Goal: Task Accomplishment & Management: Complete application form

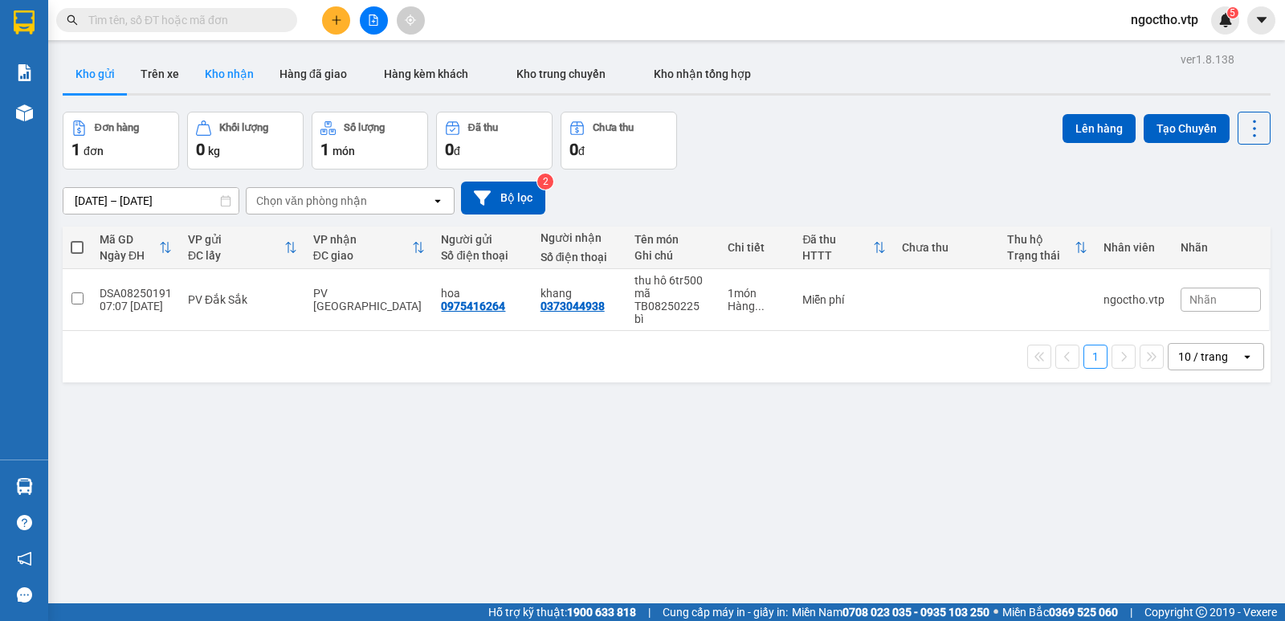
click at [214, 67] on button "Kho nhận" at bounding box center [229, 74] width 75 height 39
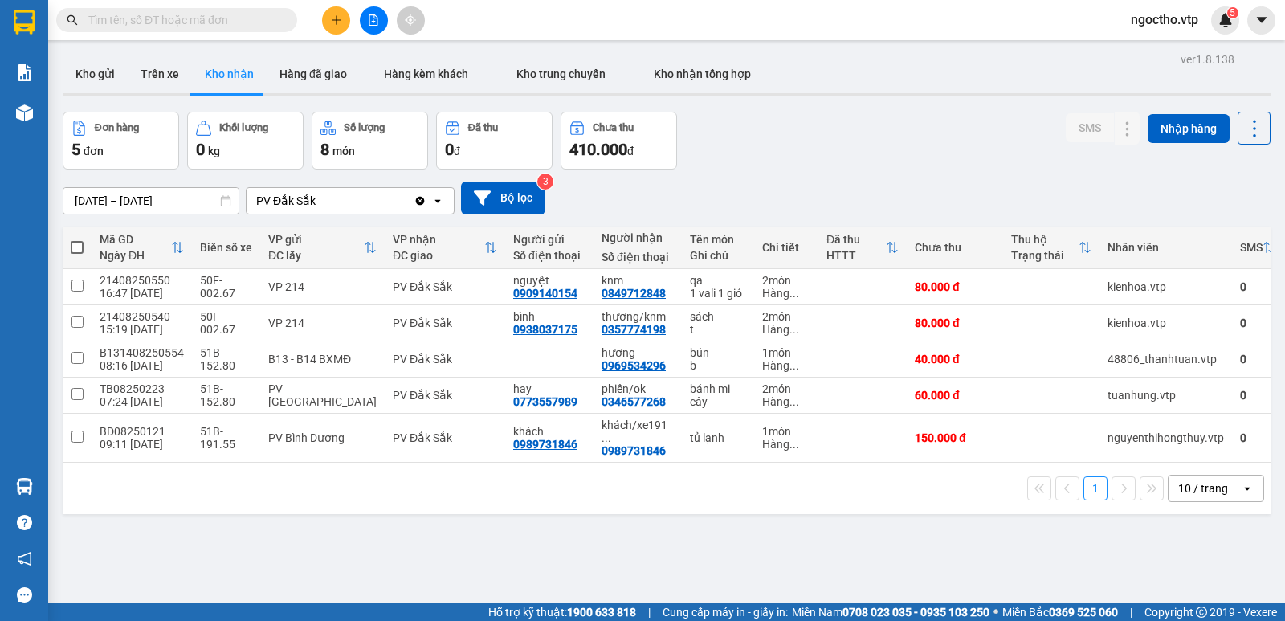
click at [353, 202] on div "PV Đắk Sắk" at bounding box center [330, 201] width 167 height 26
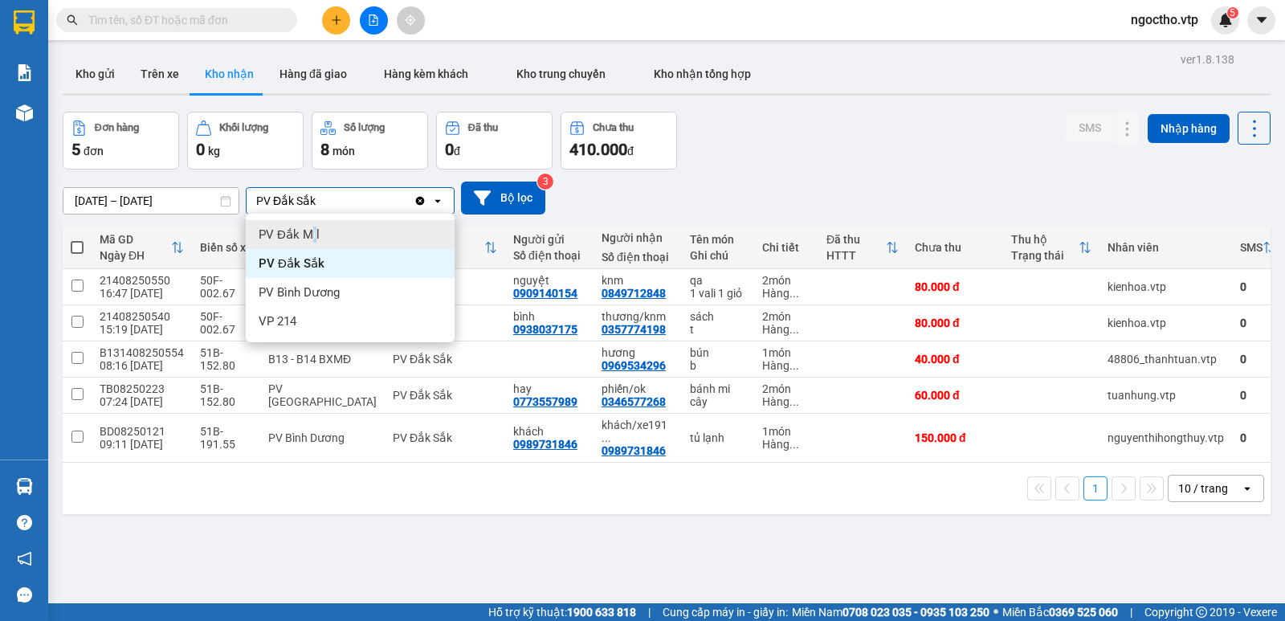
click at [314, 236] on span "PV Đắk Mil" at bounding box center [289, 235] width 61 height 16
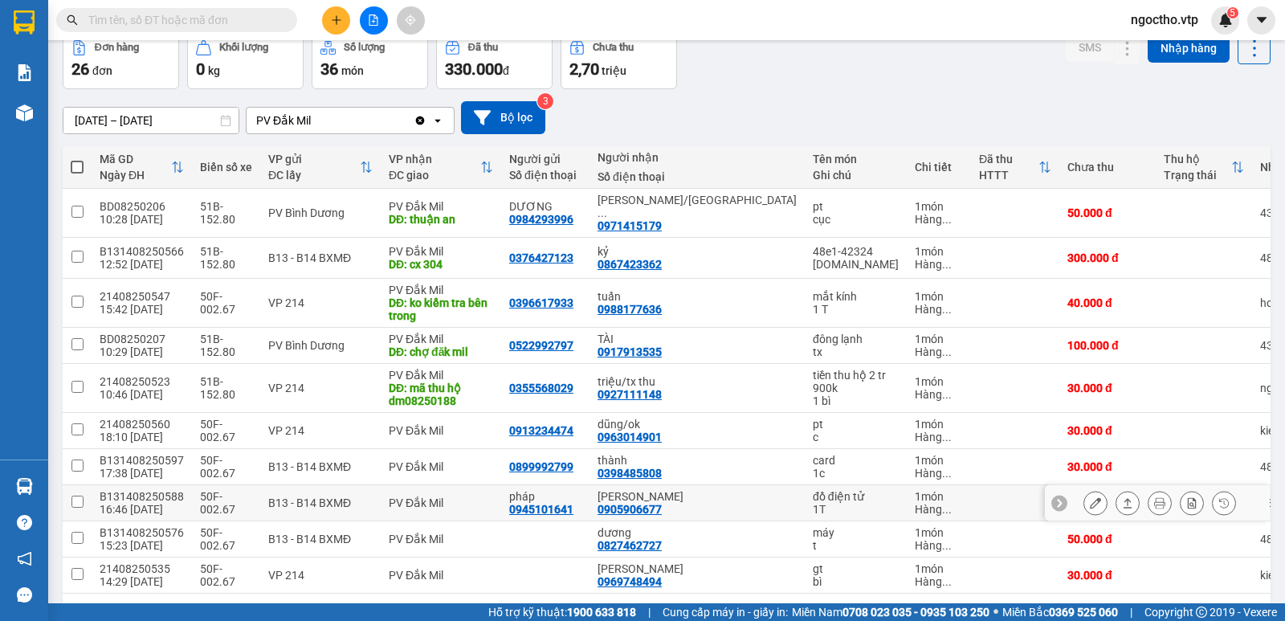
scroll to position [143, 0]
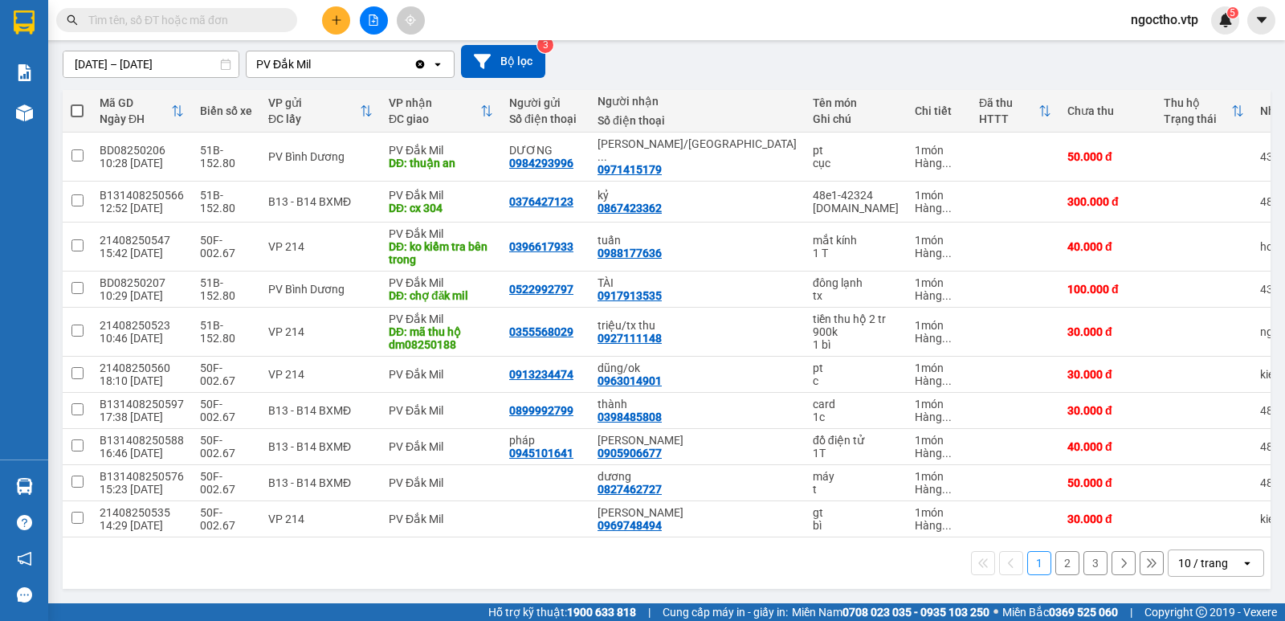
click at [1056, 561] on button "2" at bounding box center [1068, 563] width 24 height 24
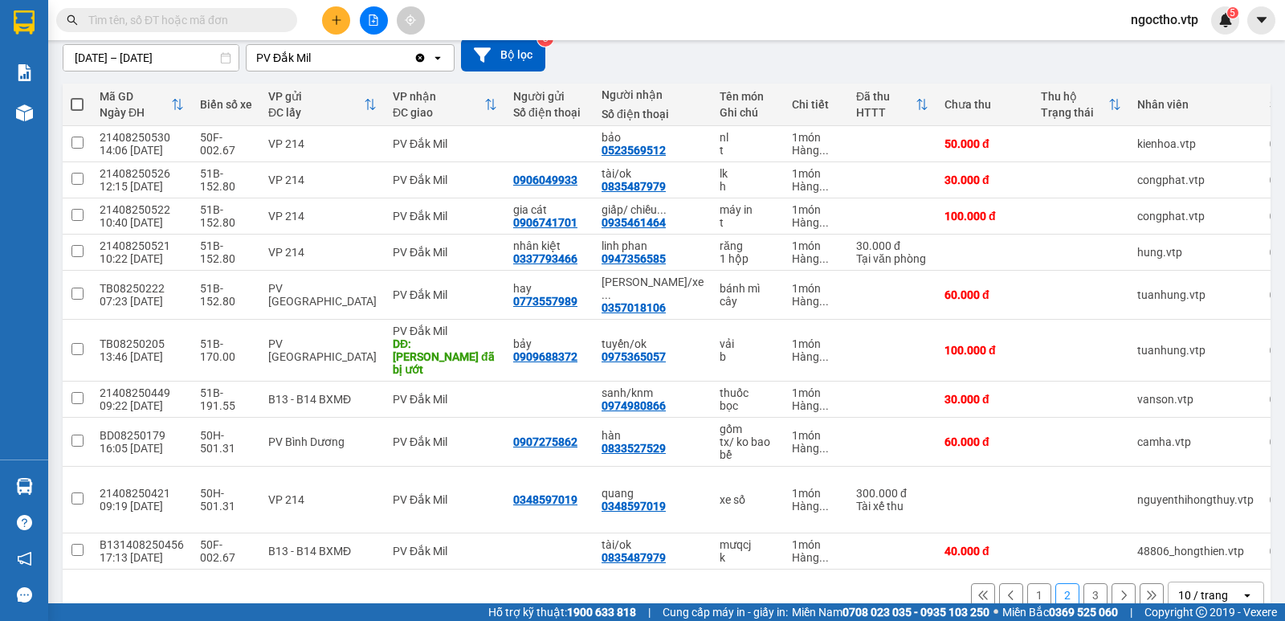
click at [1088, 583] on button "3" at bounding box center [1096, 595] width 24 height 24
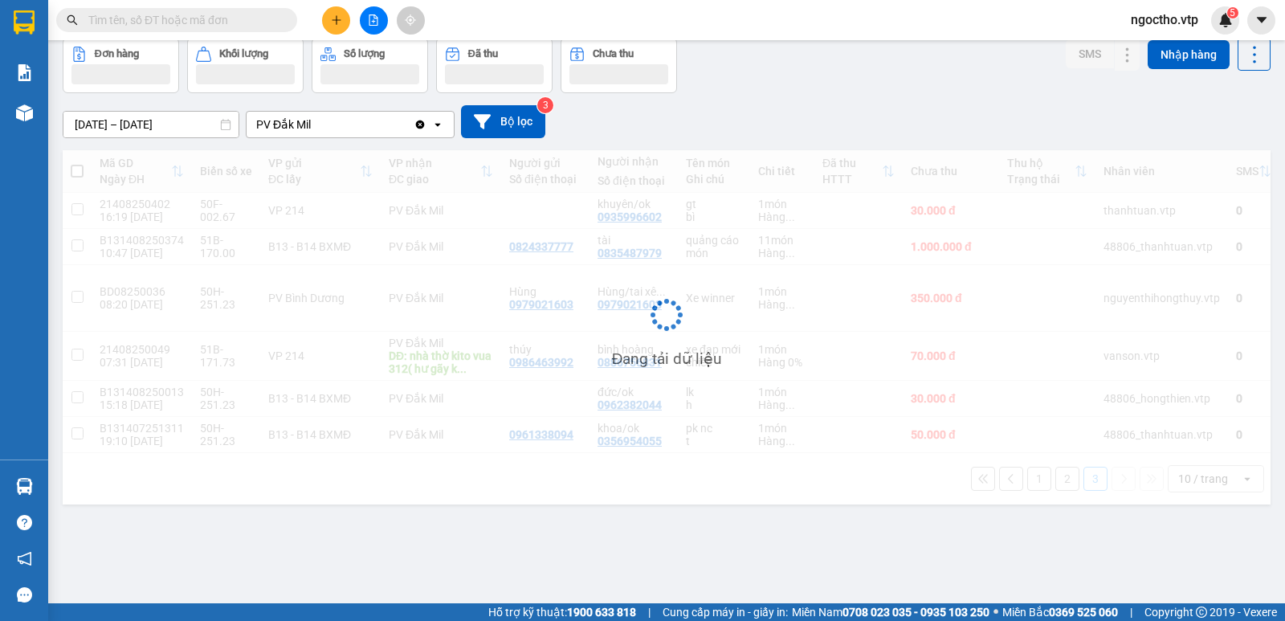
scroll to position [74, 0]
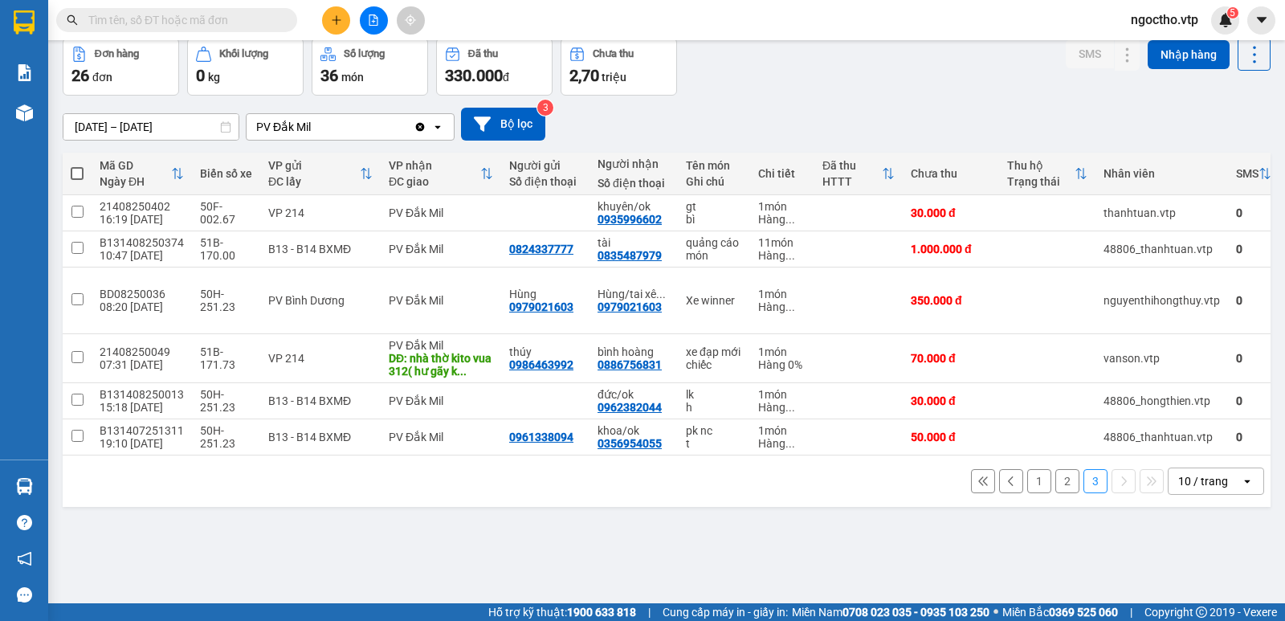
click at [1027, 493] on button "1" at bounding box center [1039, 481] width 24 height 24
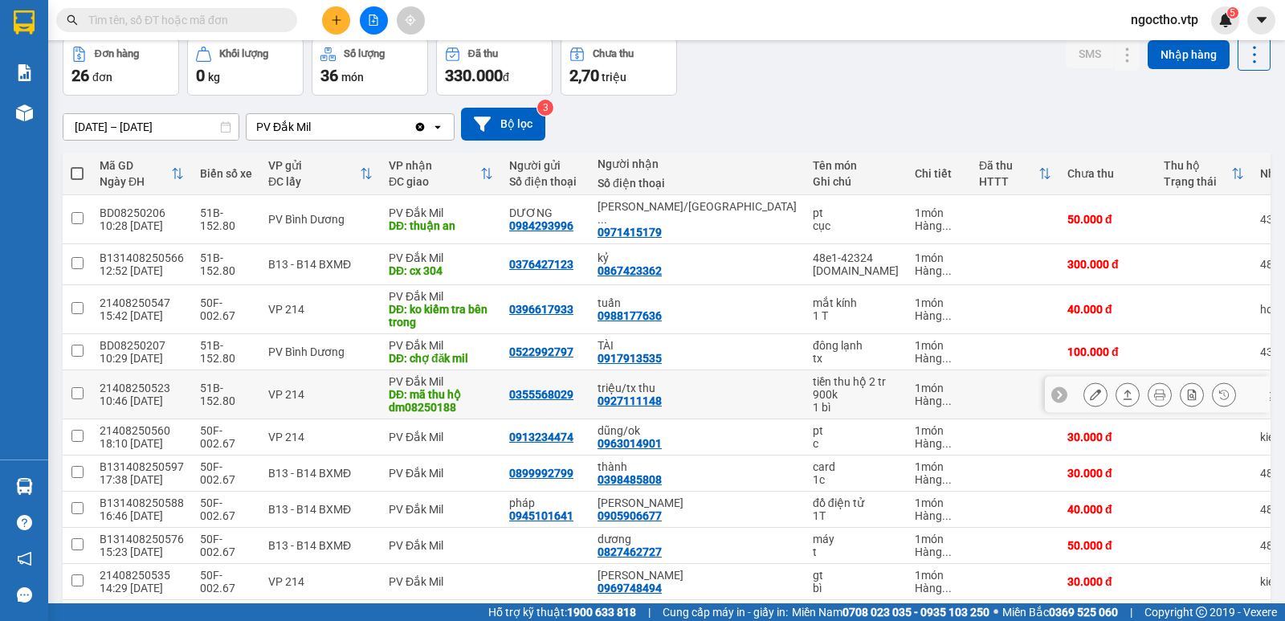
scroll to position [143, 0]
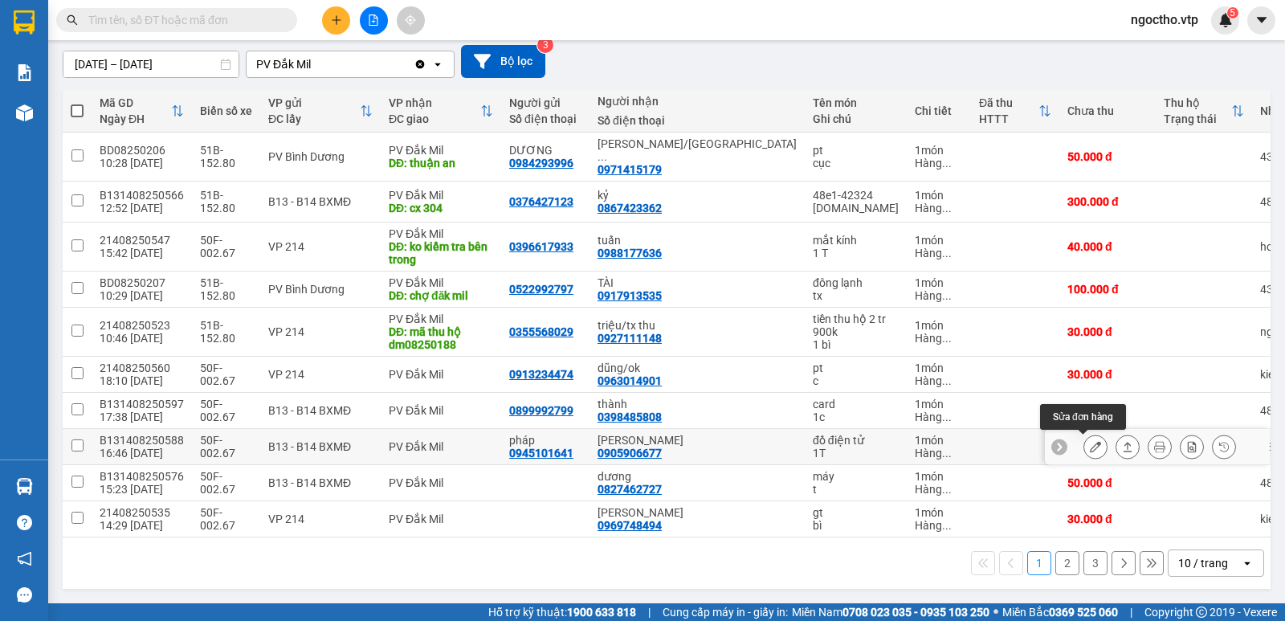
click at [1090, 445] on icon at bounding box center [1095, 446] width 11 height 11
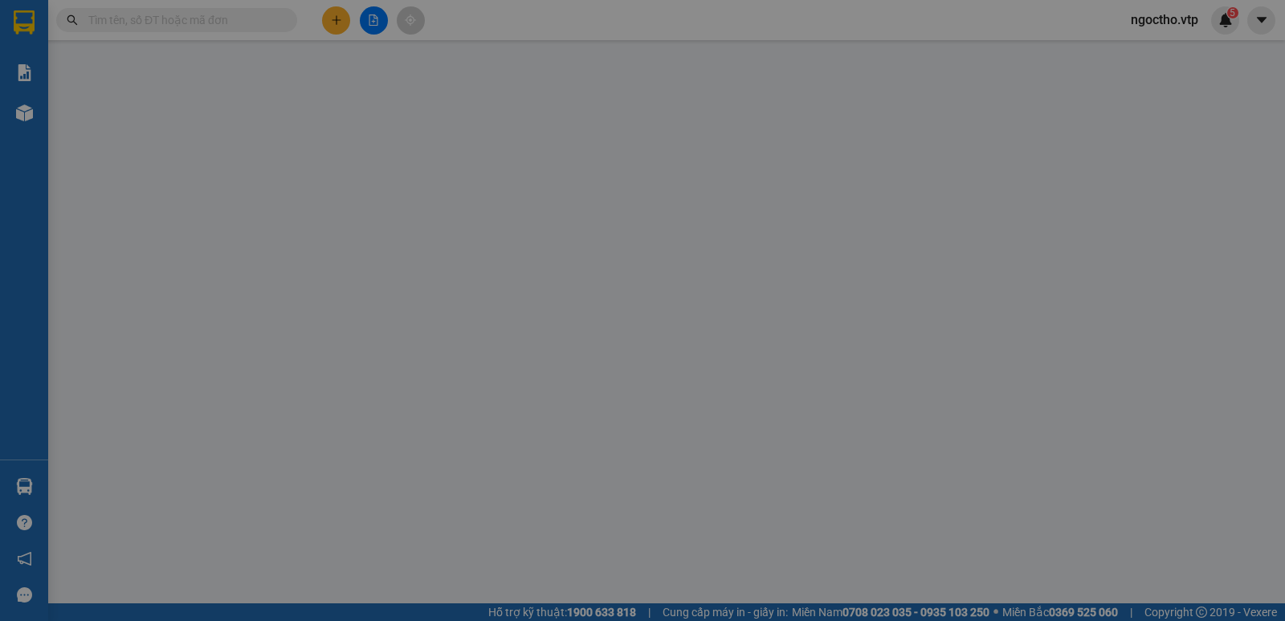
type input "0945101641"
type input "pháp"
type input "0905906677"
type input "[PERSON_NAME]"
type input "40.000"
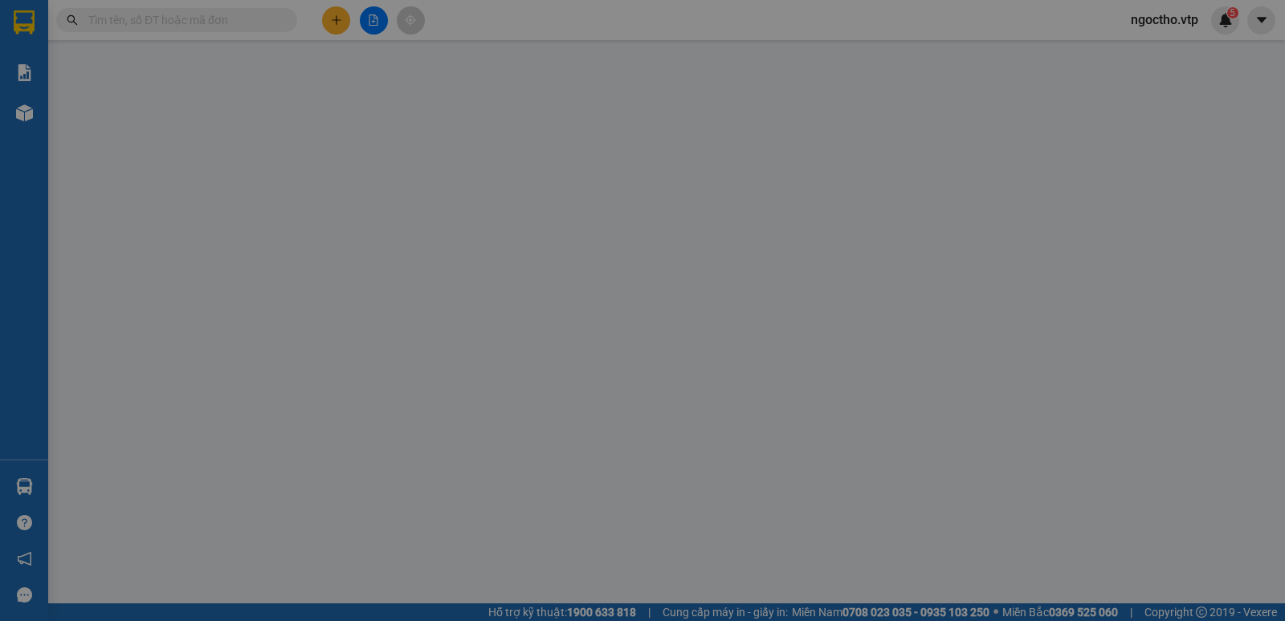
type input "40.000"
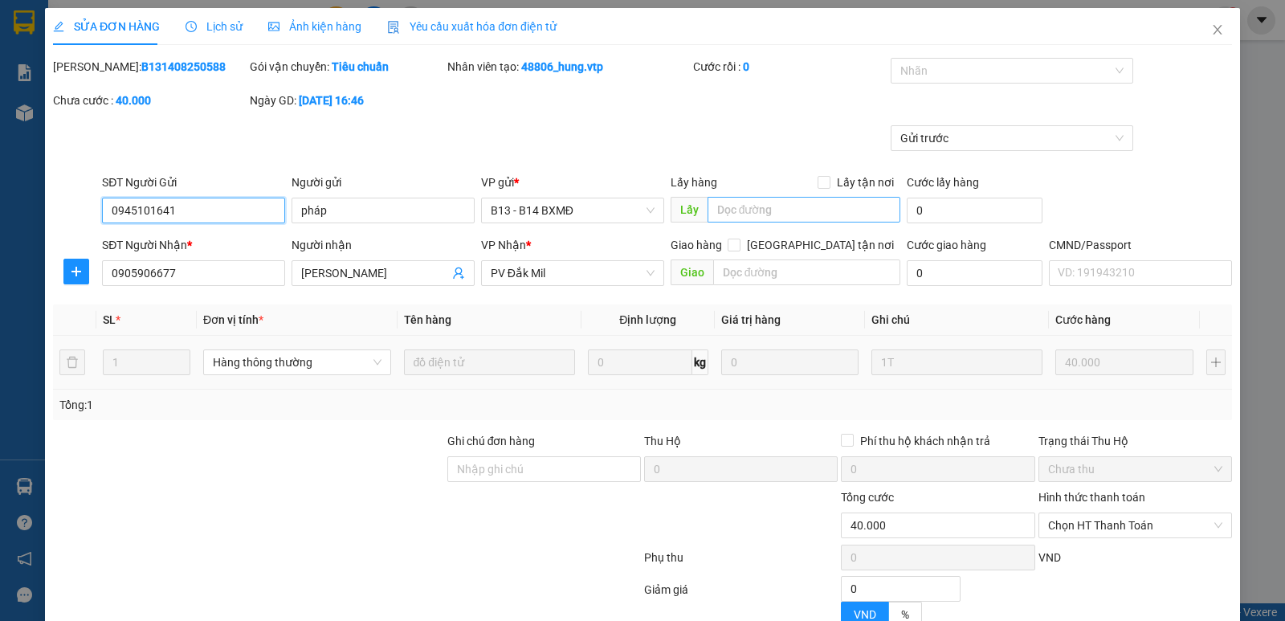
type input "2.000"
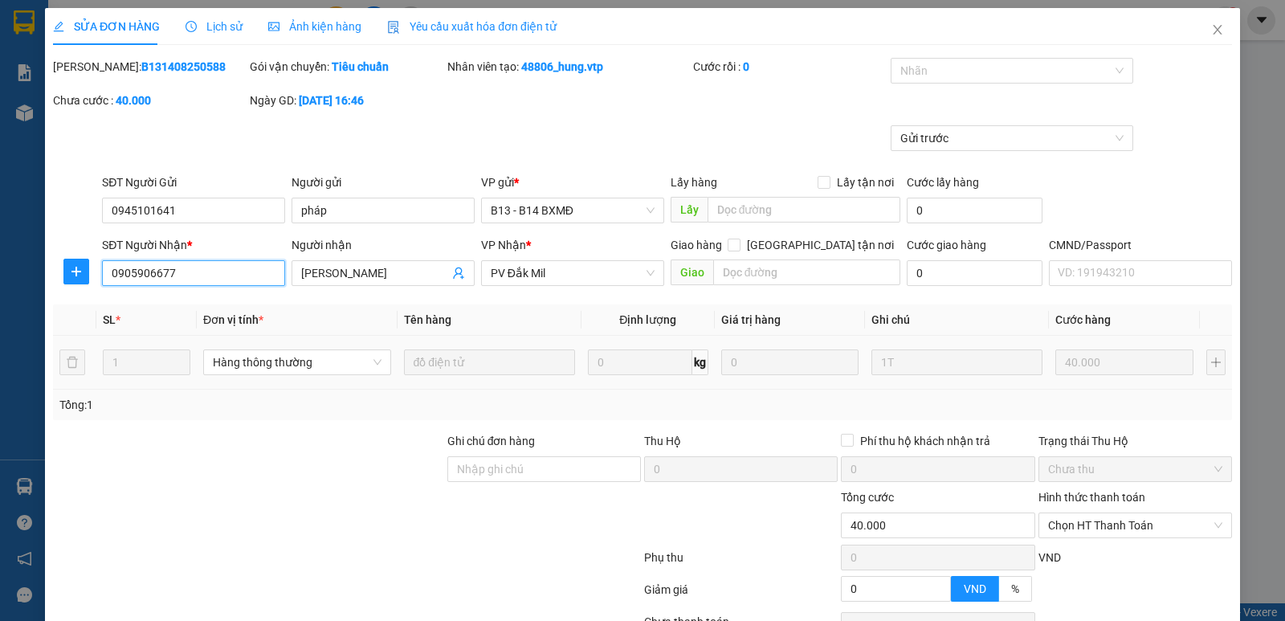
drag, startPoint x: 180, startPoint y: 275, endPoint x: 0, endPoint y: 264, distance: 180.2
click at [0, 256] on div "SỬA ĐƠN HÀNG Lịch sử Ảnh kiện hàng Yêu cầu xuất hóa đơn điện tử Total Paid Fee …" at bounding box center [642, 310] width 1285 height 621
click at [1211, 28] on icon "close" at bounding box center [1217, 29] width 13 height 13
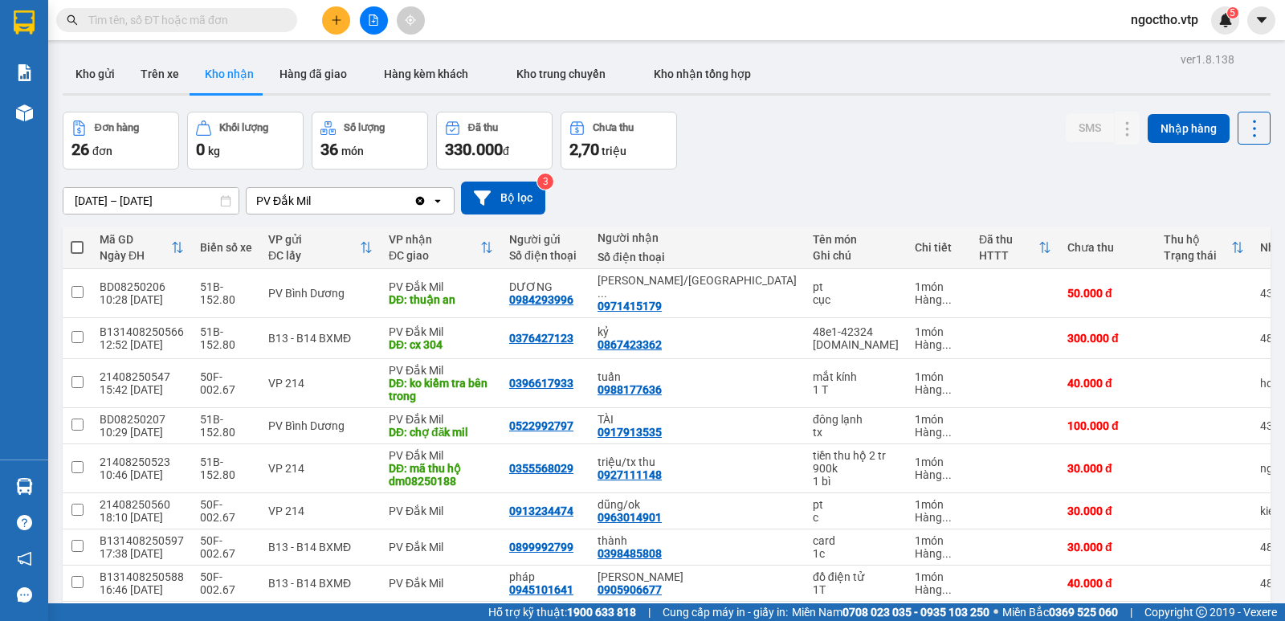
click at [166, 27] on input "text" at bounding box center [183, 20] width 190 height 18
paste input "0905906677"
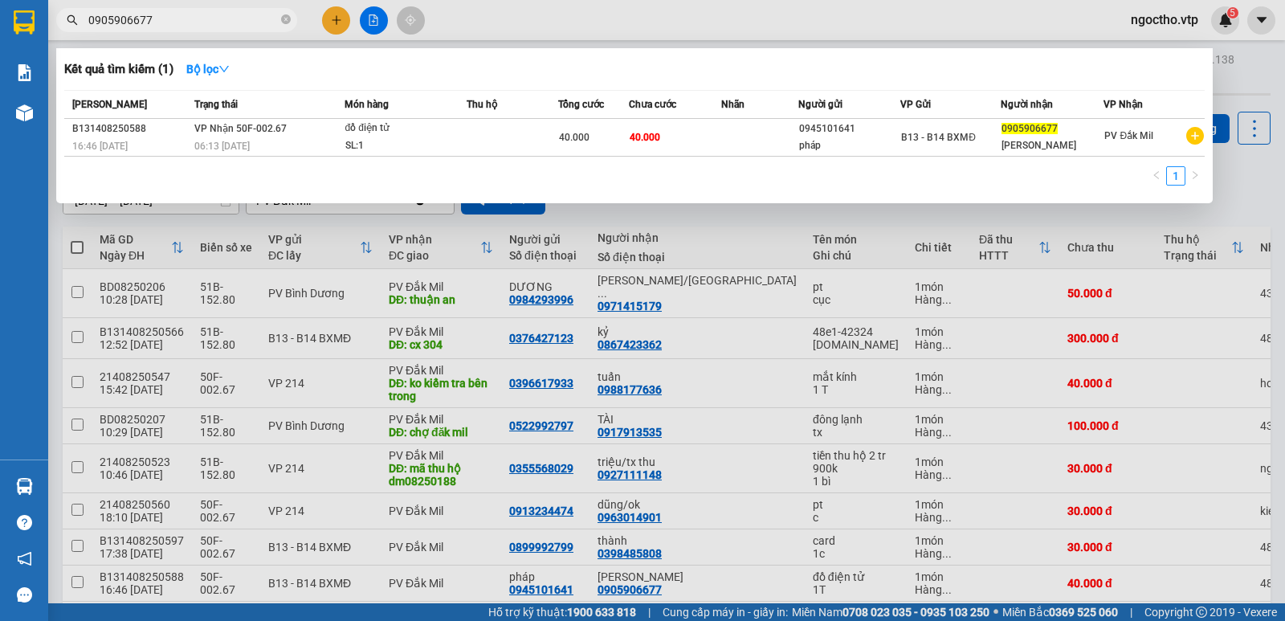
type input "0905906677"
click at [839, 354] on div at bounding box center [642, 310] width 1285 height 621
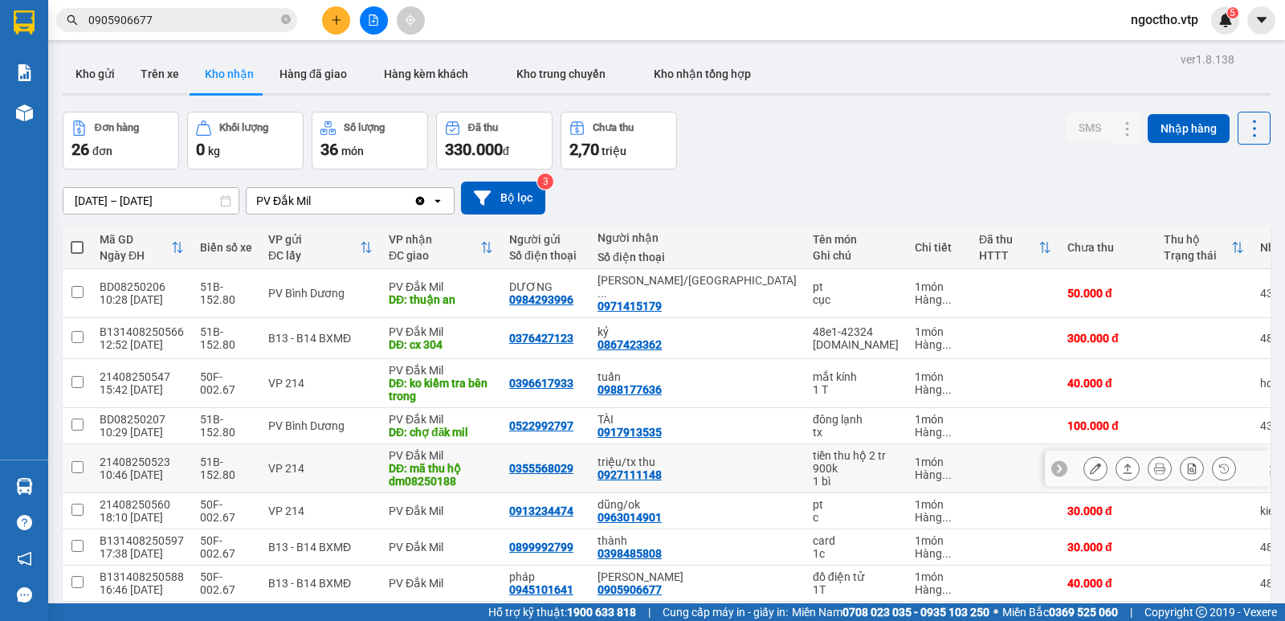
scroll to position [143, 0]
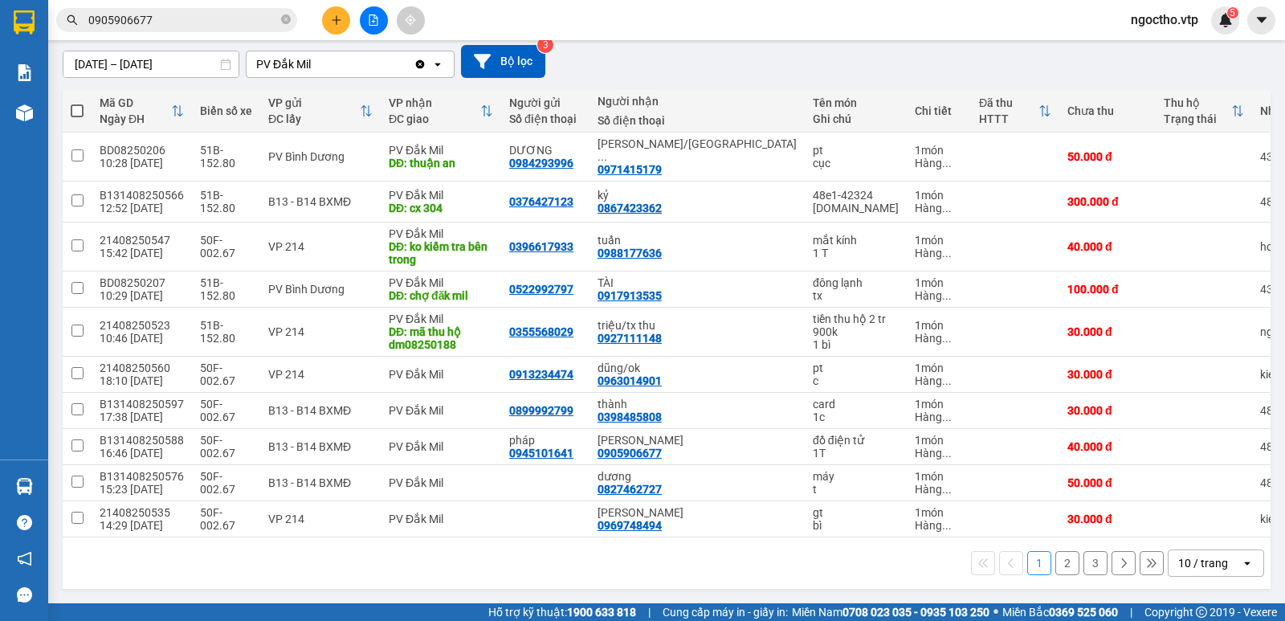
click at [1062, 568] on button "2" at bounding box center [1068, 563] width 24 height 24
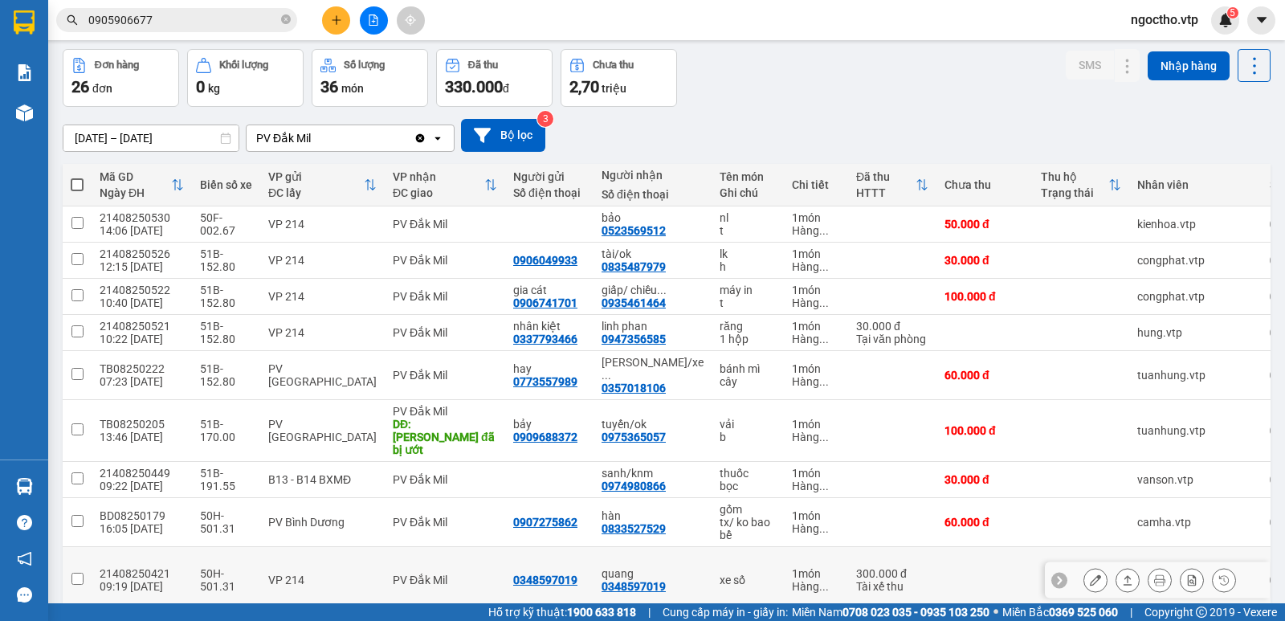
scroll to position [0, 0]
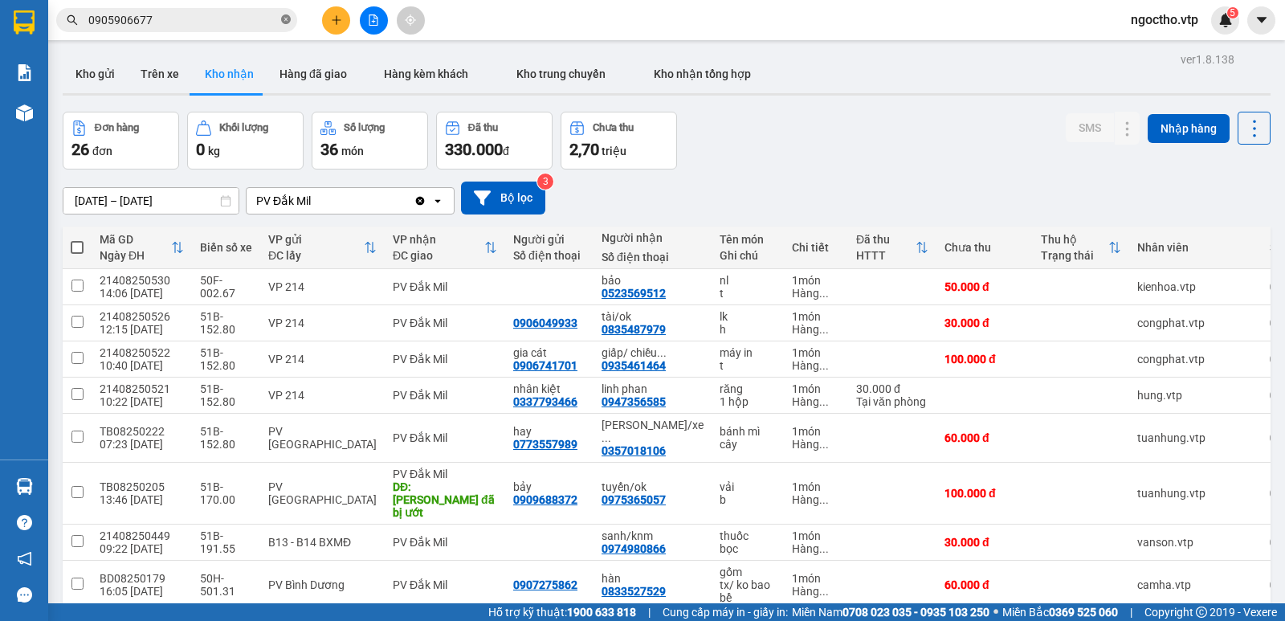
drag, startPoint x: 290, startPoint y: 20, endPoint x: 286, endPoint y: 11, distance: 9.7
click at [289, 19] on icon "close-circle" at bounding box center [286, 19] width 10 height 10
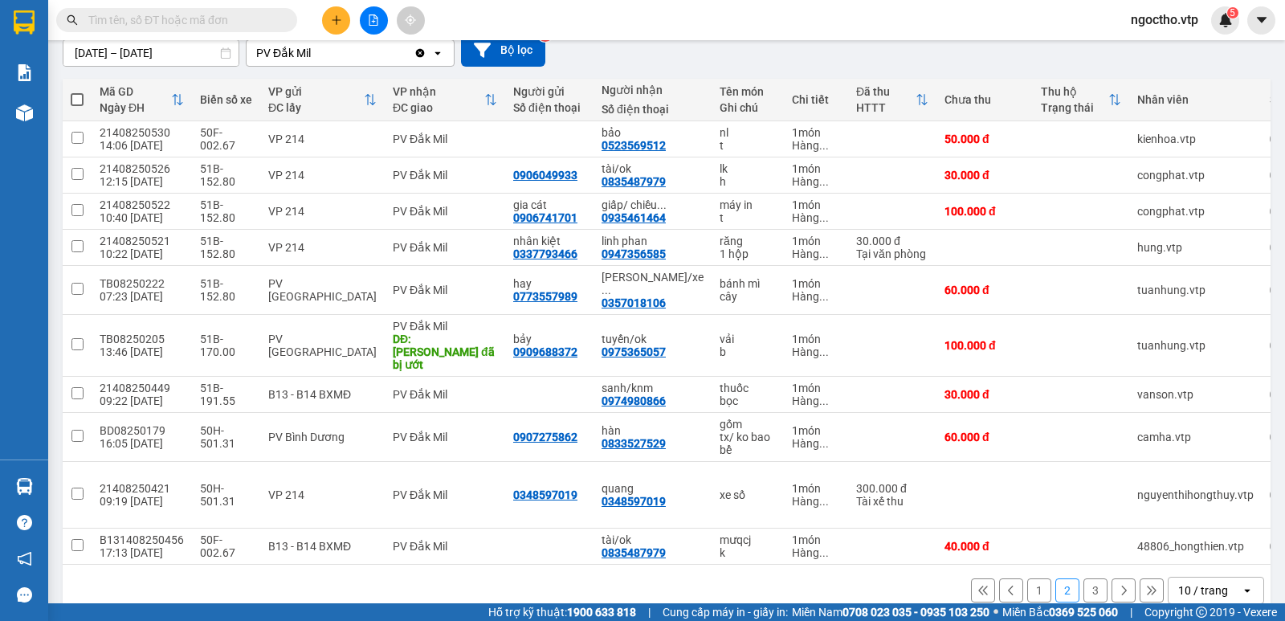
click at [1033, 578] on button "1" at bounding box center [1039, 590] width 24 height 24
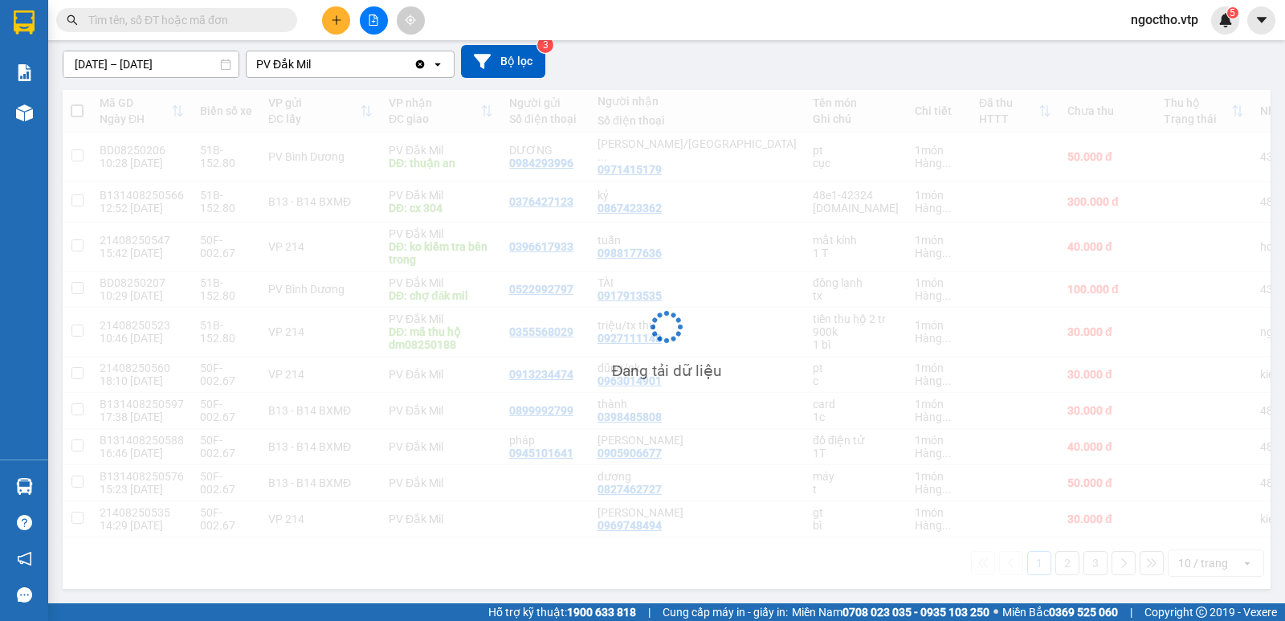
scroll to position [143, 0]
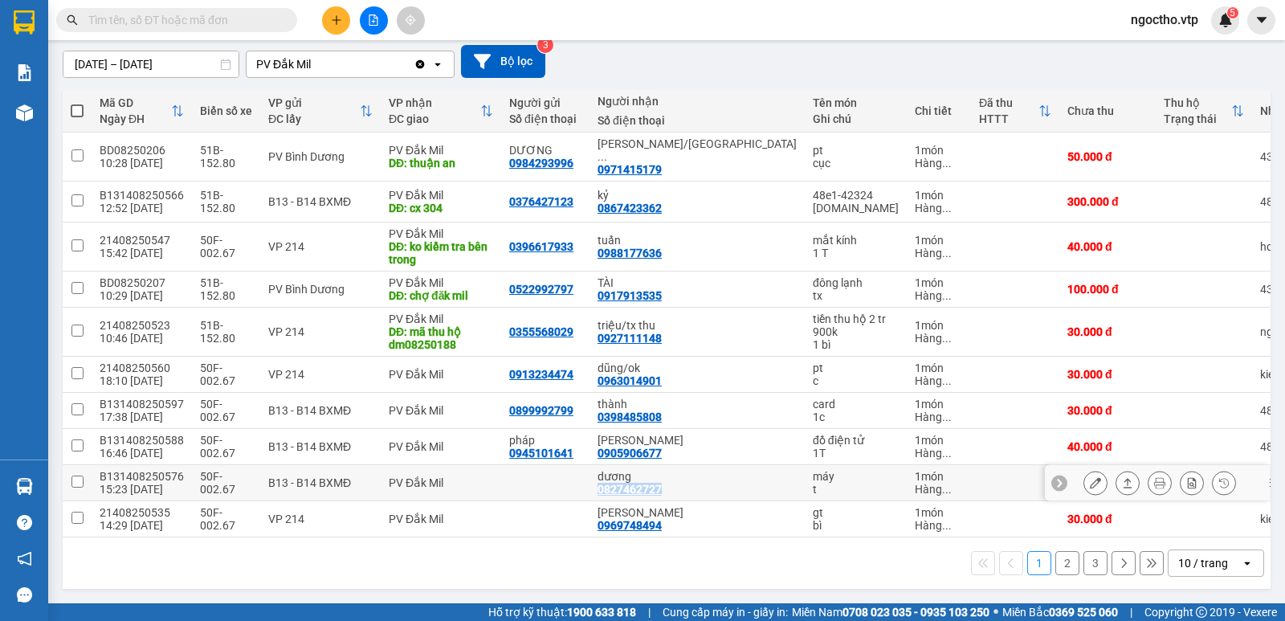
drag, startPoint x: 652, startPoint y: 488, endPoint x: 586, endPoint y: 489, distance: 66.7
click at [590, 489] on td "dương 0827462727" at bounding box center [697, 483] width 215 height 36
checkbox input "true"
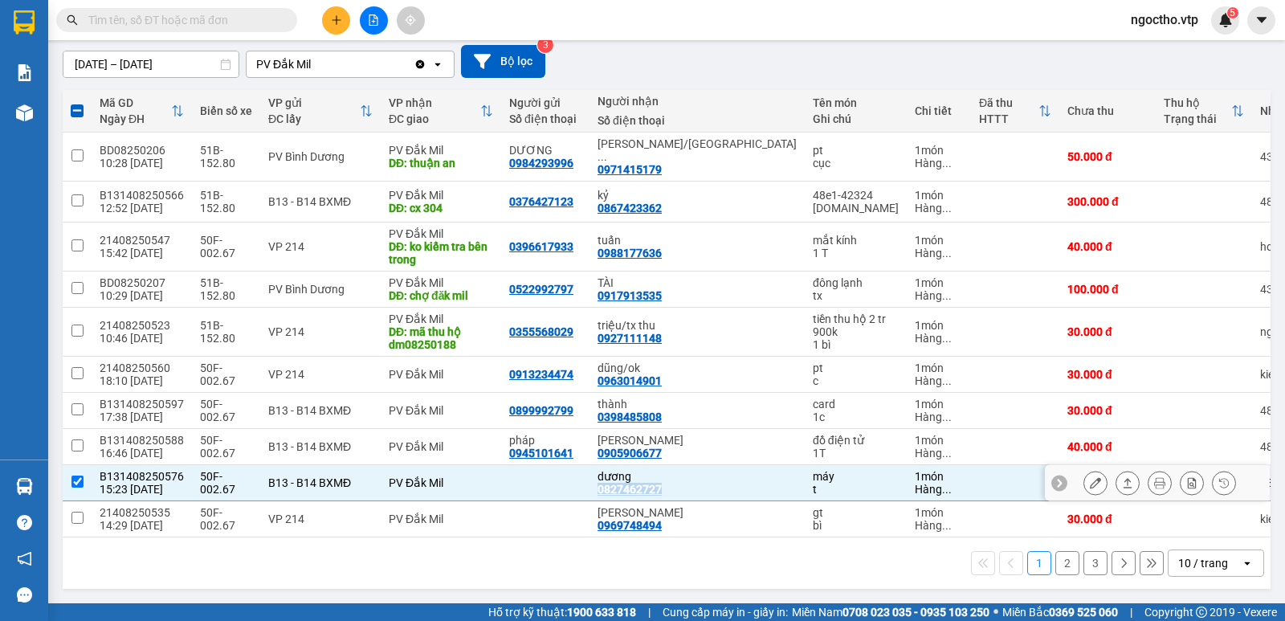
copy div "0827462727"
click at [186, 22] on input "text" at bounding box center [183, 20] width 190 height 18
paste input "0827462727"
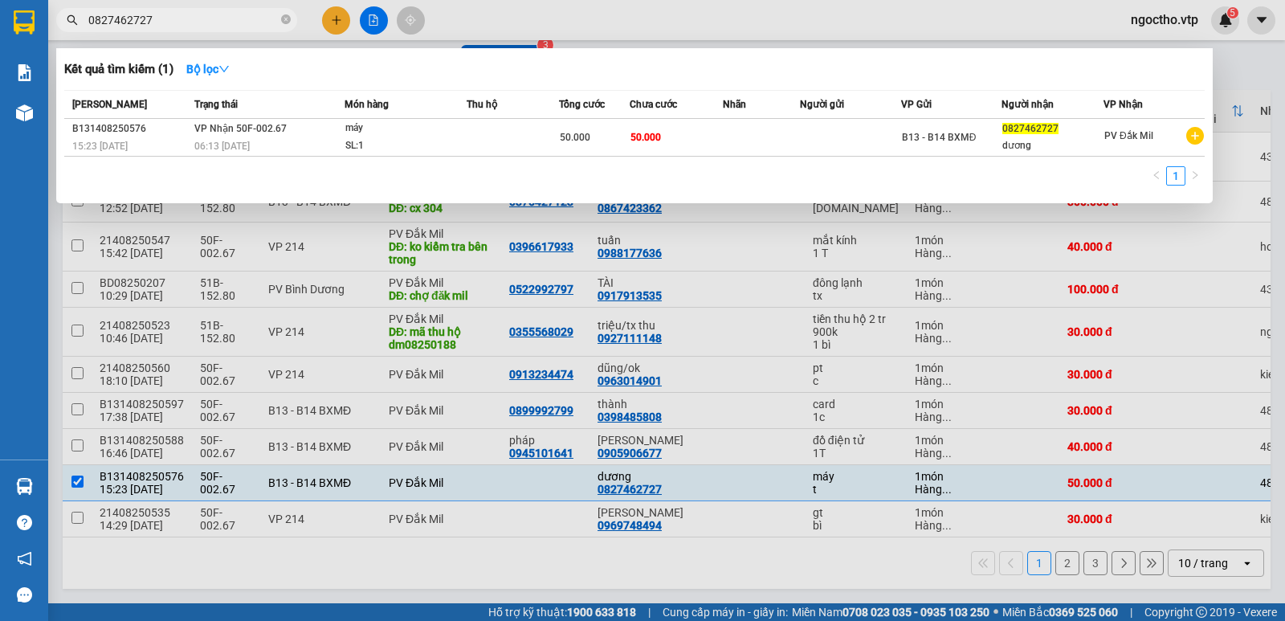
type input "0827462727"
click at [1002, 59] on div "Kết quả tìm kiếm ( 1 ) Bộ lọc" at bounding box center [634, 69] width 1141 height 26
drag, startPoint x: 493, startPoint y: 418, endPoint x: 500, endPoint y: 406, distance: 13.7
click at [492, 419] on div at bounding box center [642, 310] width 1285 height 621
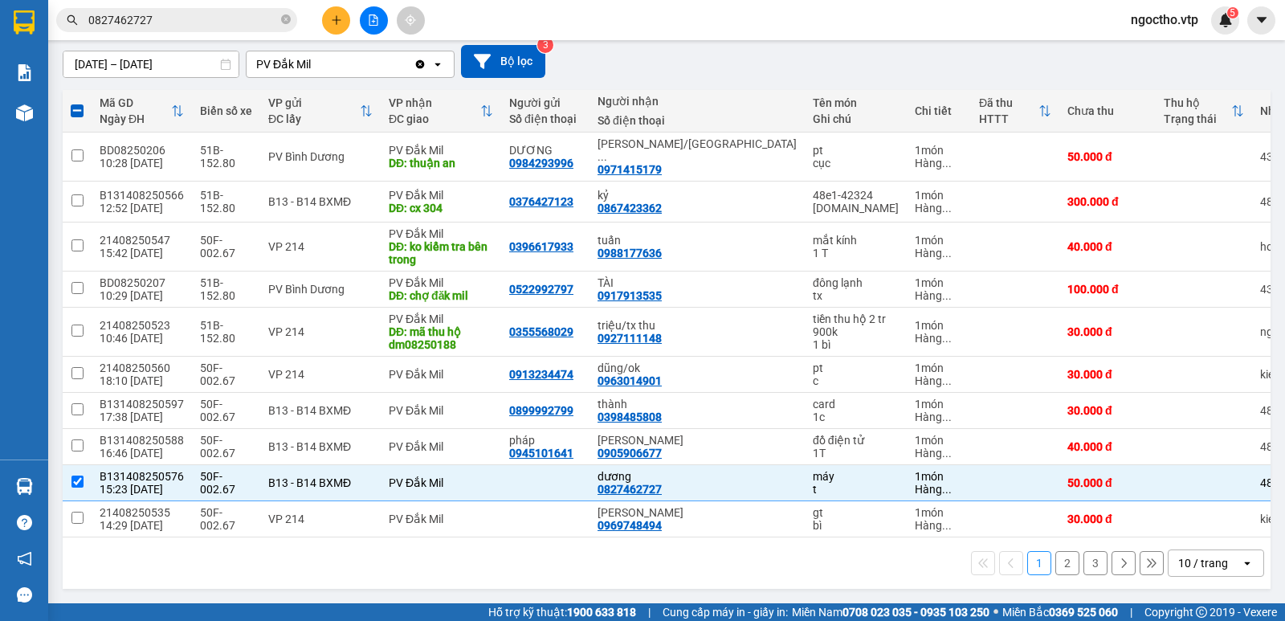
click at [1064, 574] on button "2" at bounding box center [1068, 563] width 24 height 24
checkbox input "false"
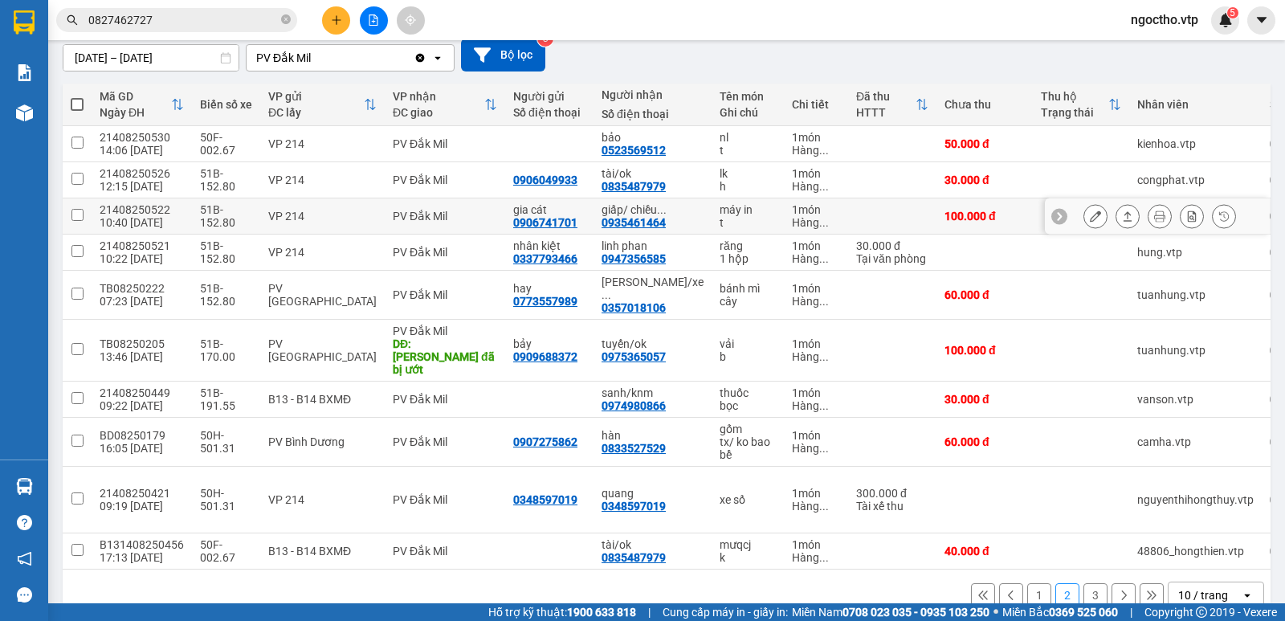
click at [1090, 221] on icon at bounding box center [1095, 215] width 11 height 11
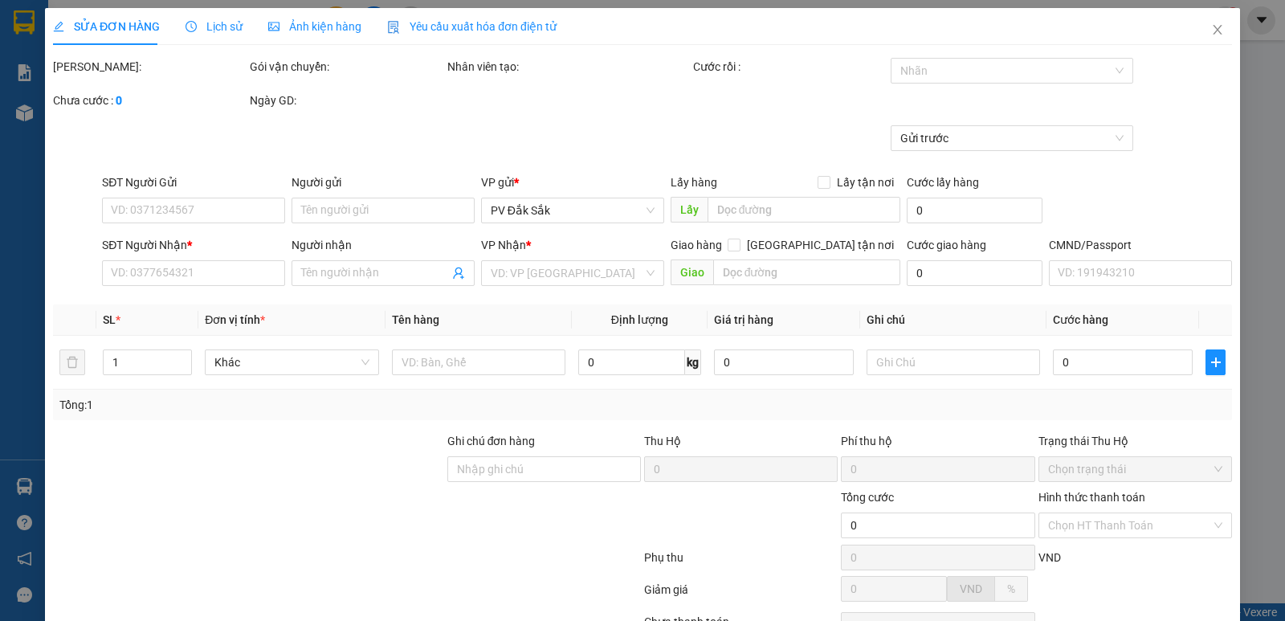
type input "0906741701"
type input "gia cát"
type input "0935461464"
type input "giấp/ chiều báo tc giao"
type input "100.000"
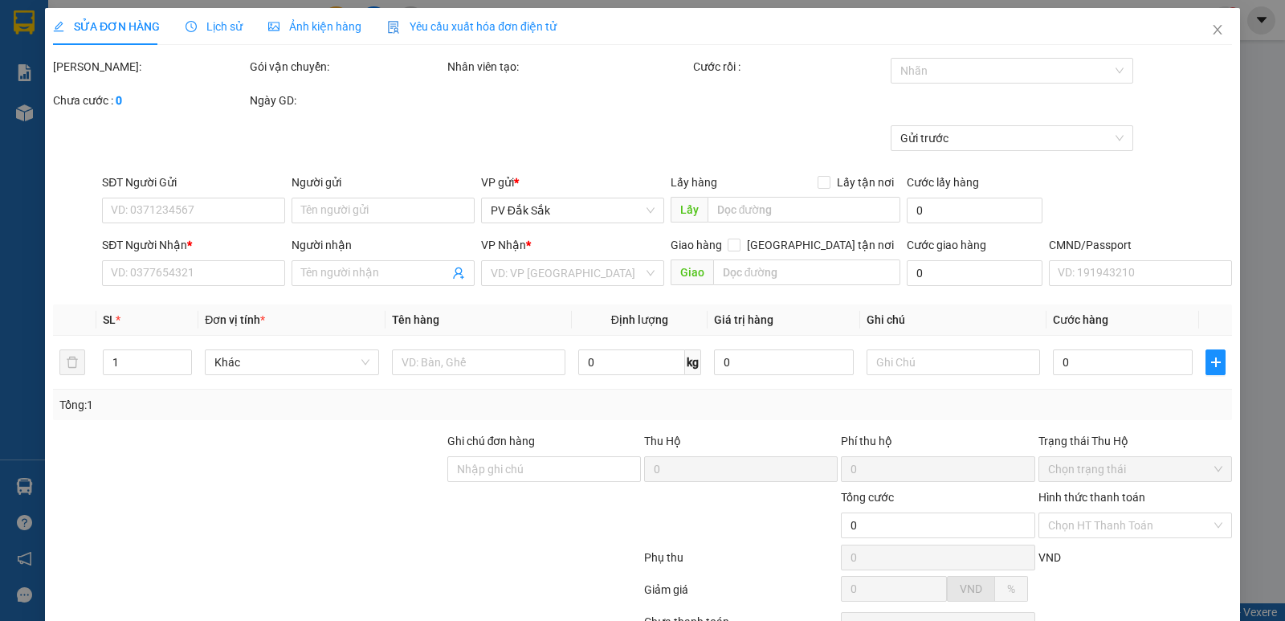
type input "100.000"
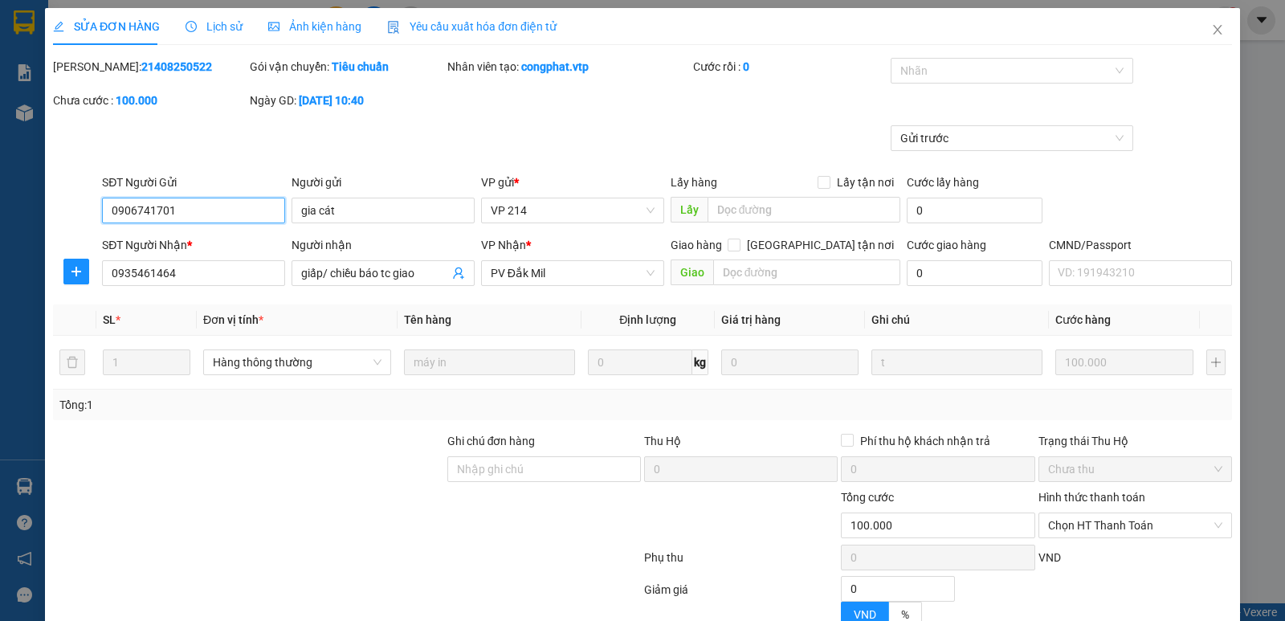
type input "5.000"
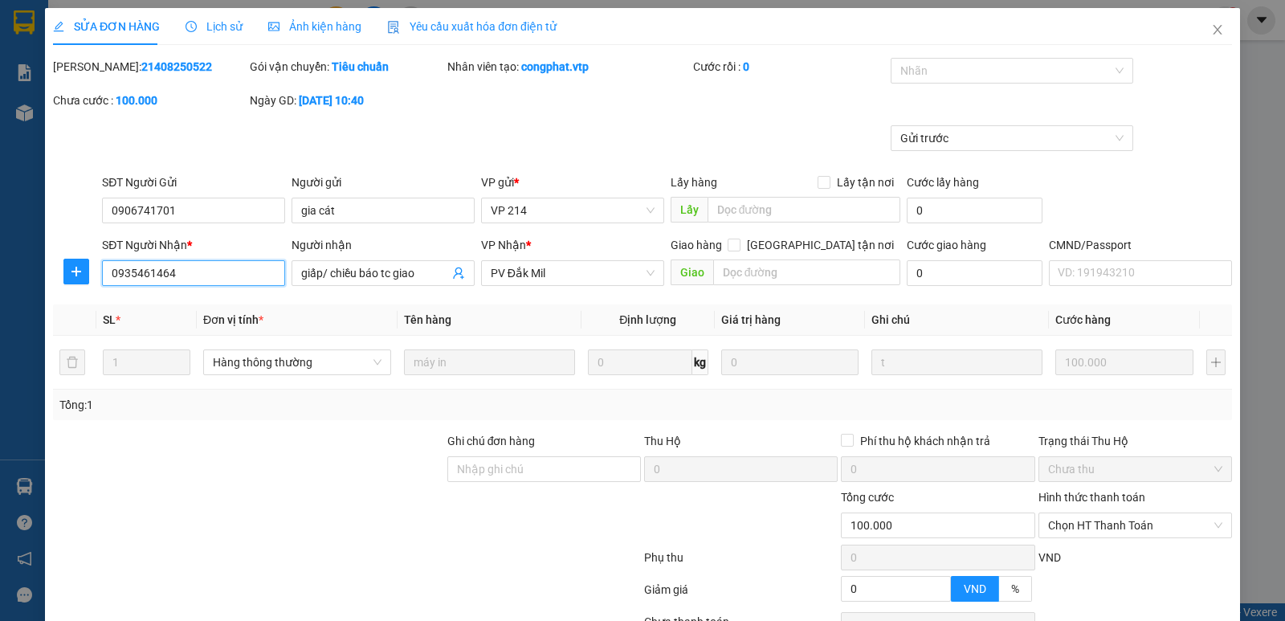
drag, startPoint x: 198, startPoint y: 267, endPoint x: 133, endPoint y: 273, distance: 64.5
click at [133, 273] on input "0935461464" at bounding box center [193, 273] width 183 height 26
click at [194, 273] on input "0935461464" at bounding box center [193, 273] width 183 height 26
drag, startPoint x: 184, startPoint y: 268, endPoint x: 17, endPoint y: 259, distance: 167.3
click at [0, 262] on div "SỬA ĐƠN HÀNG Lịch sử Ảnh kiện hàng Yêu cầu xuất hóa đơn điện tử Total Paid Fee …" at bounding box center [642, 310] width 1285 height 621
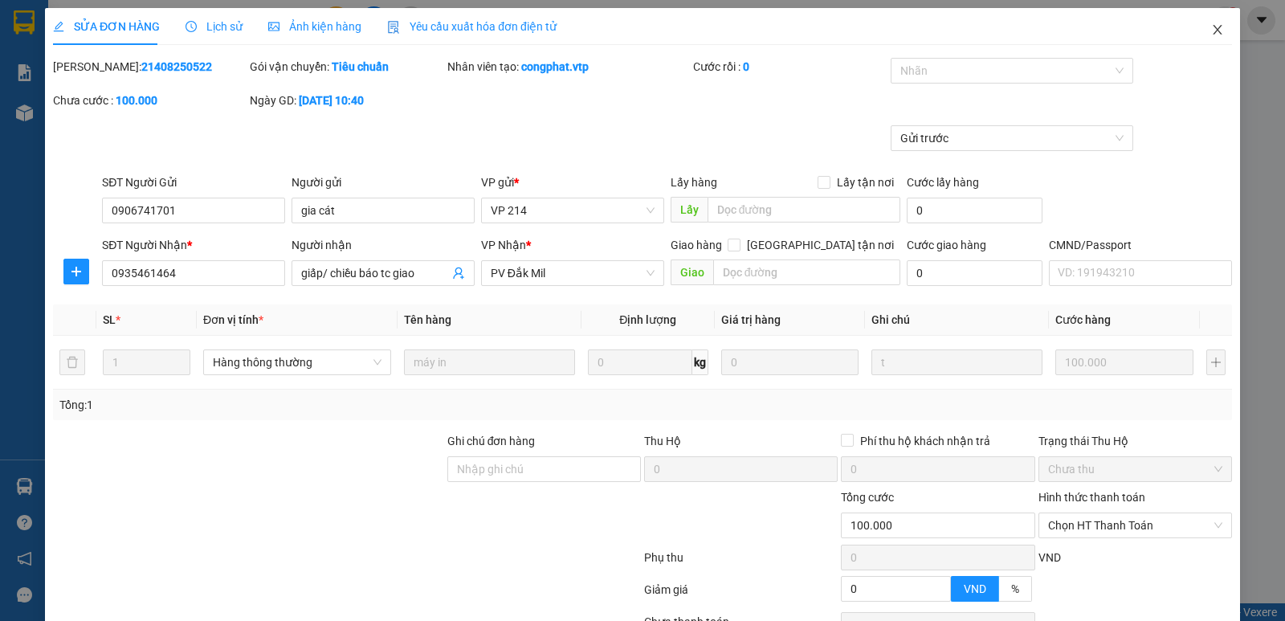
drag, startPoint x: 1199, startPoint y: 26, endPoint x: 1148, endPoint y: 27, distance: 51.4
click at [1211, 28] on icon "close" at bounding box center [1217, 29] width 13 height 13
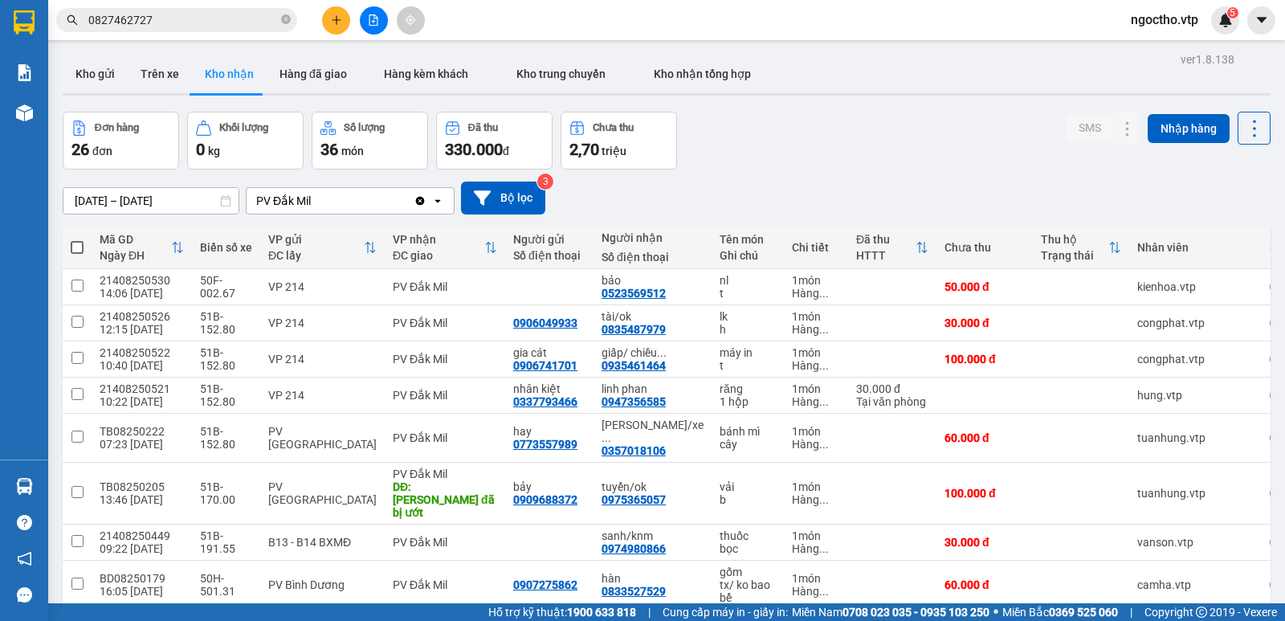
click at [166, 23] on input "0827462727" at bounding box center [183, 20] width 190 height 18
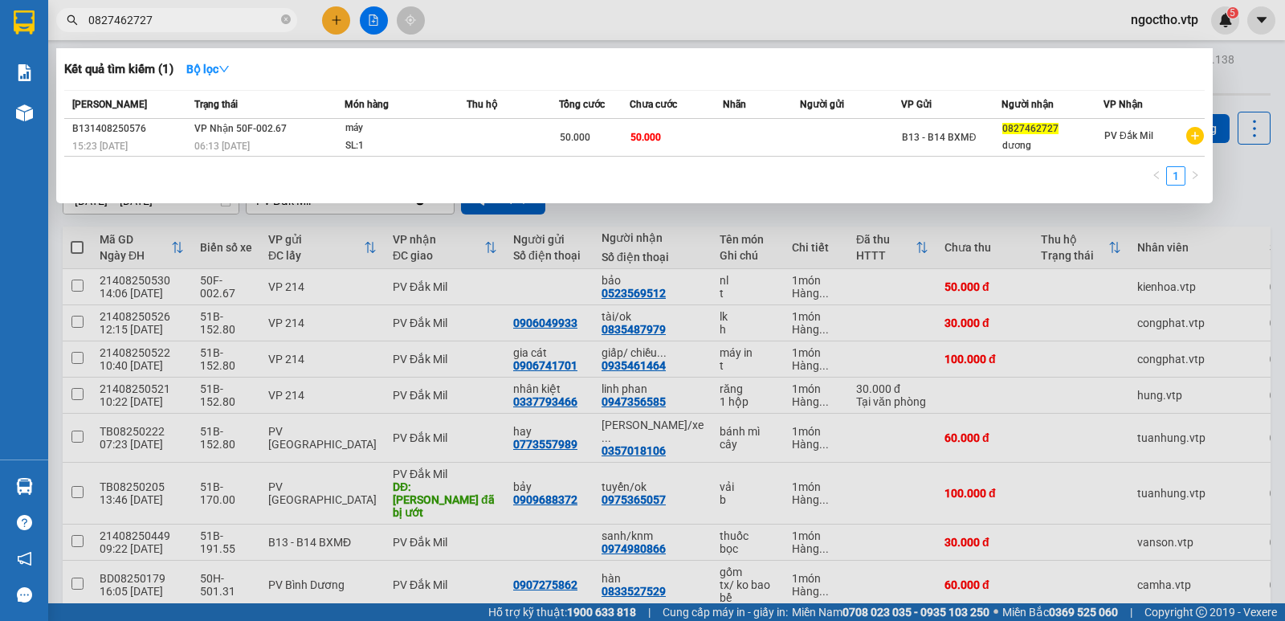
drag, startPoint x: 171, startPoint y: 21, endPoint x: 0, endPoint y: 33, distance: 171.5
click at [0, 48] on section "Kết quả tìm kiếm ( 1 ) Bộ lọc Mã ĐH Trạng thái Món hàng Thu hộ Tổng cước Chưa c…" at bounding box center [642, 310] width 1285 height 621
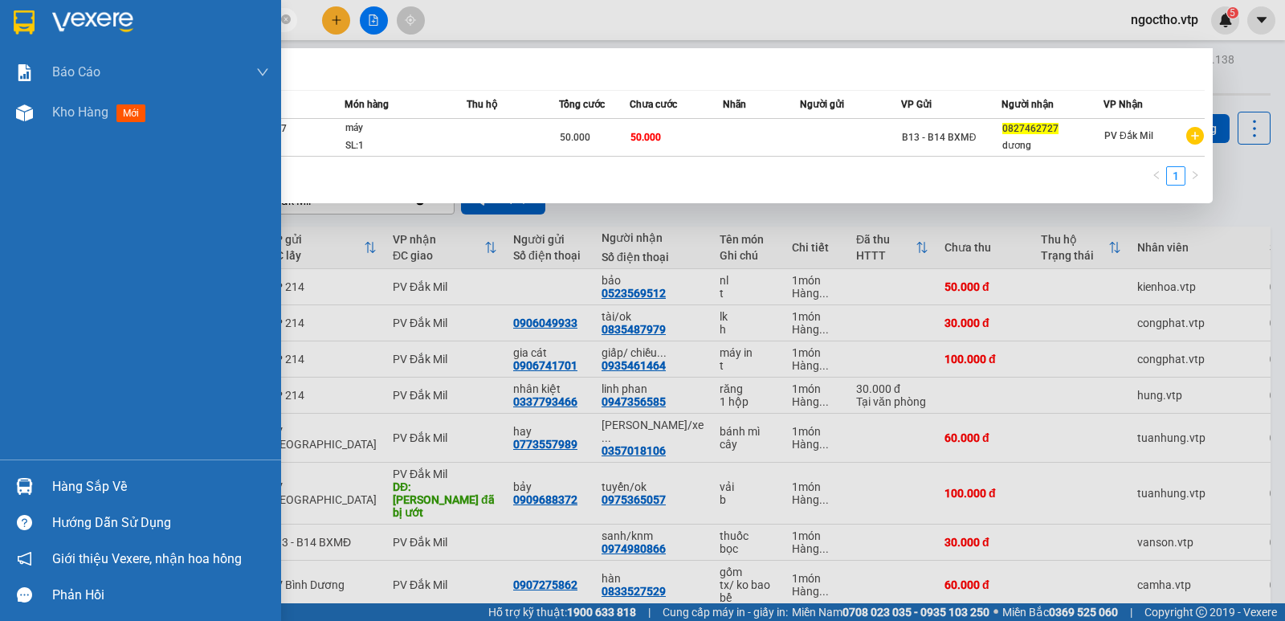
paste input "935461464"
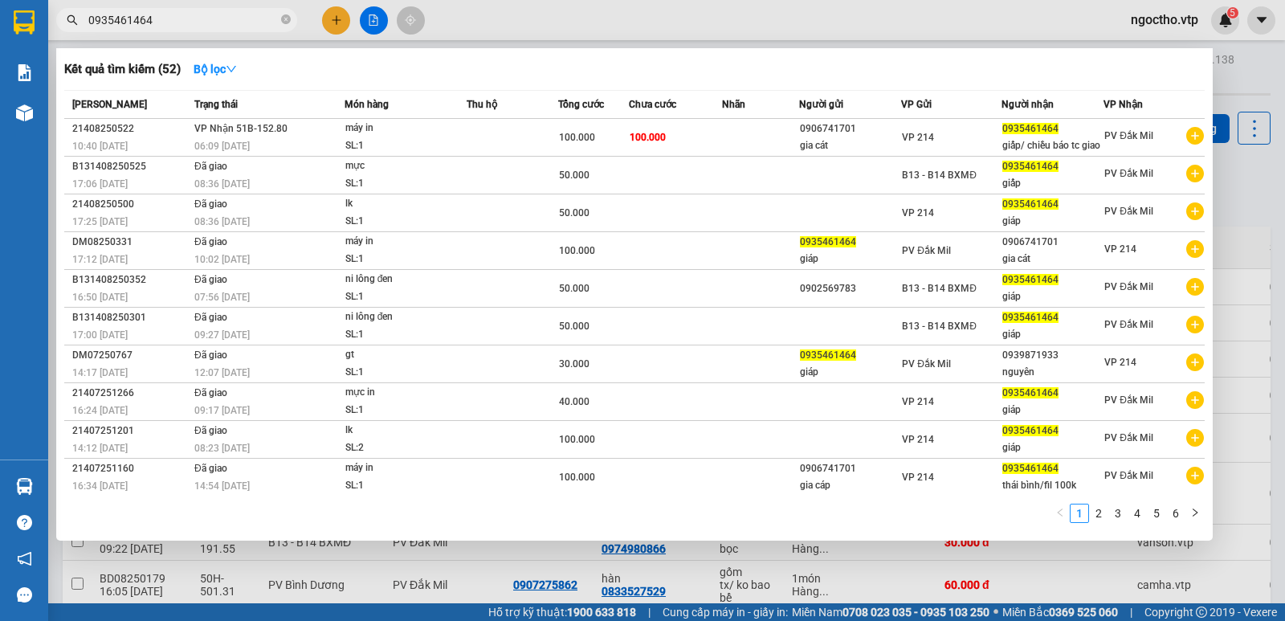
type input "0935461464"
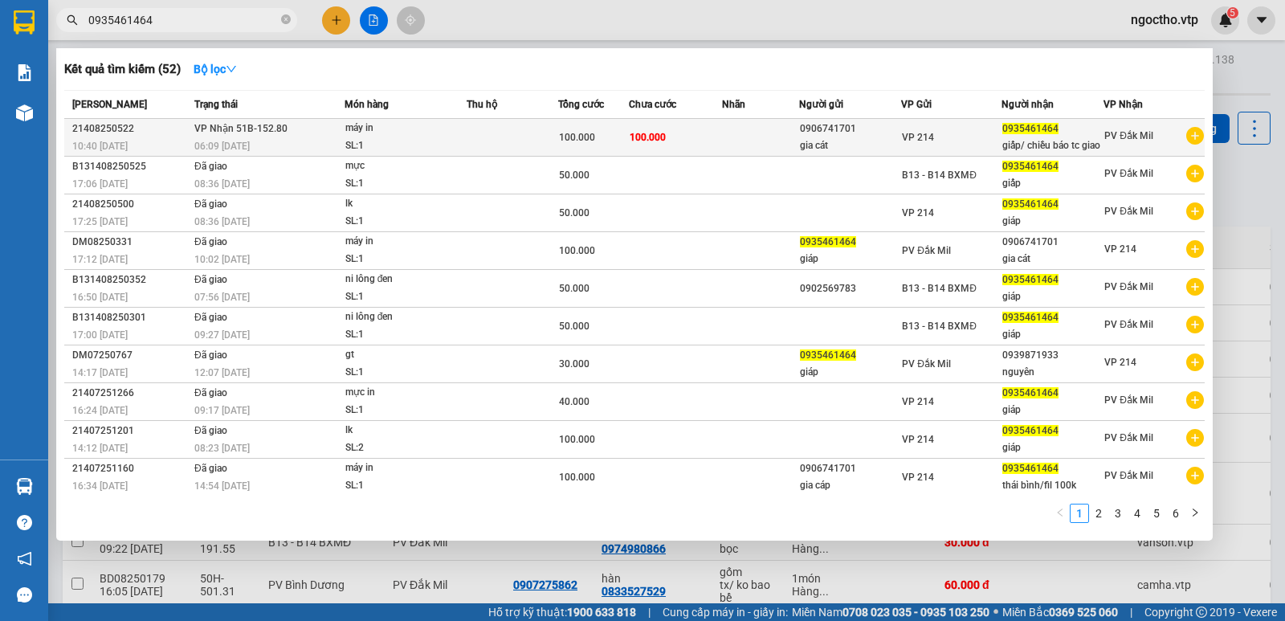
click at [924, 143] on span "VP 214" at bounding box center [918, 137] width 32 height 11
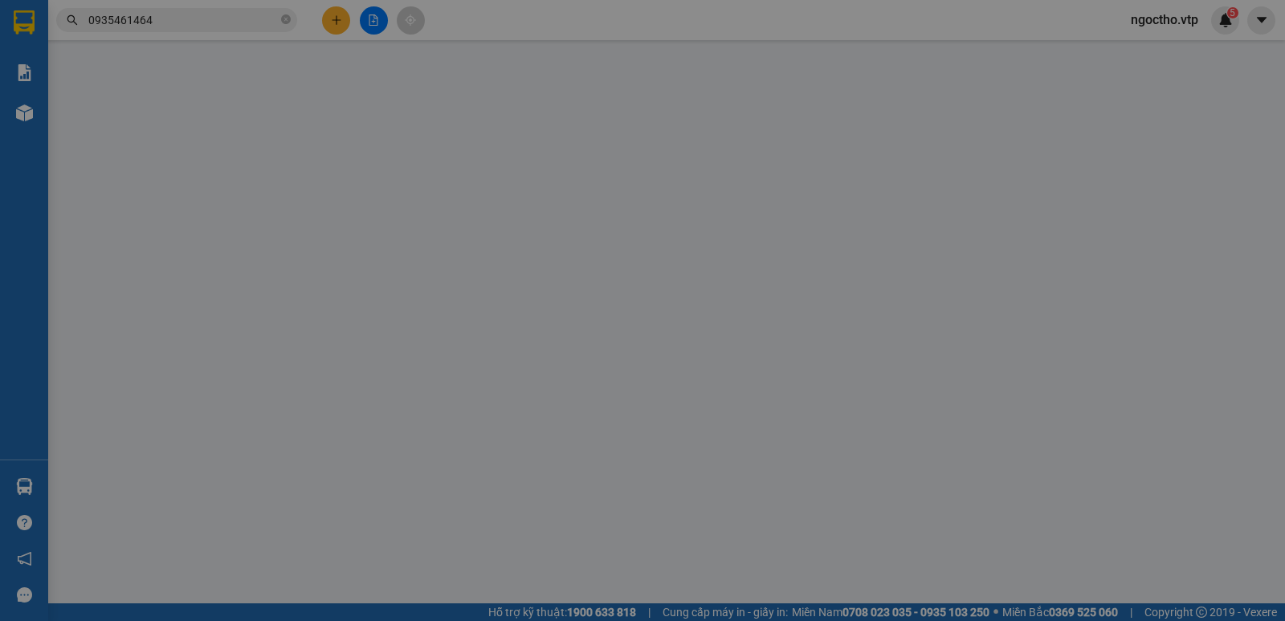
type input "5.000"
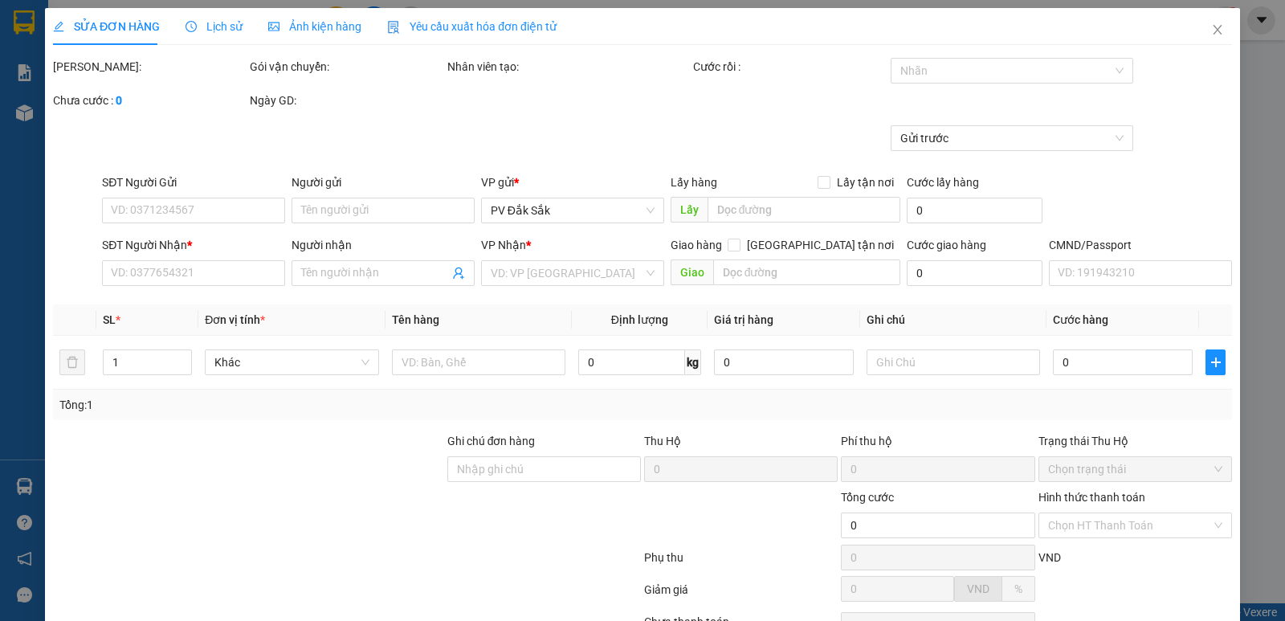
type input "0906741701"
type input "gia cát"
type input "0935461464"
type input "giấp/ chiều báo tc giao"
type input "100.000"
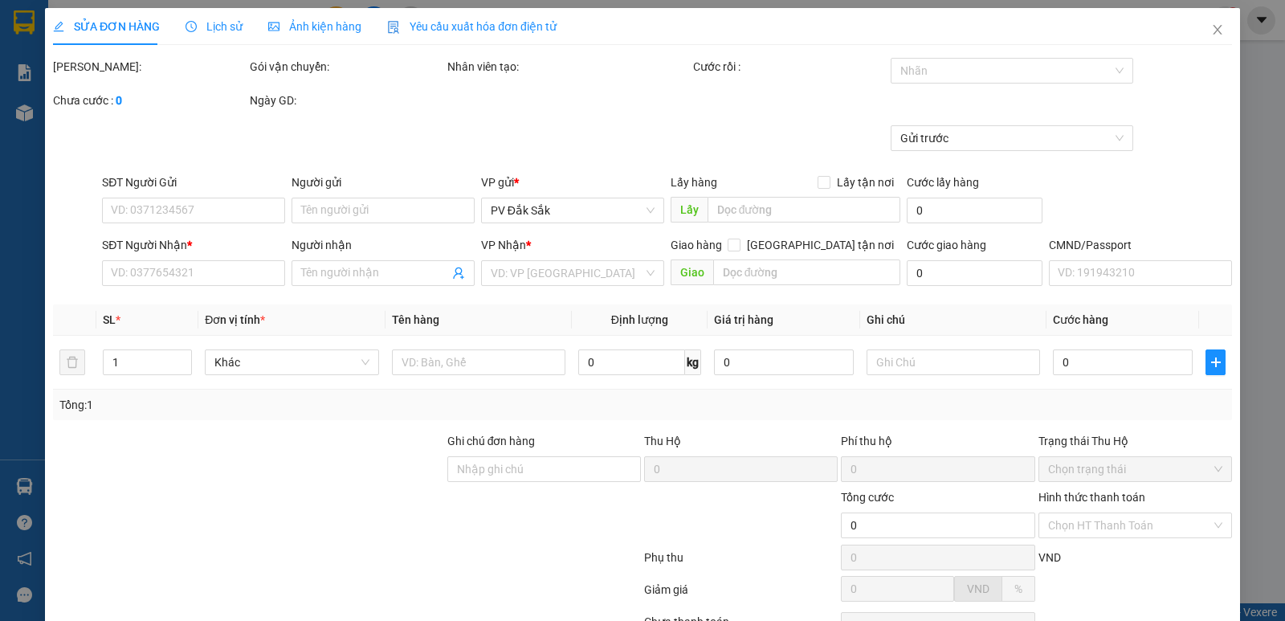
type input "100.000"
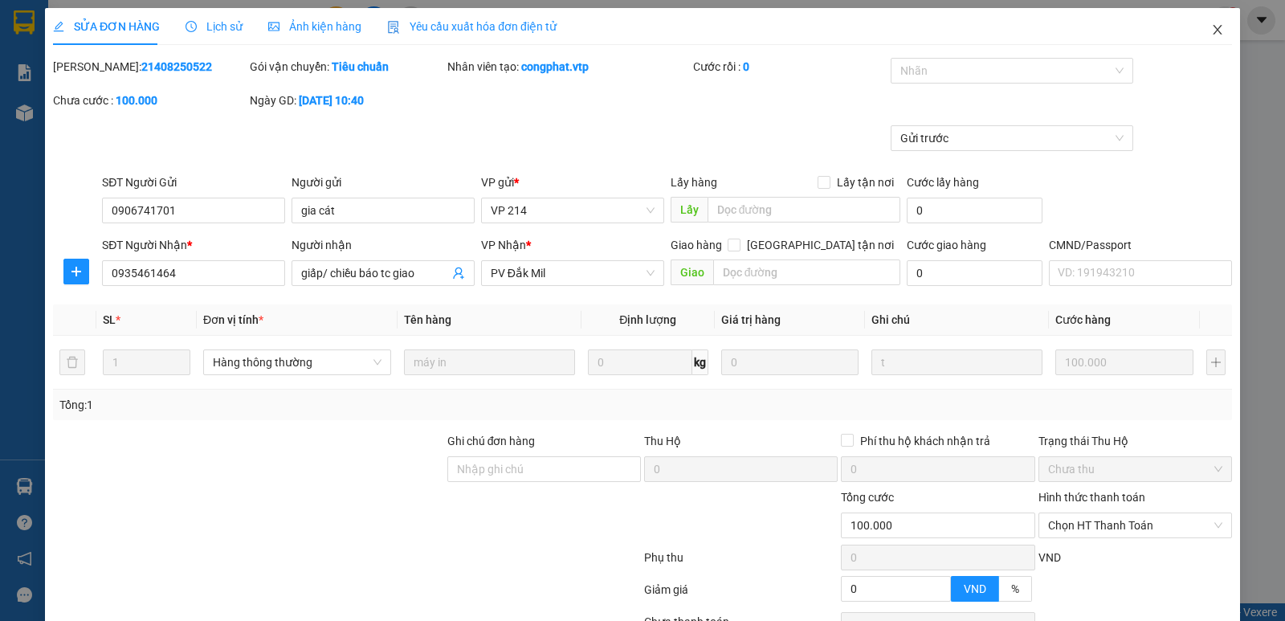
click at [1211, 28] on icon "close" at bounding box center [1217, 29] width 13 height 13
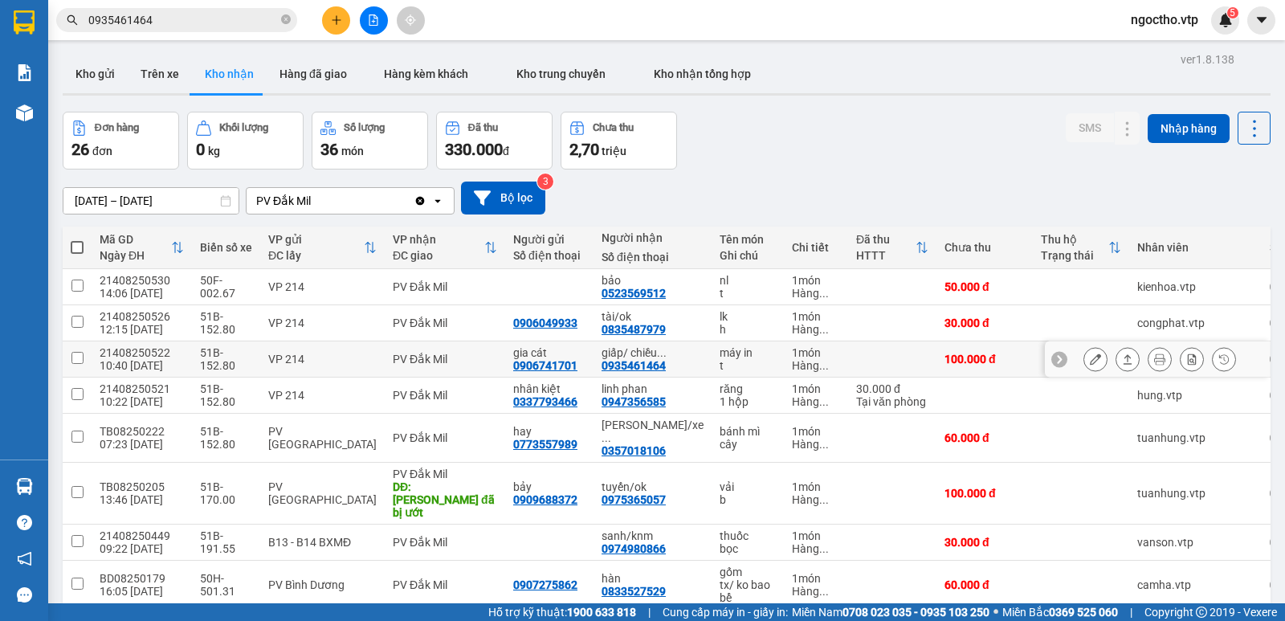
click at [630, 356] on div "giấp/ chiều ..." at bounding box center [653, 352] width 102 height 13
checkbox input "true"
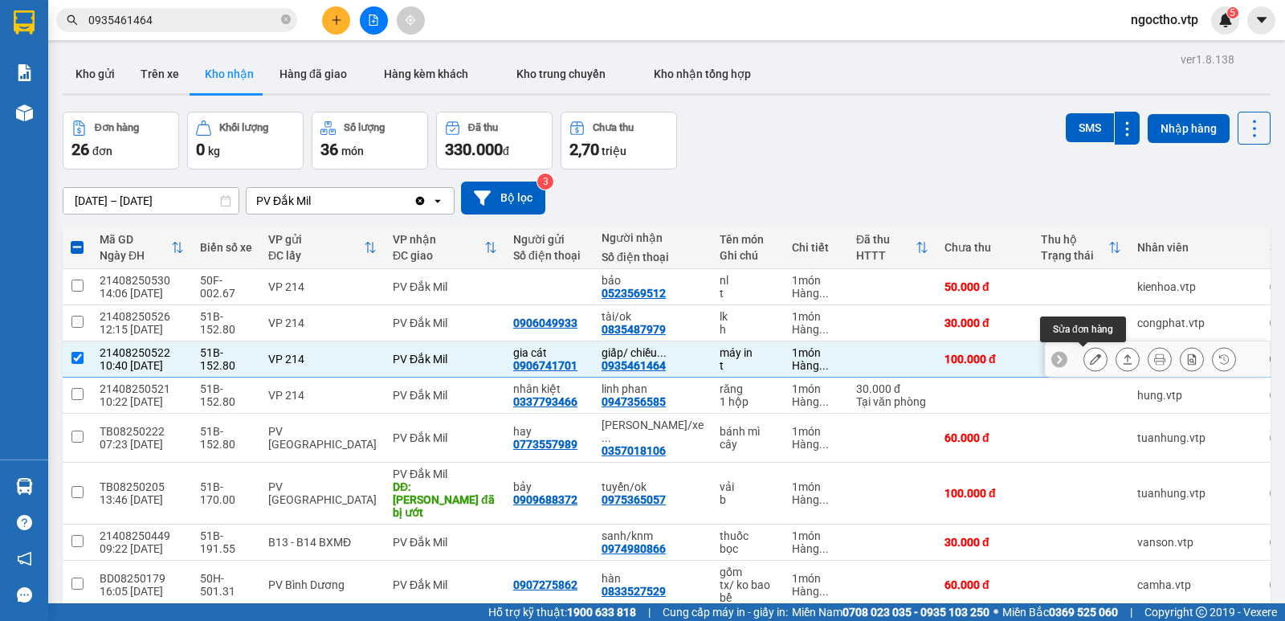
click at [1090, 357] on icon at bounding box center [1095, 358] width 11 height 11
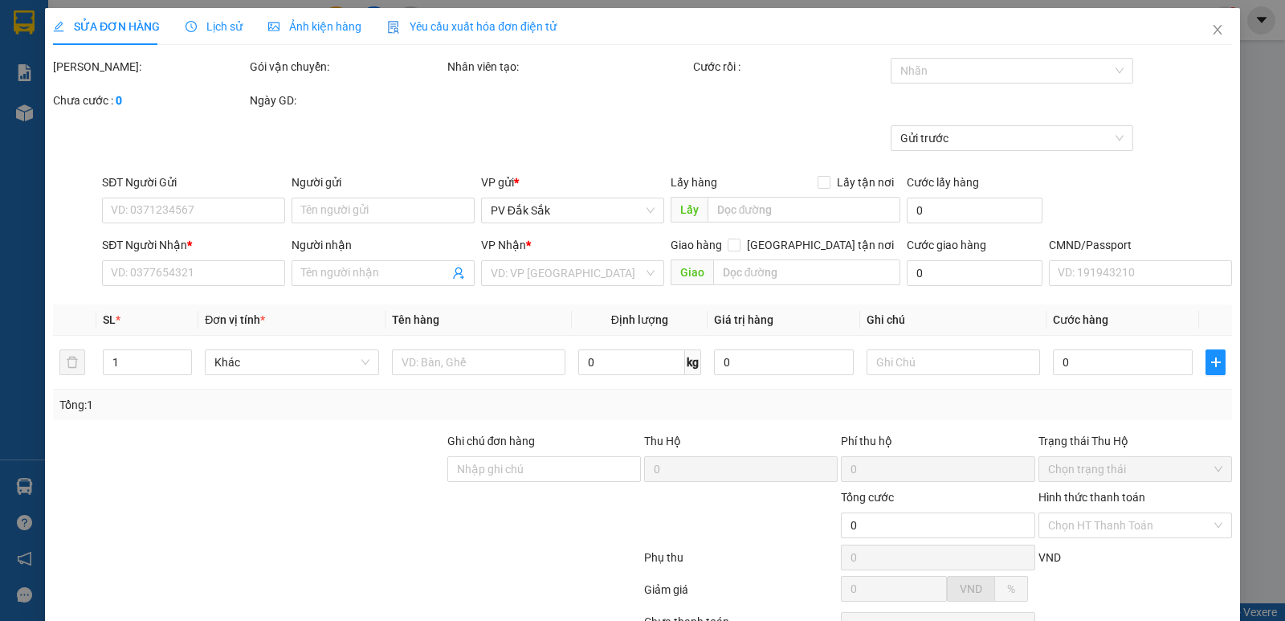
type input "0906741701"
type input "gia cát"
type input "0935461464"
type input "giấp/ chiều báo tc giao"
type input "100.000"
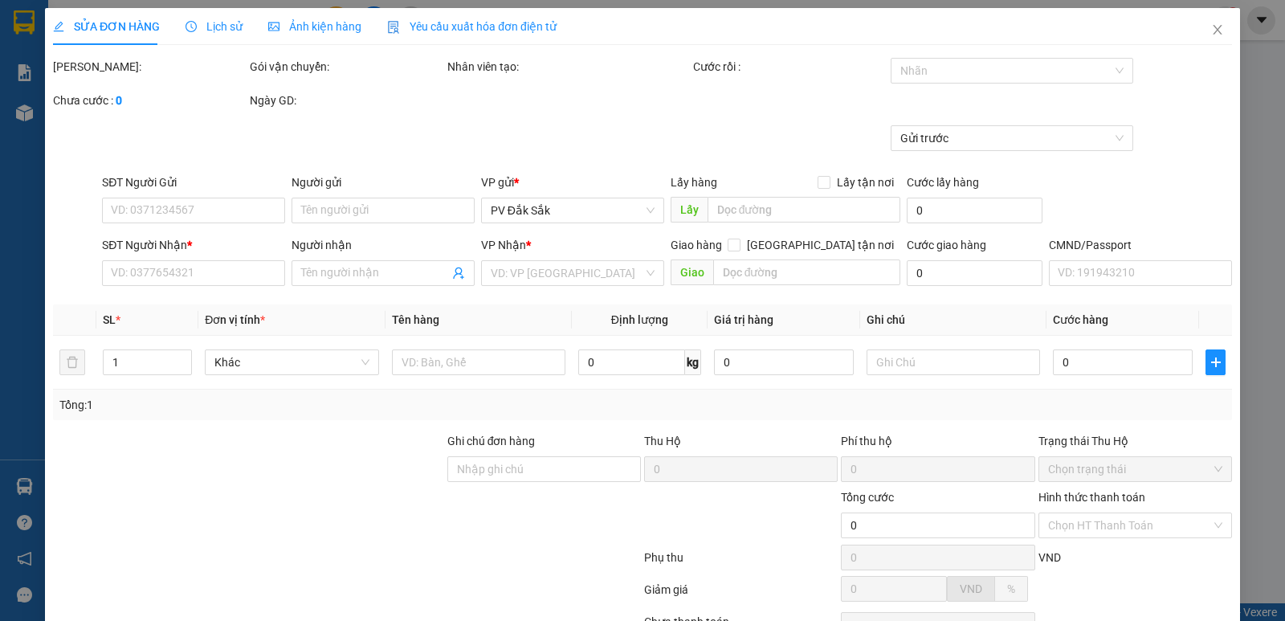
type input "100.000"
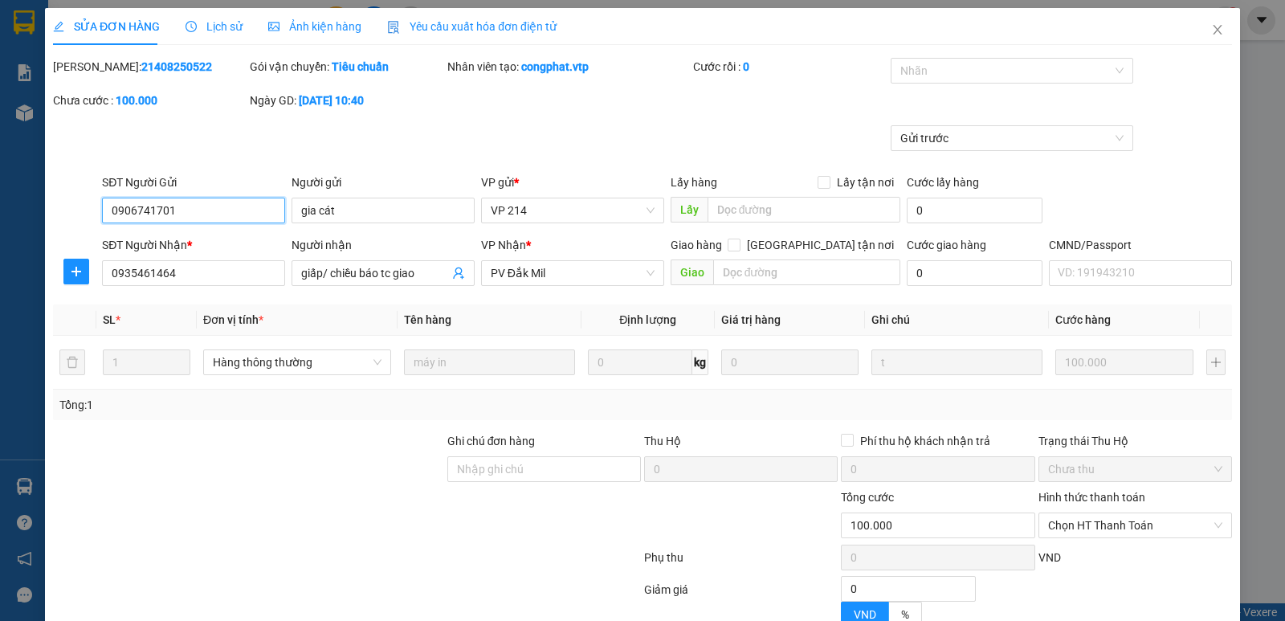
type input "5.000"
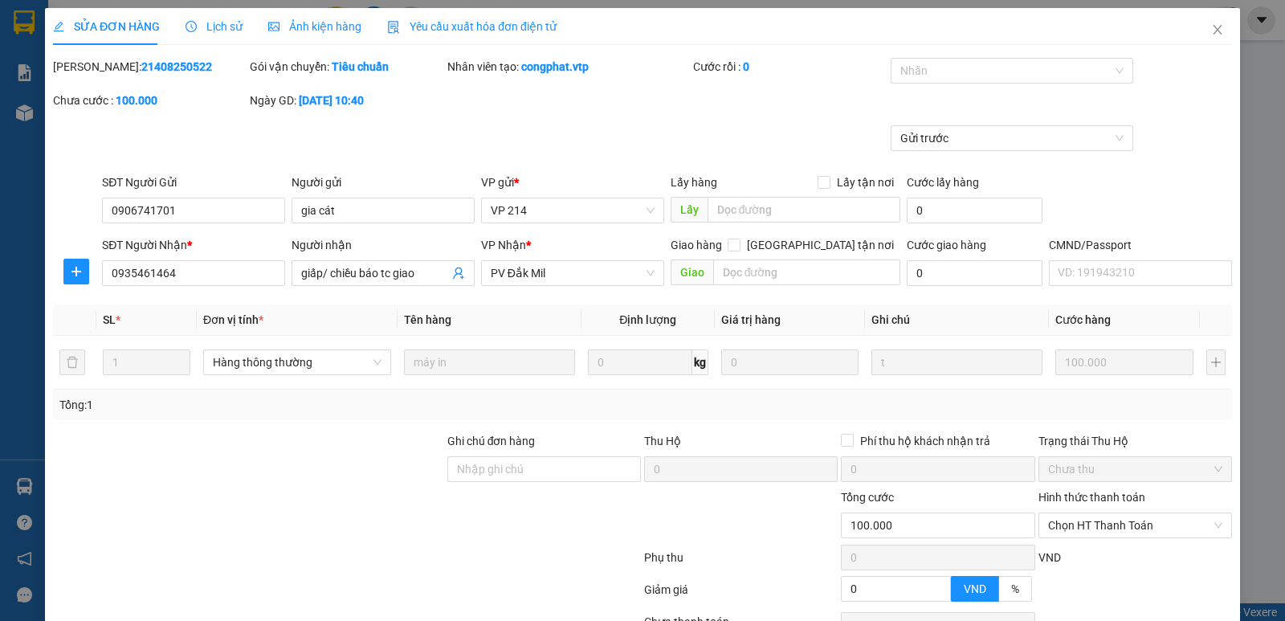
click at [209, 31] on span "Lịch sử" at bounding box center [214, 26] width 57 height 13
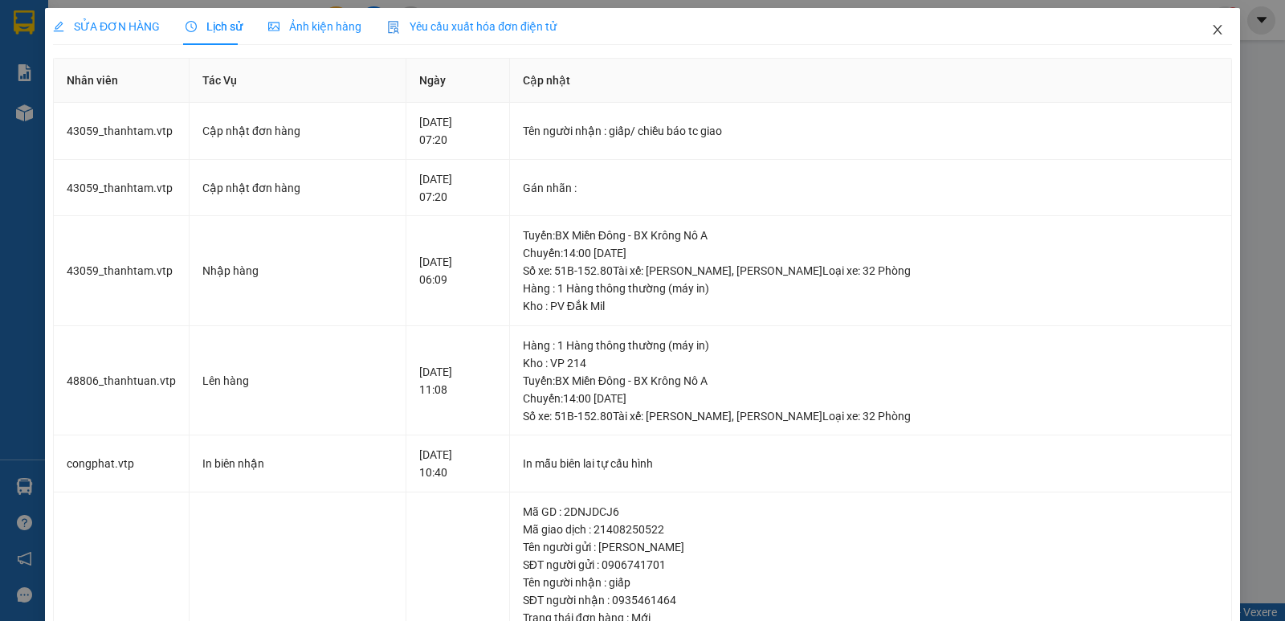
click at [1213, 33] on span "Close" at bounding box center [1217, 30] width 45 height 45
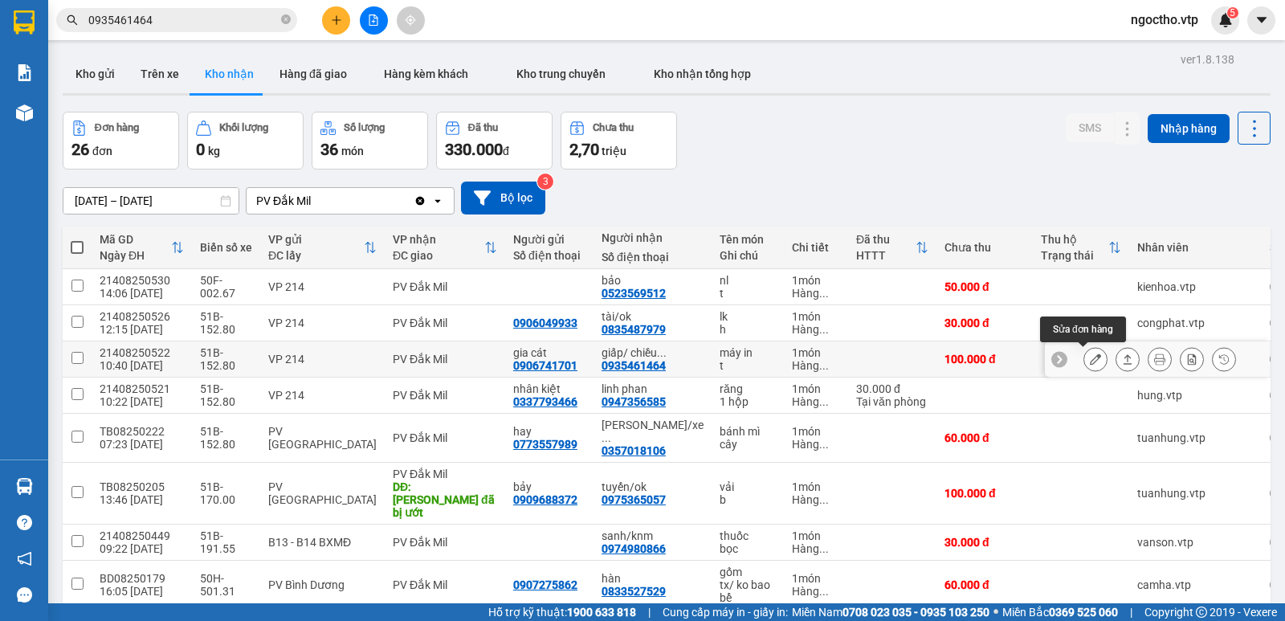
click at [1084, 370] on button at bounding box center [1095, 359] width 22 height 28
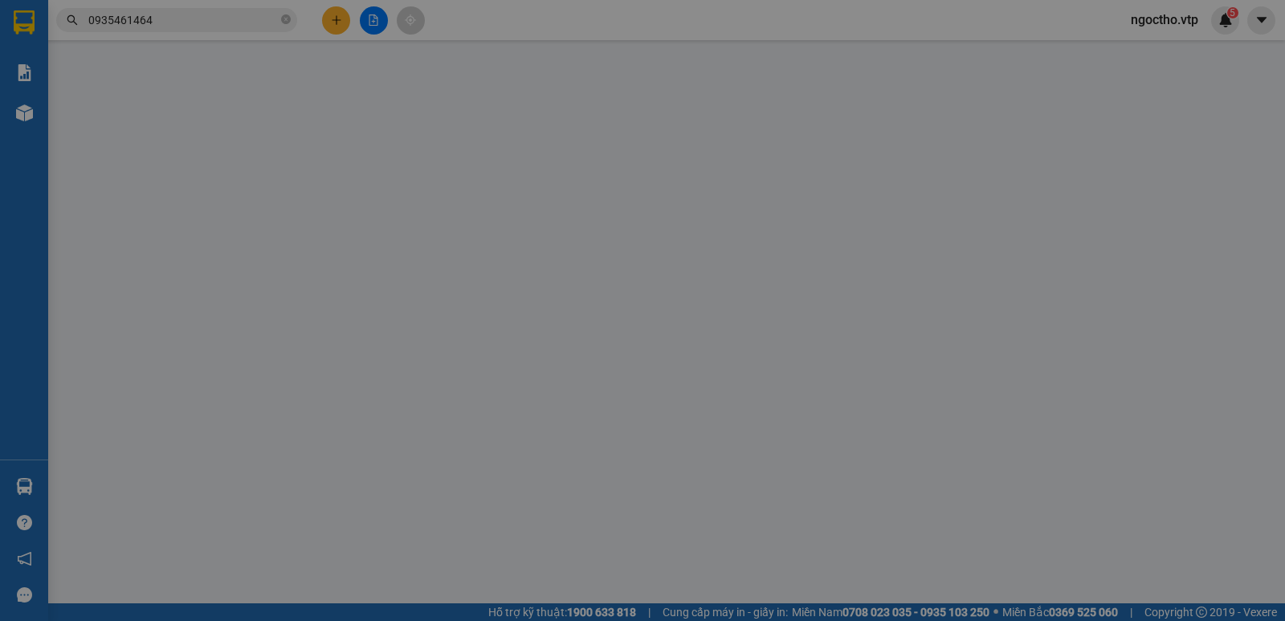
type input "0906741701"
type input "gia cát"
type input "0935461464"
type input "giấp/ chiều báo tc giao"
type input "100.000"
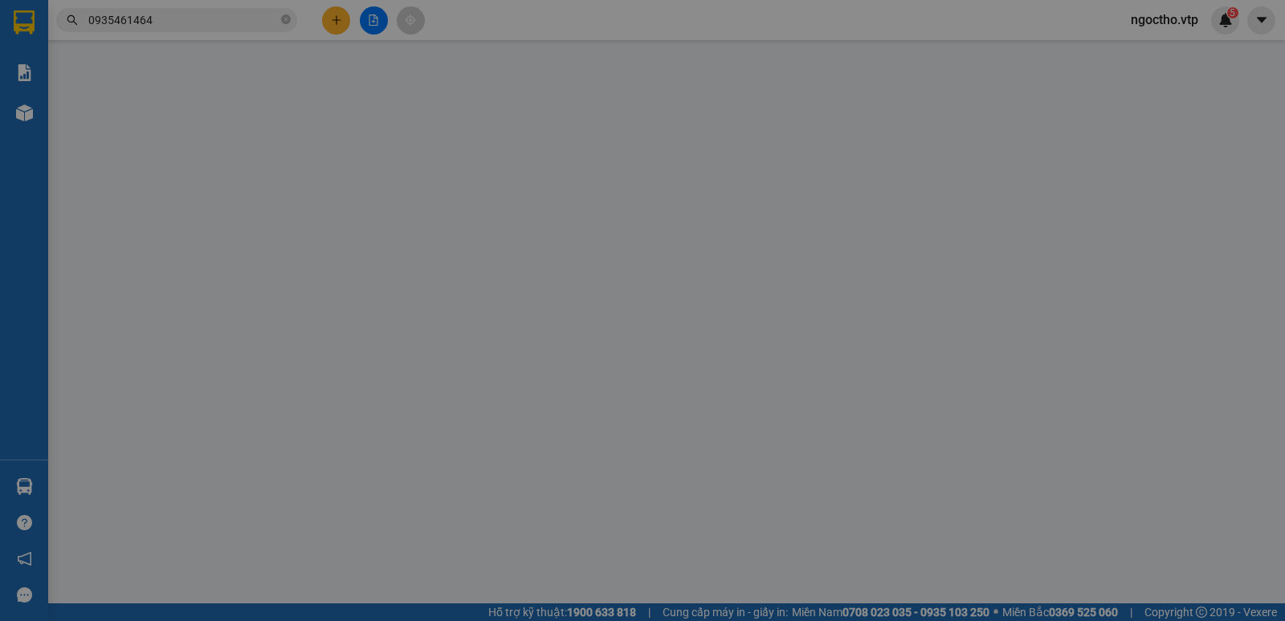
type input "100.000"
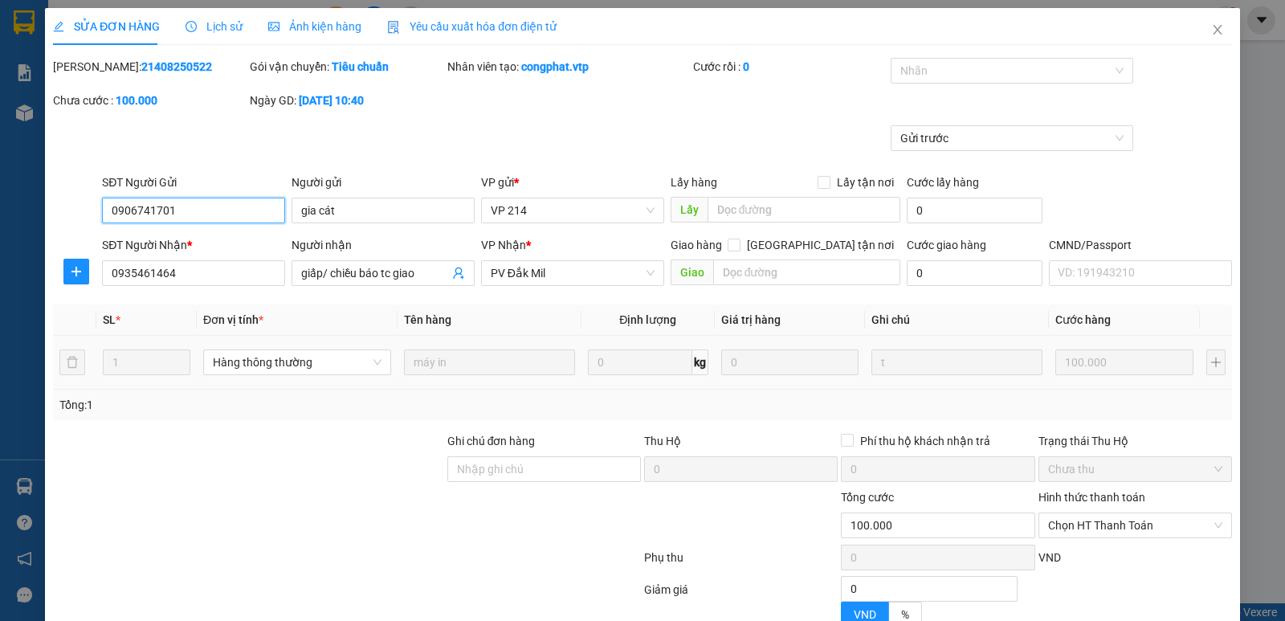
type input "5.000"
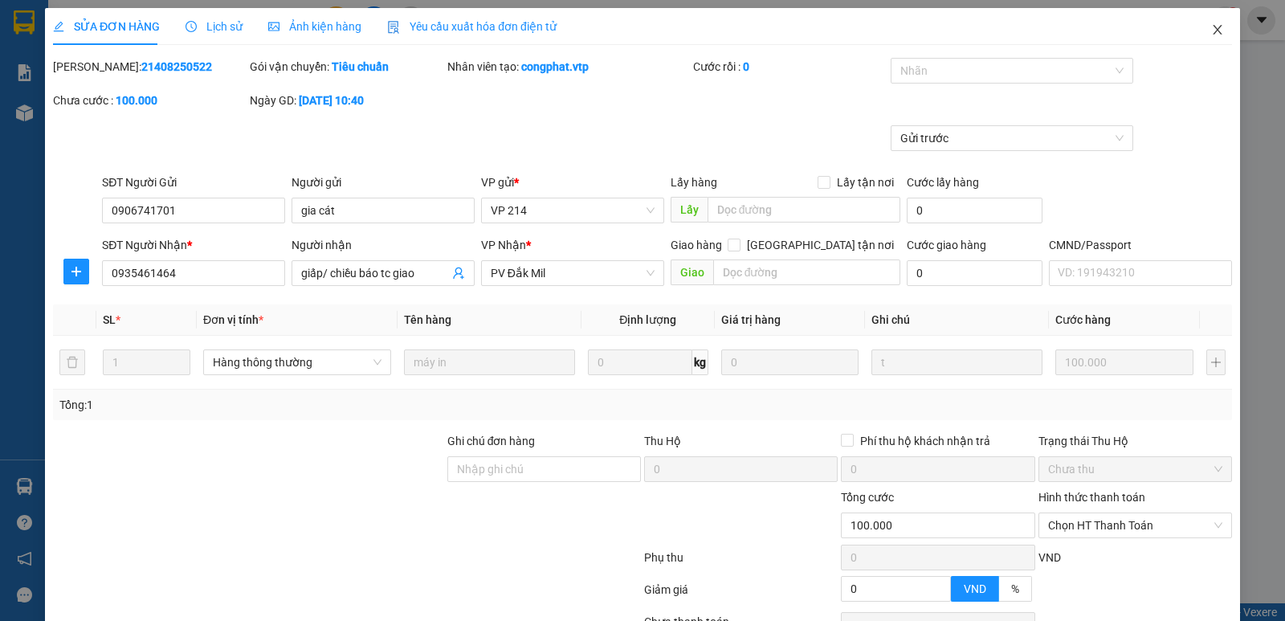
click at [1217, 31] on span "Close" at bounding box center [1217, 30] width 45 height 45
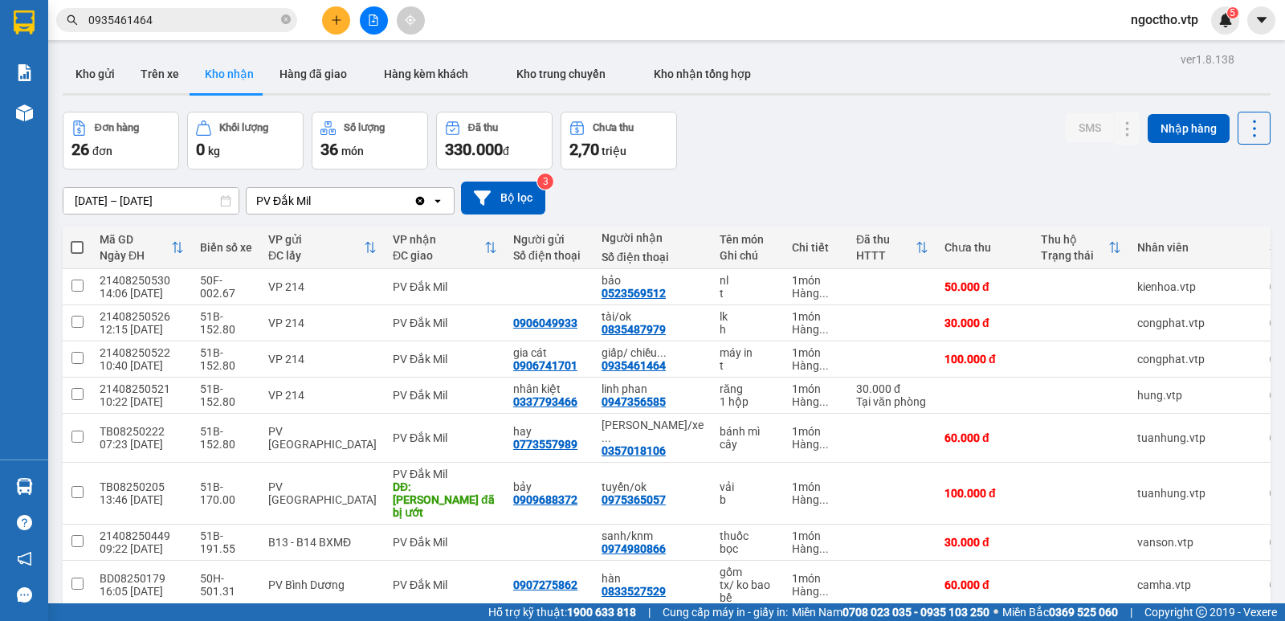
click at [331, 200] on div "PV Đắk Mil" at bounding box center [330, 201] width 167 height 26
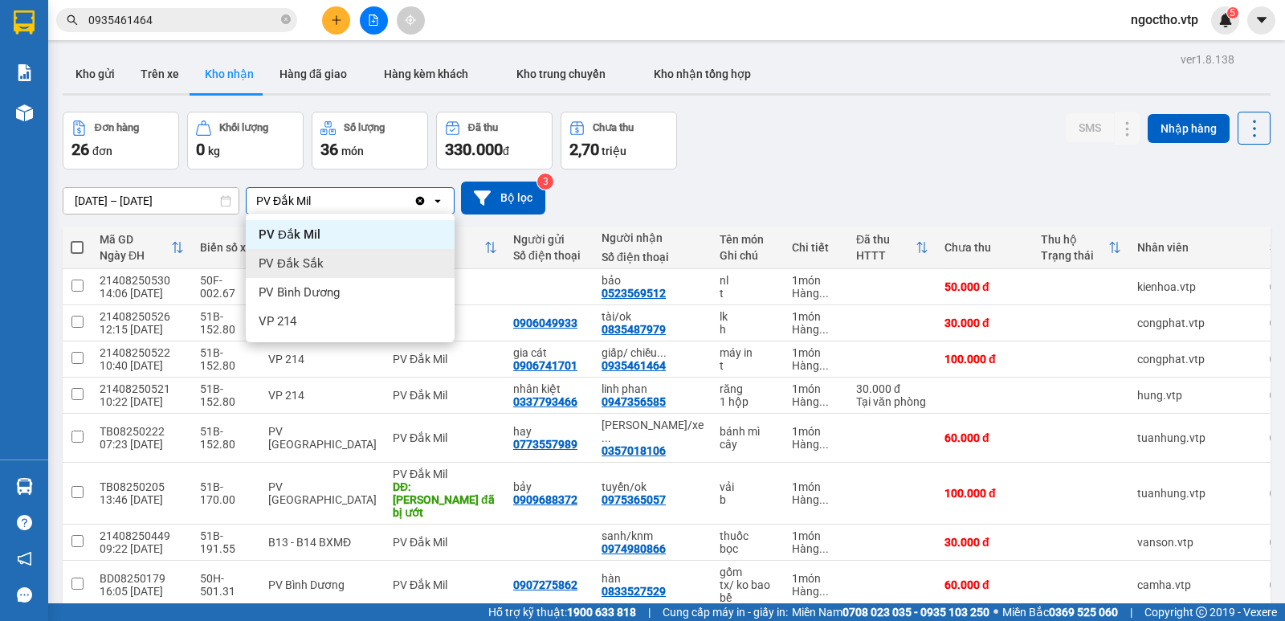
click at [318, 263] on span "PV Đắk Sắk" at bounding box center [291, 263] width 65 height 16
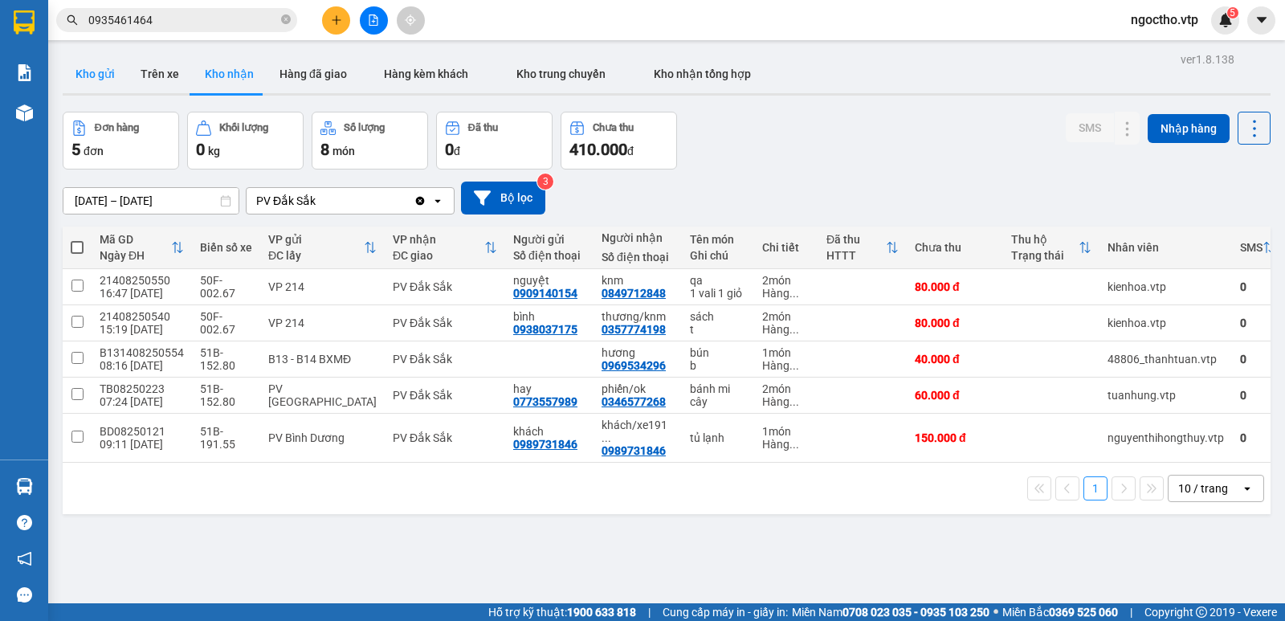
click at [72, 70] on button "Kho gửi" at bounding box center [95, 74] width 65 height 39
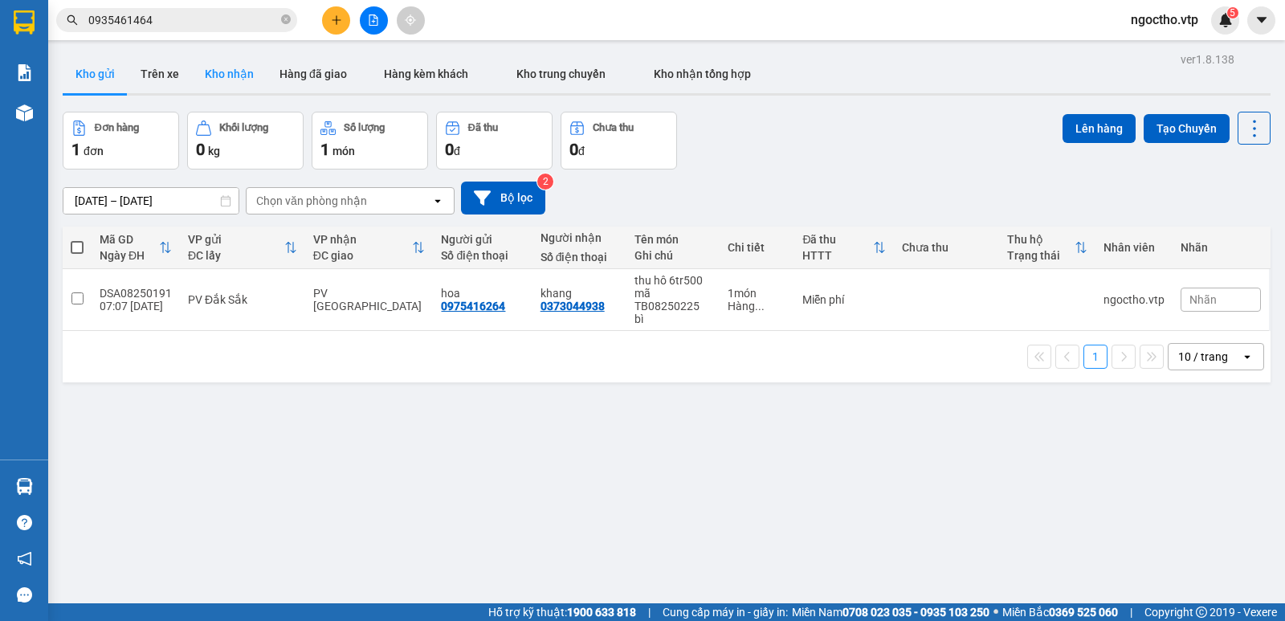
click at [227, 80] on button "Kho nhận" at bounding box center [229, 74] width 75 height 39
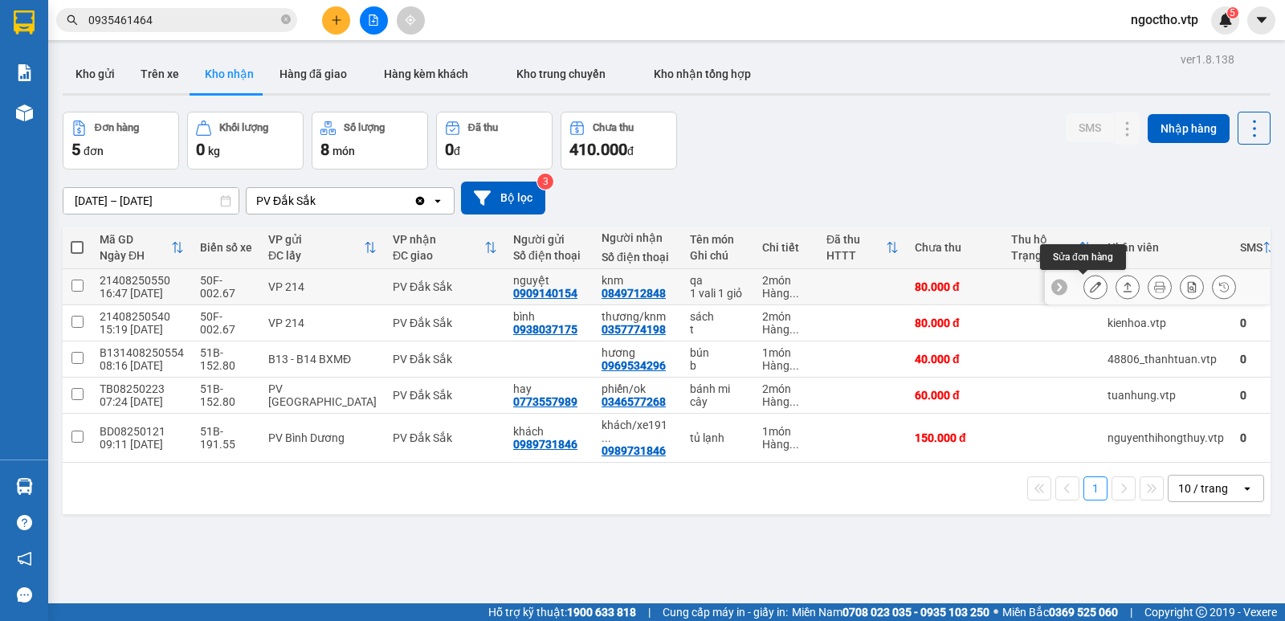
click at [1090, 283] on icon at bounding box center [1095, 286] width 11 height 11
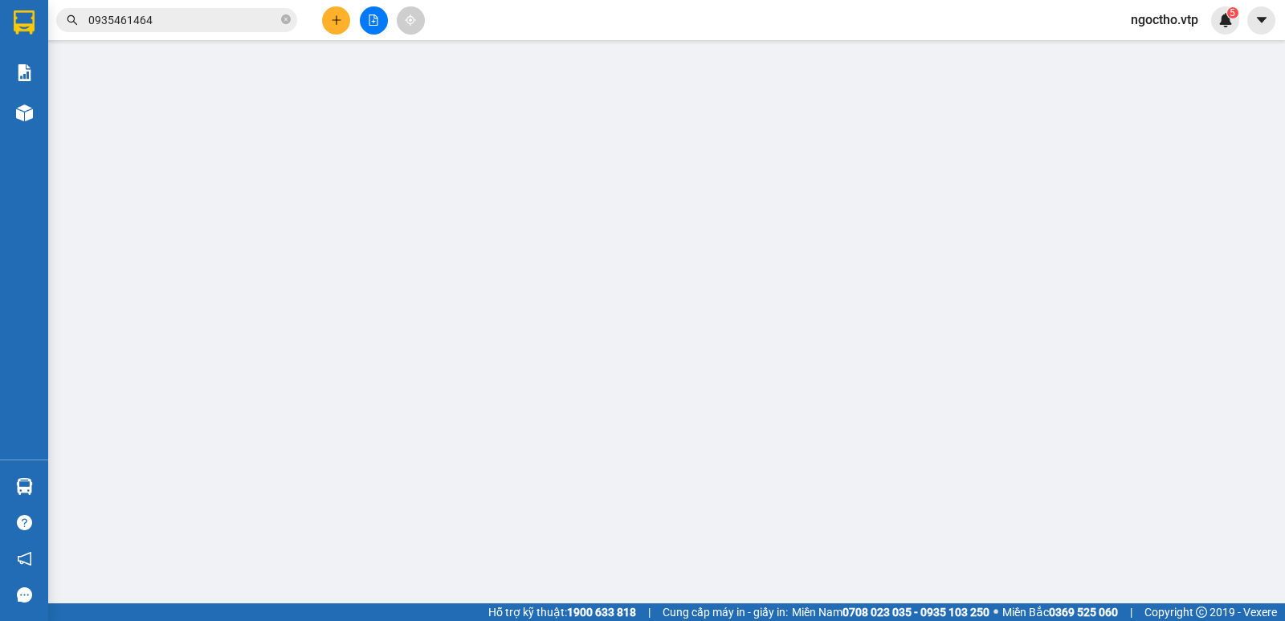
type input "0909140154"
type input "nguyệt"
type input "0849712848"
type input "knm"
type input "80.000"
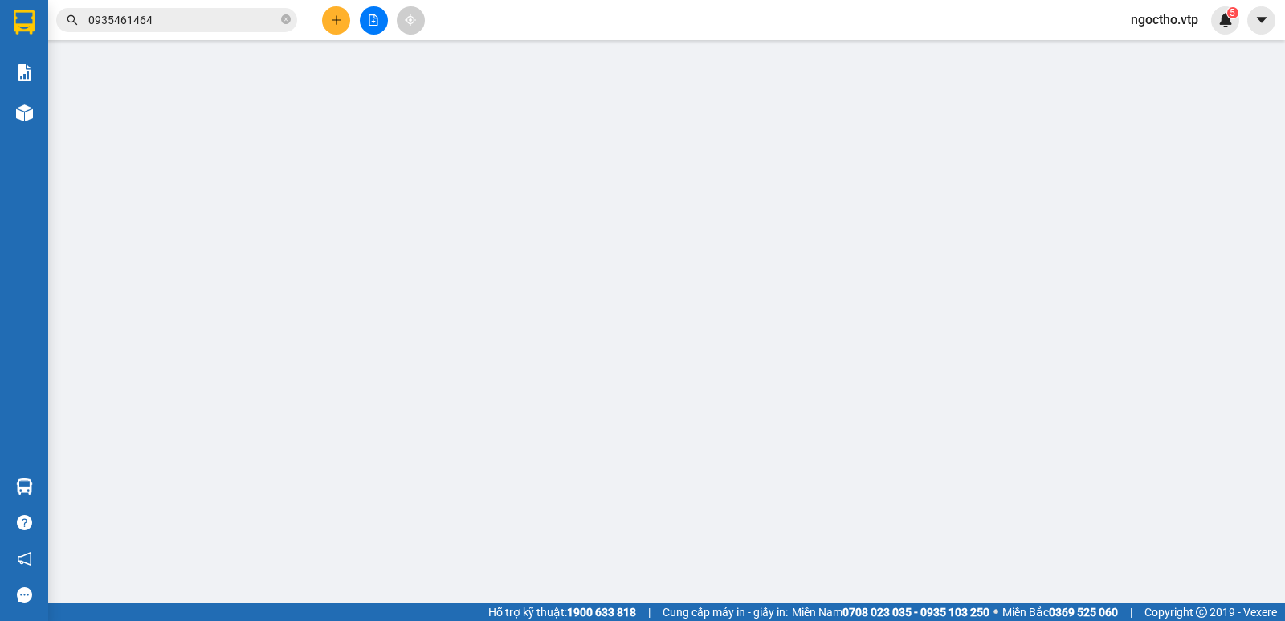
type input "80.000"
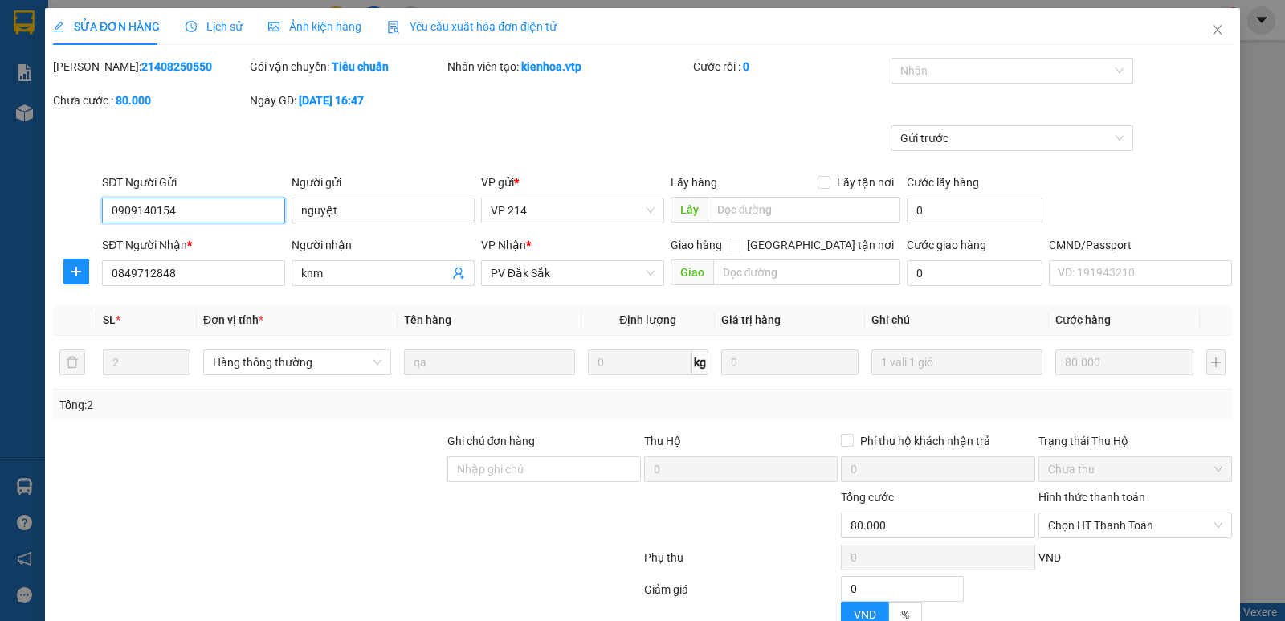
type input "4.000"
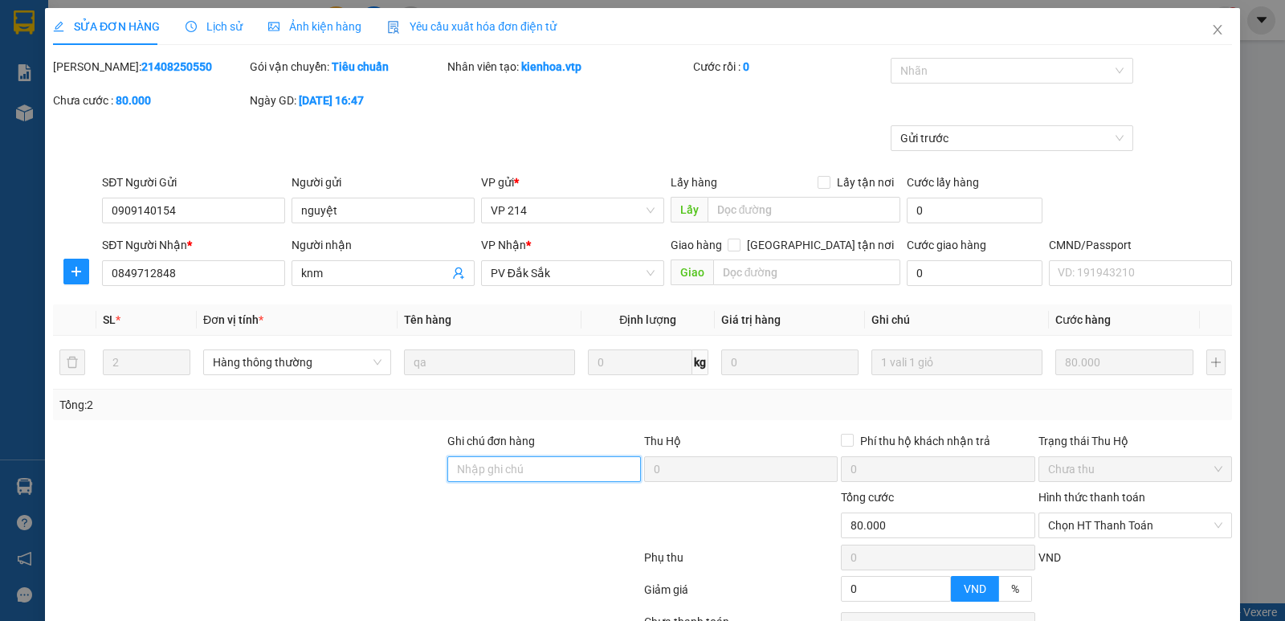
click at [468, 468] on input "Ghi chú đơn hàng" at bounding box center [544, 469] width 194 height 26
click at [912, 63] on div at bounding box center [1004, 70] width 219 height 19
type input "ck 80k tk 68 13/8 11h24p"
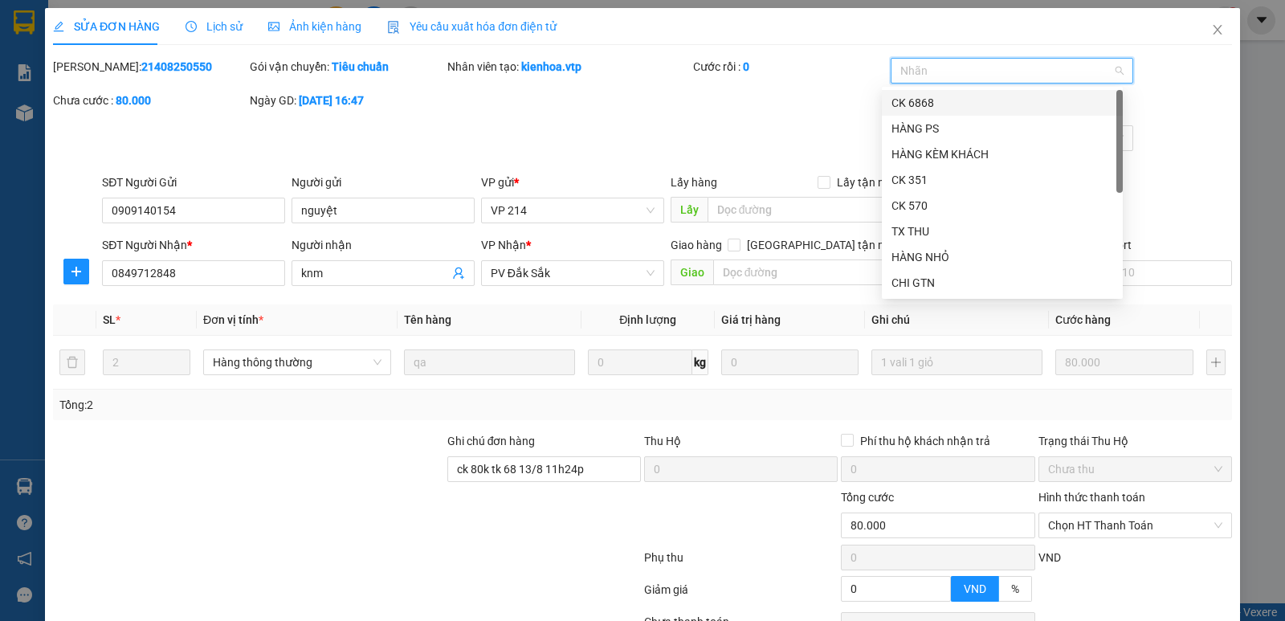
click at [919, 108] on div "CK 6868" at bounding box center [1003, 103] width 222 height 18
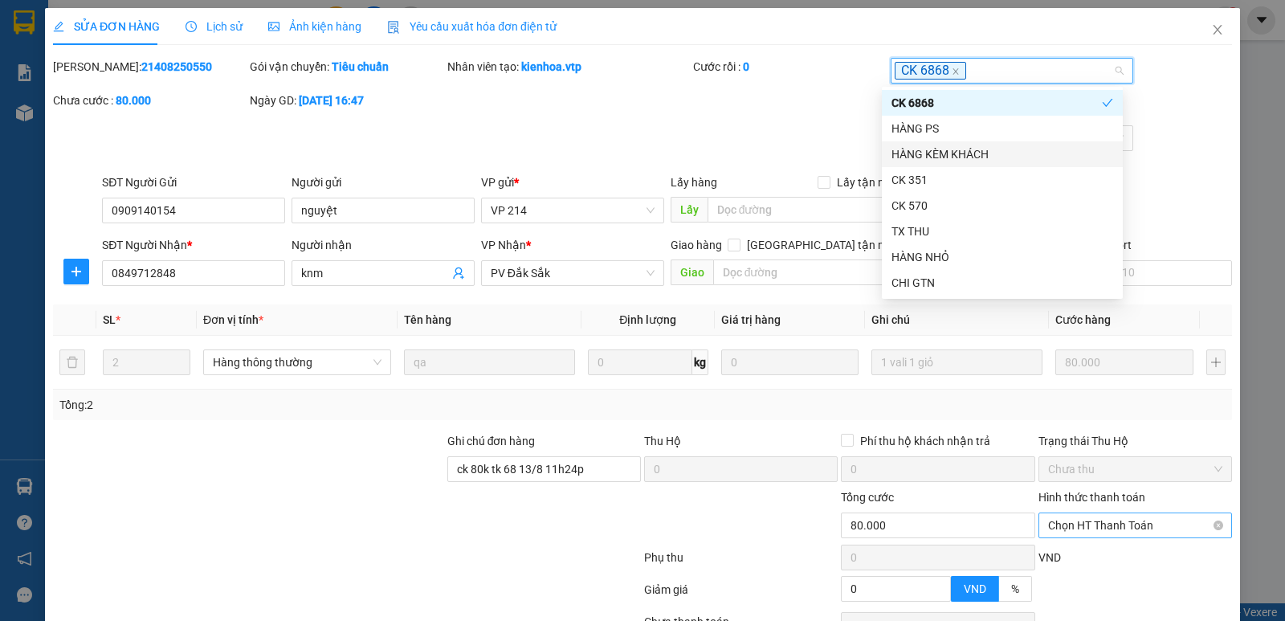
click at [1122, 524] on span "Chọn HT Thanh Toán" at bounding box center [1135, 525] width 174 height 24
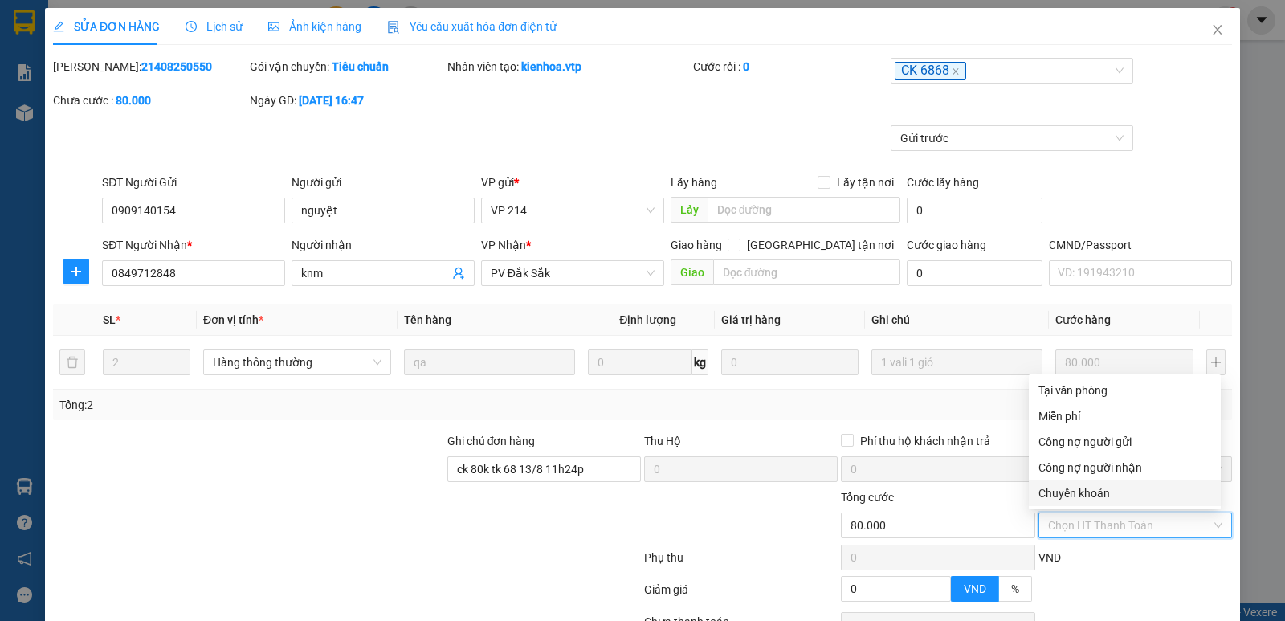
click at [1120, 492] on div "Chuyển khoản" at bounding box center [1125, 493] width 173 height 18
type input "0"
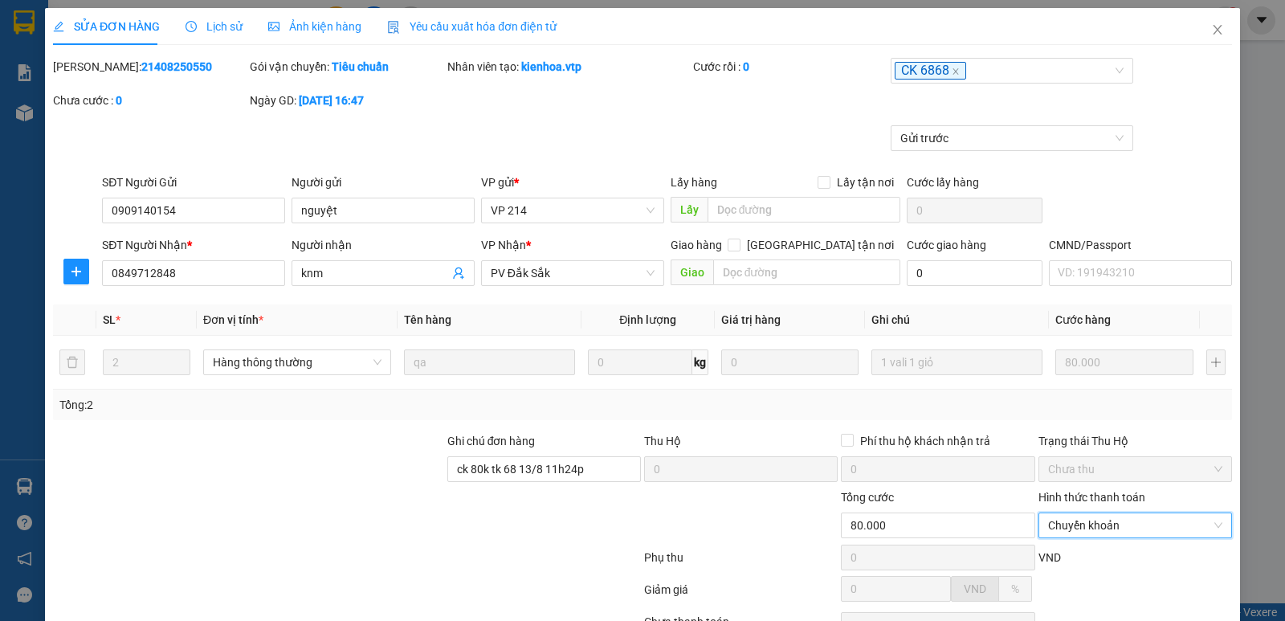
scroll to position [140, 0]
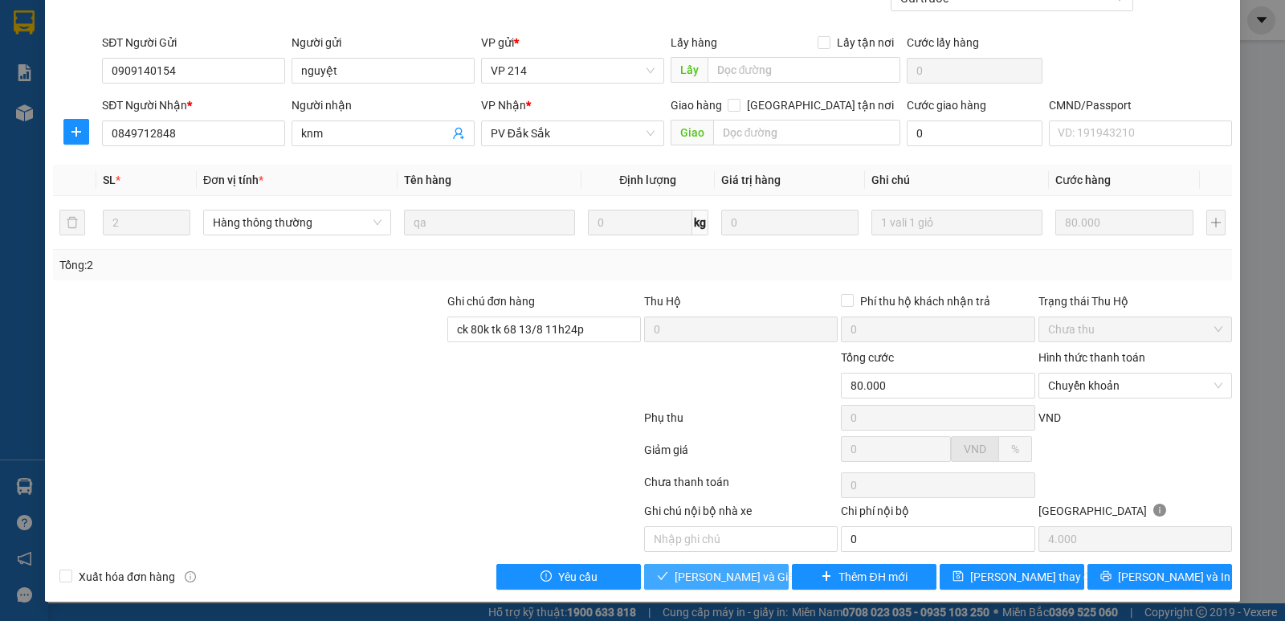
click at [737, 567] on button "[PERSON_NAME] và Giao hàng" at bounding box center [716, 577] width 145 height 26
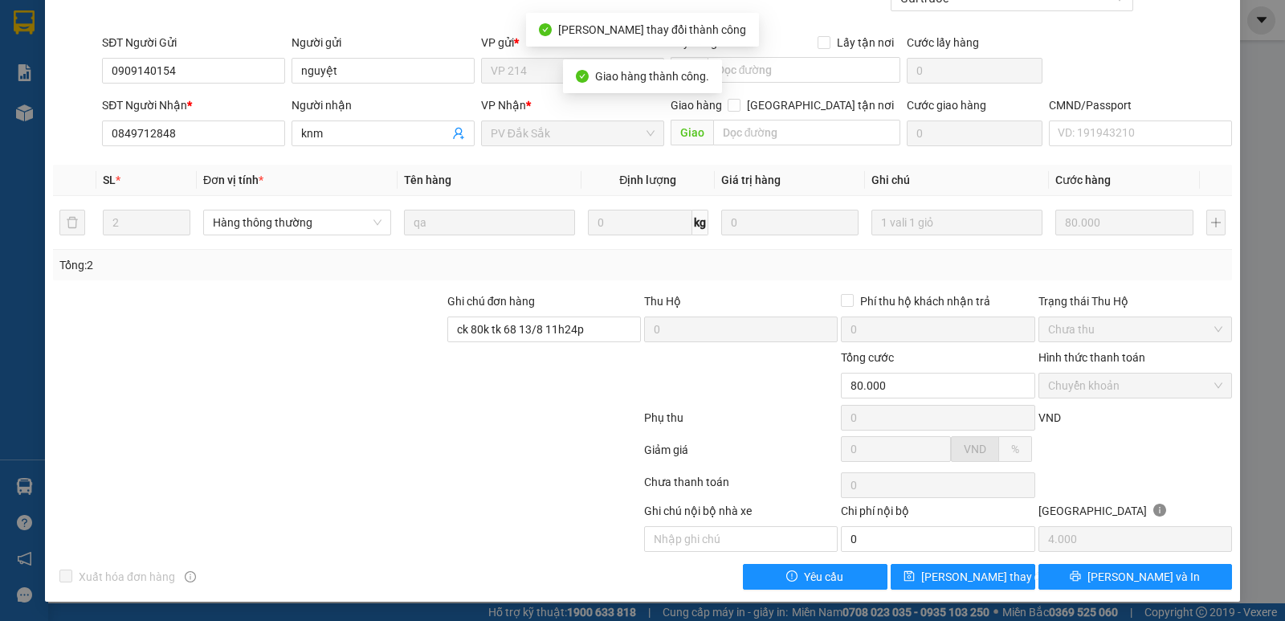
scroll to position [0, 0]
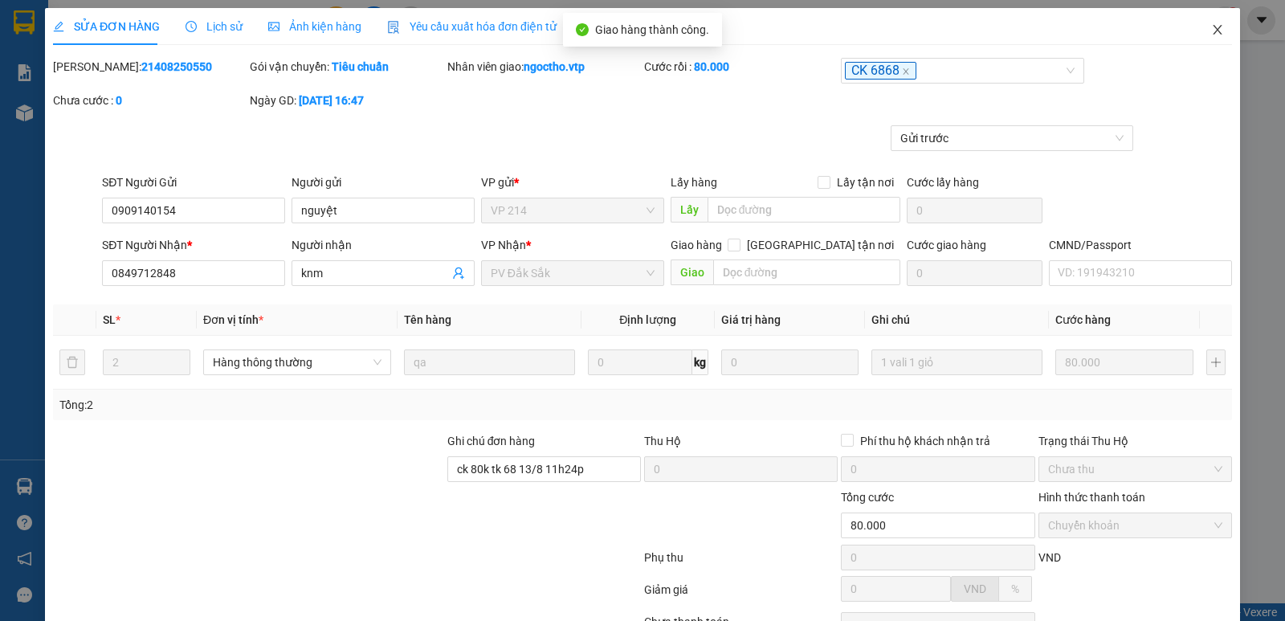
click at [1213, 34] on icon "close" at bounding box center [1217, 30] width 9 height 10
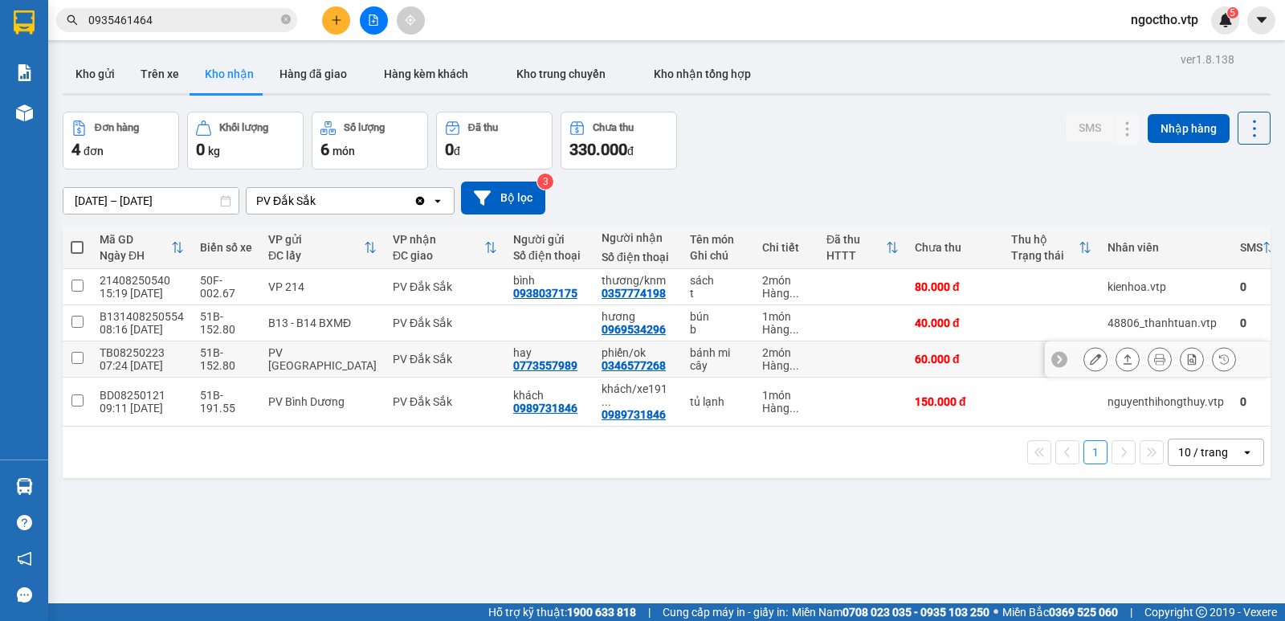
click at [620, 352] on div "phiến/ok" at bounding box center [638, 352] width 72 height 13
checkbox input "true"
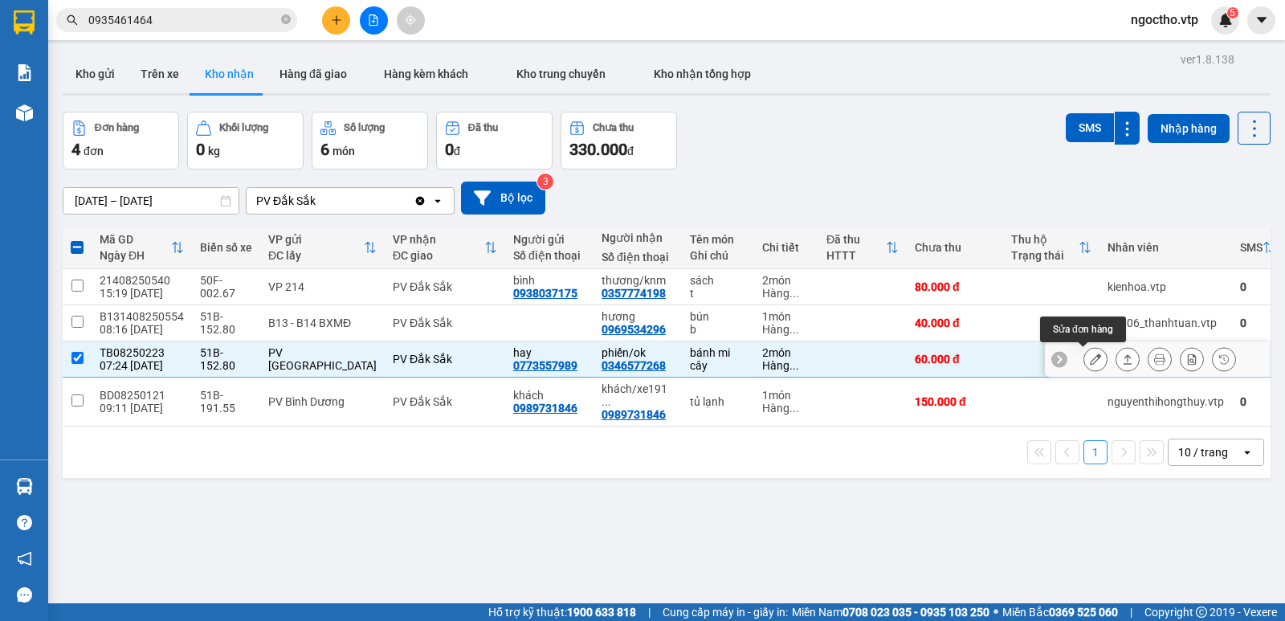
click at [1090, 359] on icon at bounding box center [1095, 358] width 11 height 11
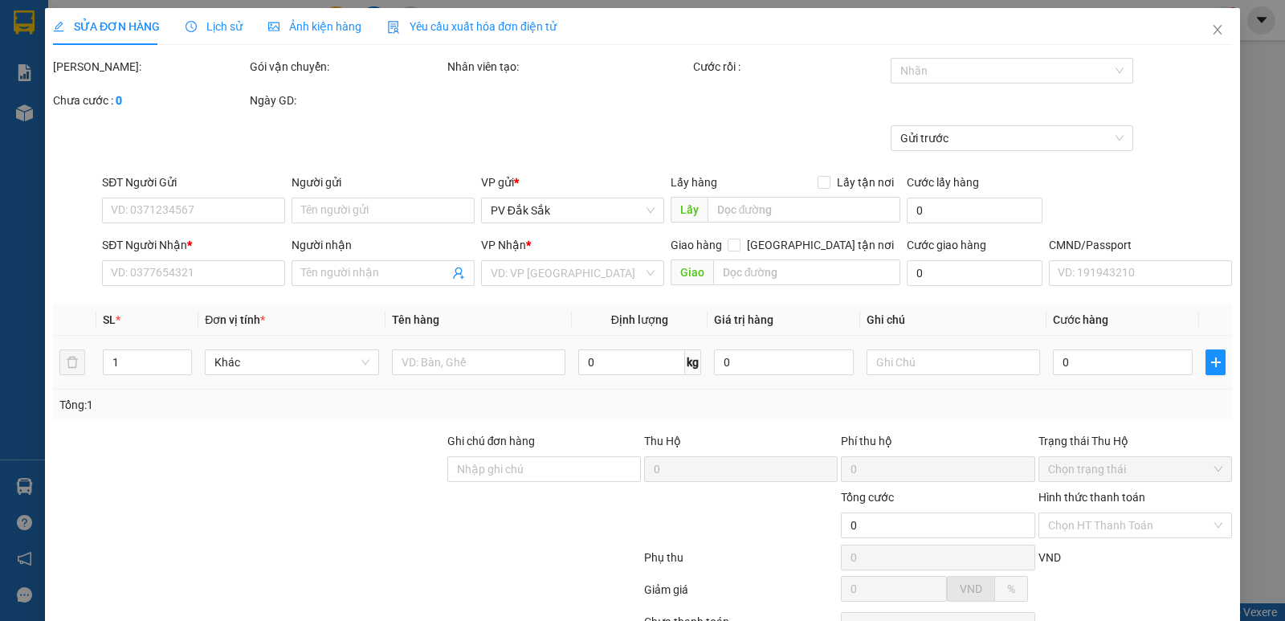
type input "0773557989"
type input "hay"
type input "0346577268"
type input "phiến/ok"
type input "60.000"
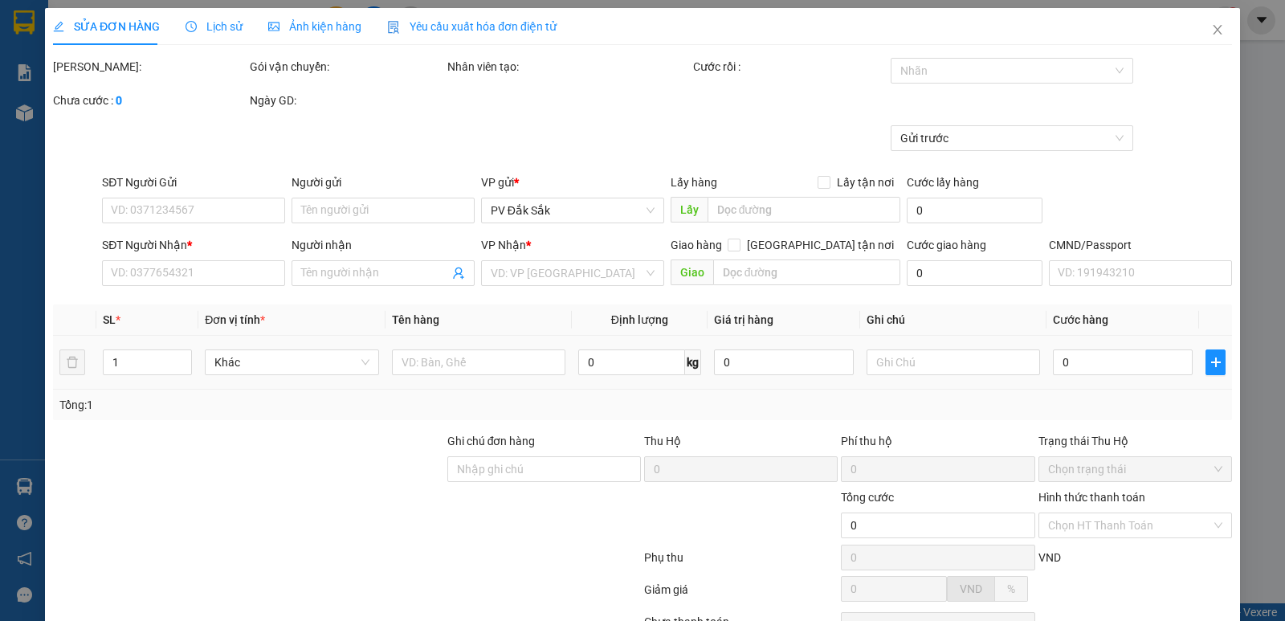
type input "60.000"
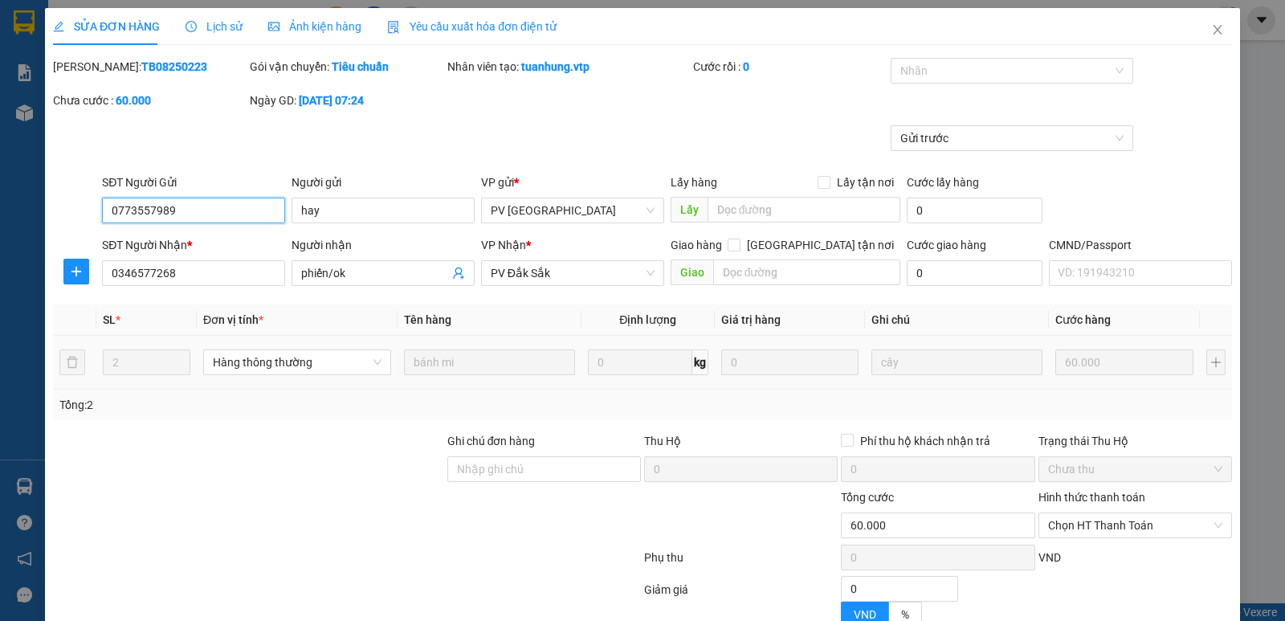
type input "3.000"
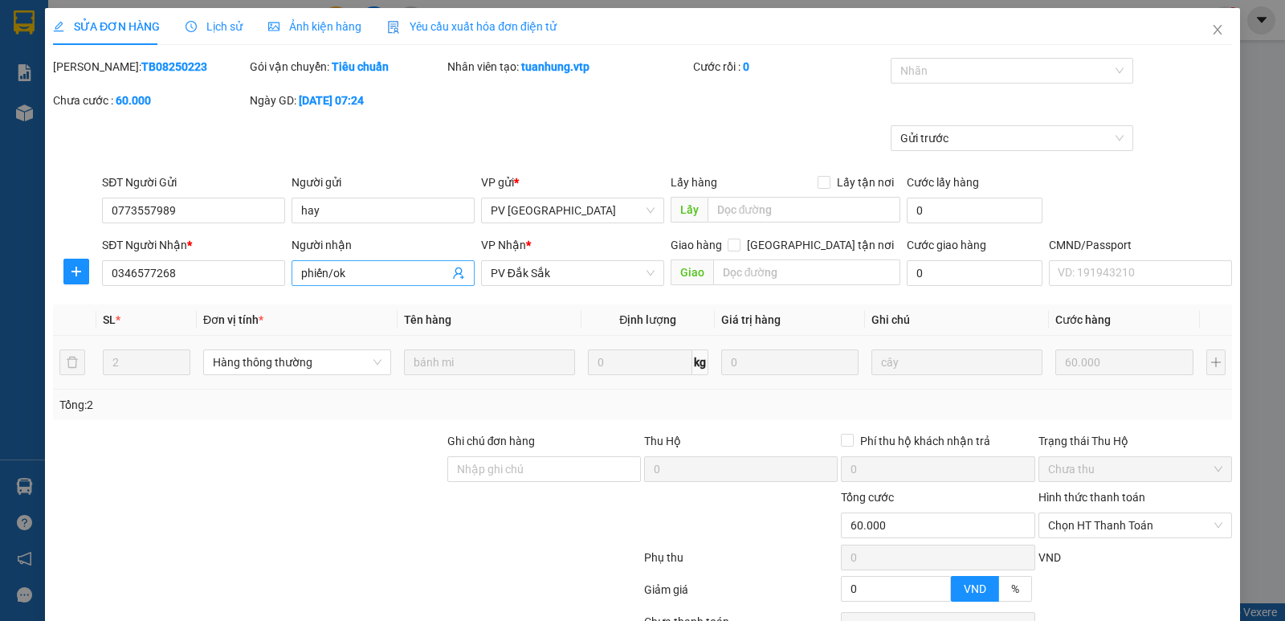
click at [358, 272] on input "phiến/ok" at bounding box center [375, 273] width 148 height 18
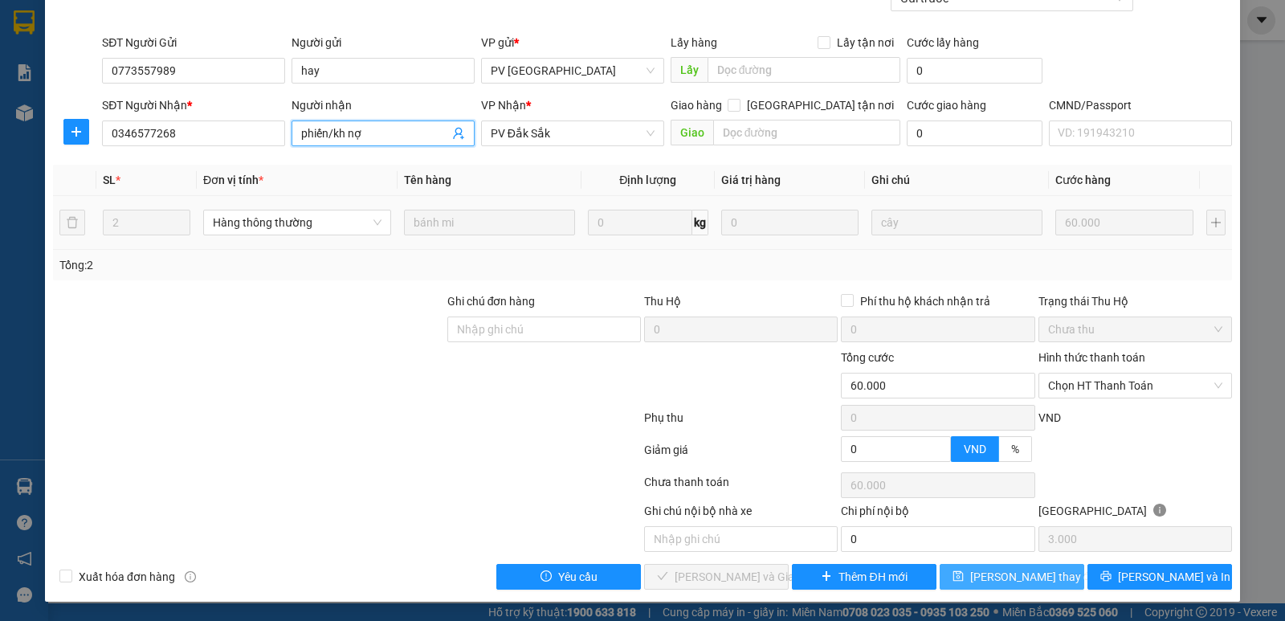
type input "phiến/kh nợ"
click at [1002, 571] on span "[PERSON_NAME] thay đổi" at bounding box center [1034, 577] width 129 height 18
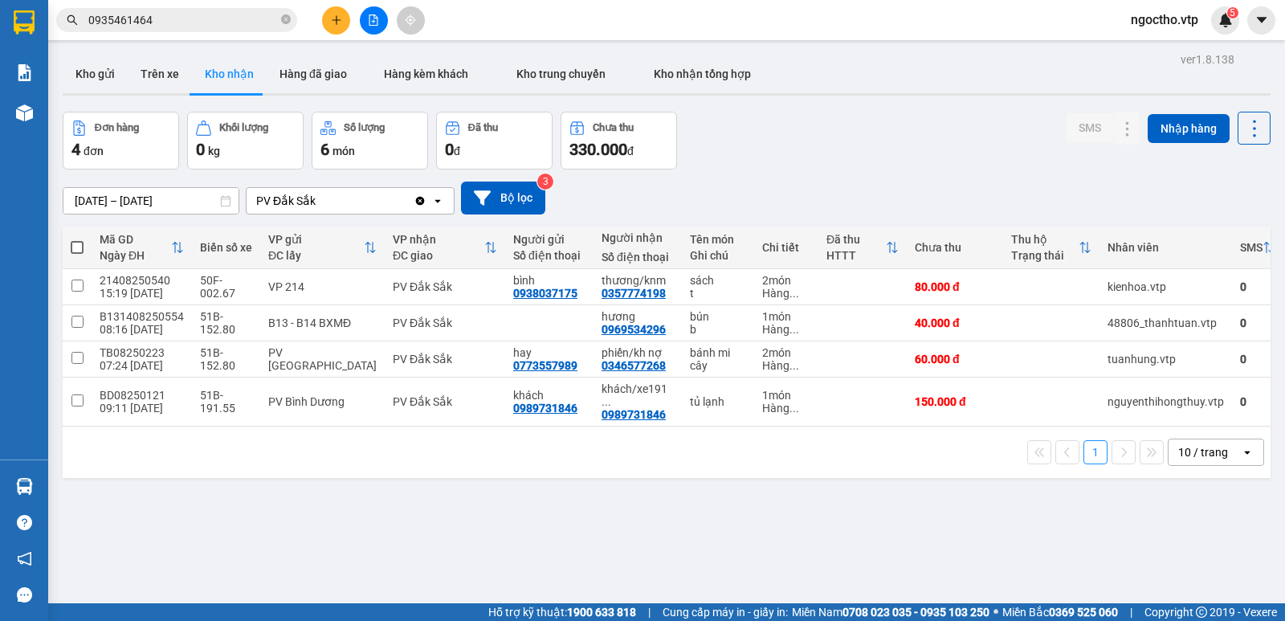
drag, startPoint x: 962, startPoint y: 567, endPoint x: 960, endPoint y: 586, distance: 19.3
click at [960, 586] on div "ver 1.8.138 Kho gửi Trên xe Kho nhận Hàng đã giao Hàng kèm khách Kho trung chuy…" at bounding box center [666, 358] width 1221 height 621
click at [94, 76] on button "Kho gửi" at bounding box center [95, 74] width 65 height 39
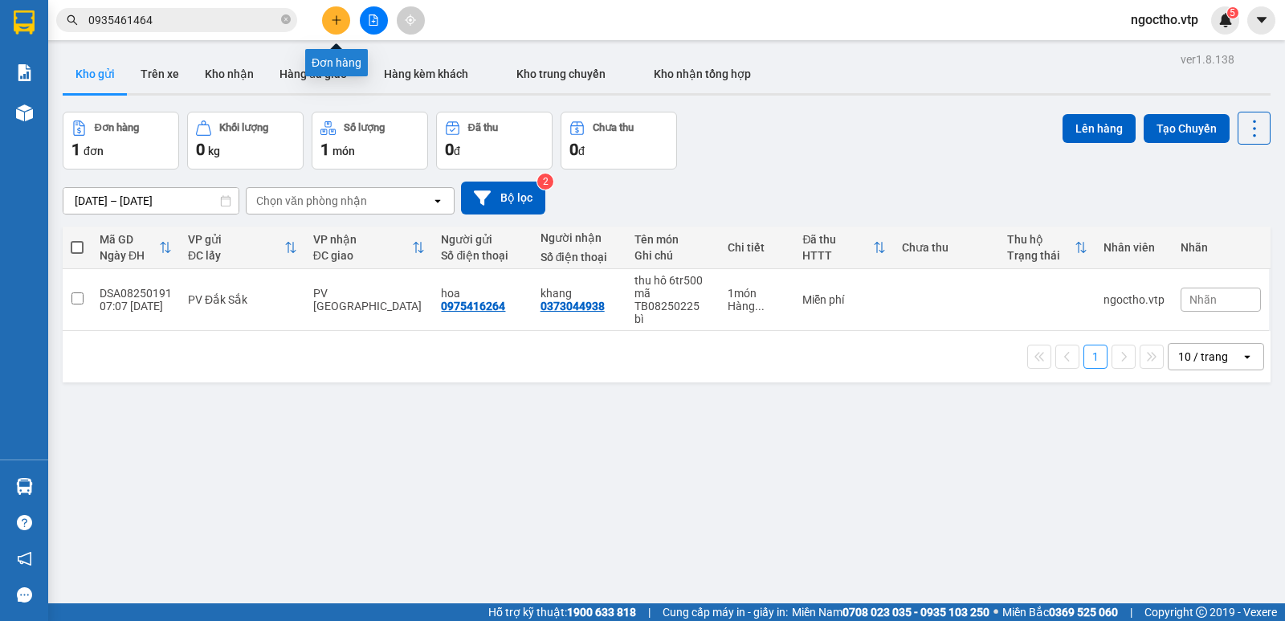
click at [336, 26] on button at bounding box center [336, 20] width 28 height 28
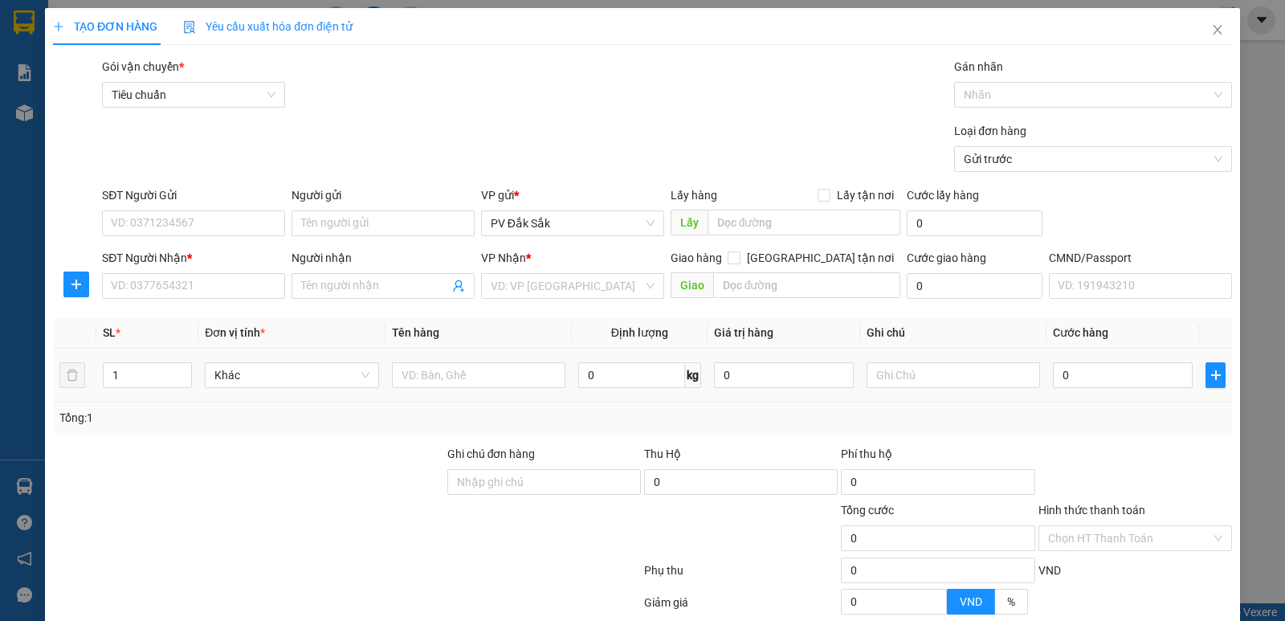
click at [423, 359] on div at bounding box center [479, 375] width 174 height 32
click at [143, 216] on input "SĐT Người Gửi" at bounding box center [193, 223] width 183 height 26
type input "0924279279"
click at [152, 280] on input "SĐT Người Nhận *" at bounding box center [193, 286] width 183 height 26
type input "0938140113"
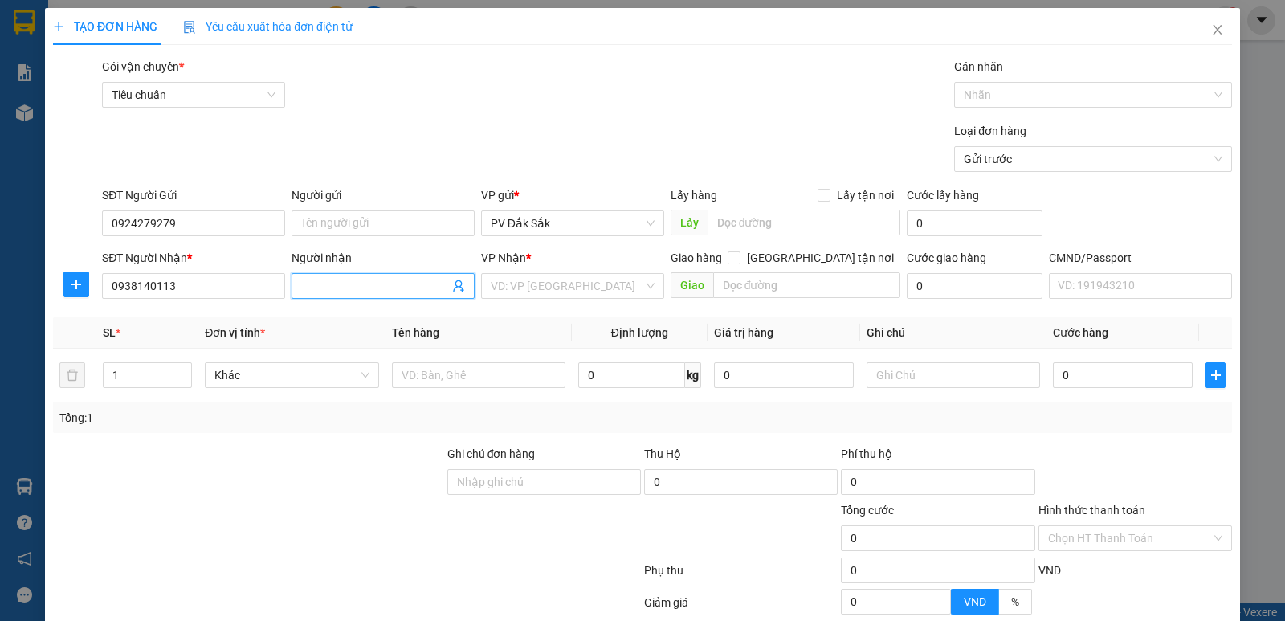
click at [327, 284] on input "Người nhận" at bounding box center [375, 286] width 148 height 18
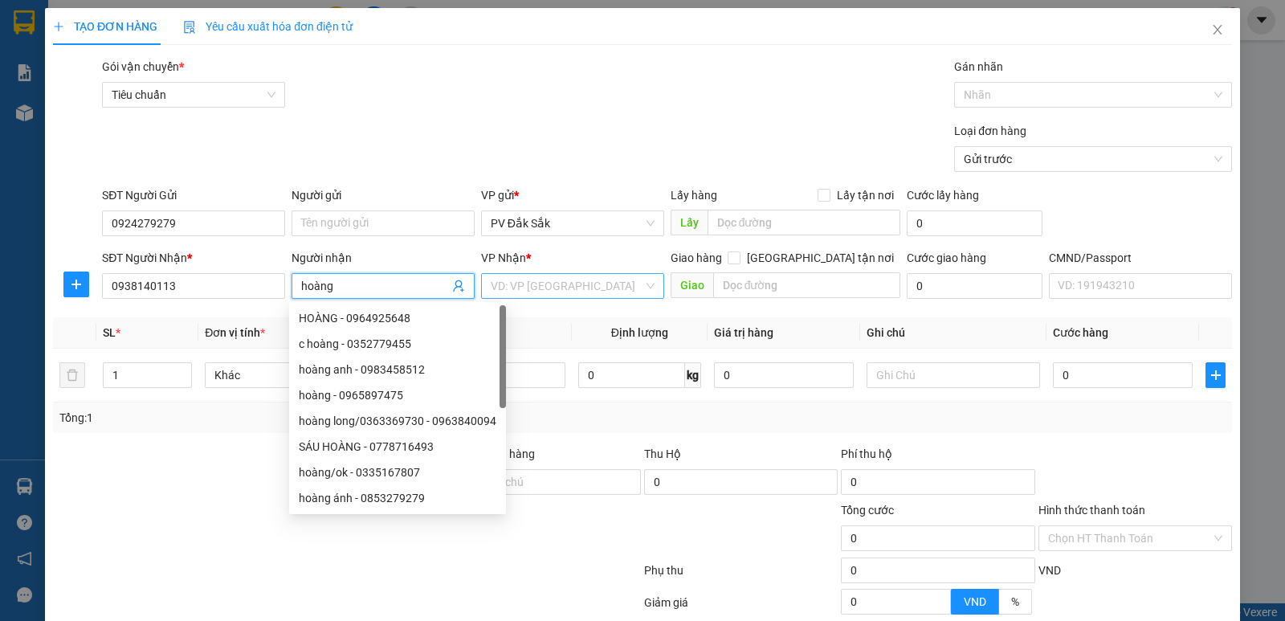
type input "hoàng"
click at [514, 279] on input "search" at bounding box center [567, 286] width 153 height 24
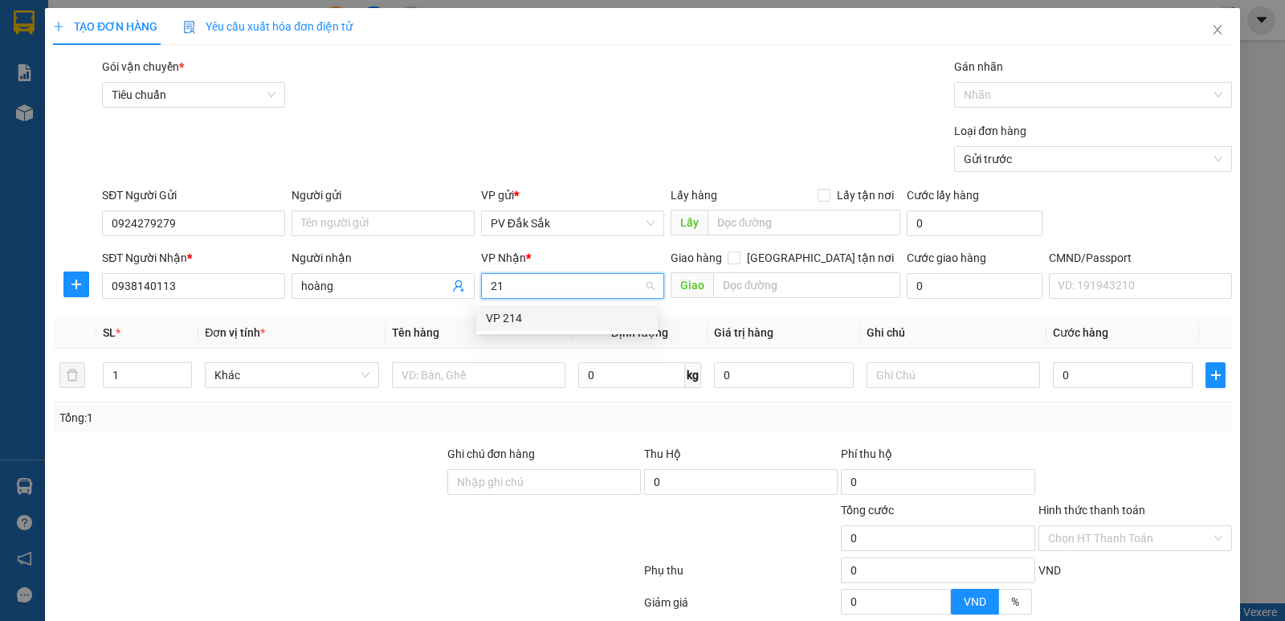
type input "214"
click at [533, 320] on div "VP 214" at bounding box center [567, 318] width 162 height 18
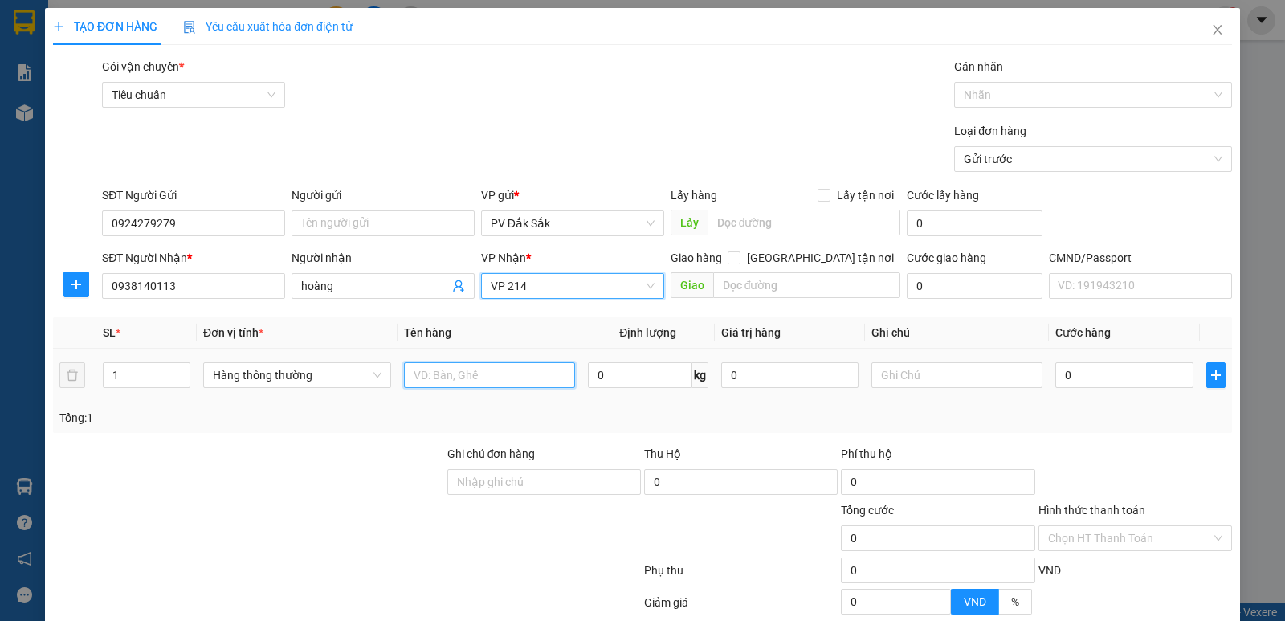
click at [417, 384] on input "text" at bounding box center [489, 375] width 171 height 26
type input "xe máy"
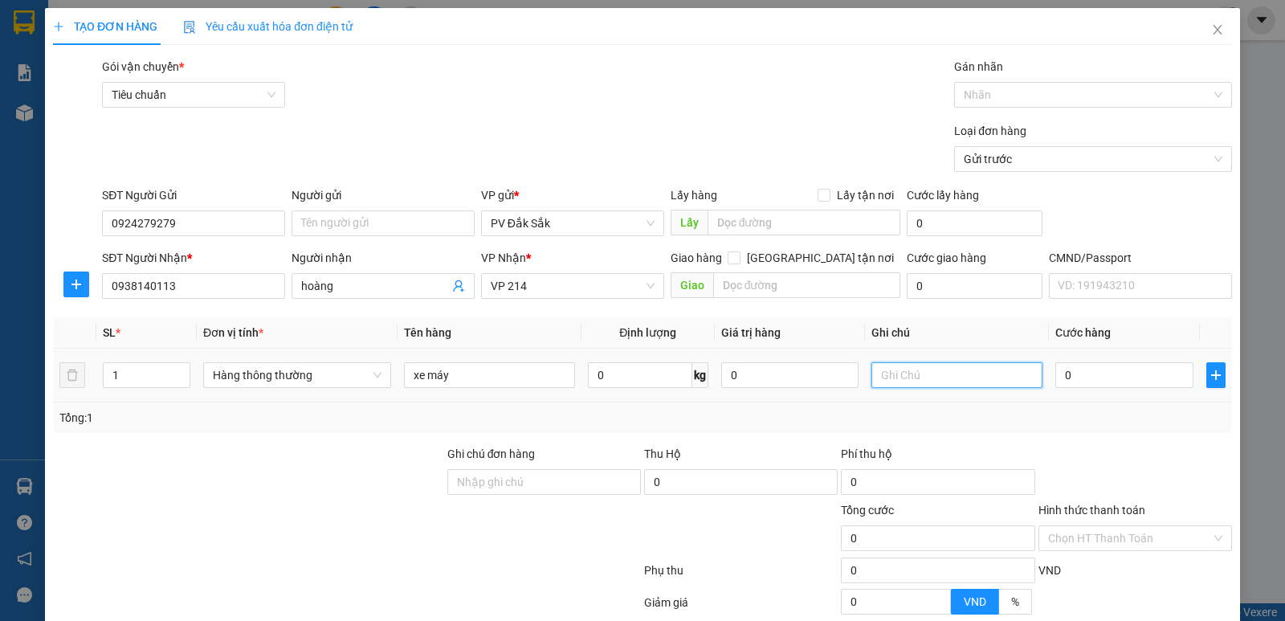
click at [882, 372] on input "text" at bounding box center [957, 375] width 171 height 26
type input "chiếc"
drag, startPoint x: 1084, startPoint y: 382, endPoint x: 1070, endPoint y: 385, distance: 14.7
click at [1084, 383] on input "0" at bounding box center [1124, 375] width 137 height 26
type input "3"
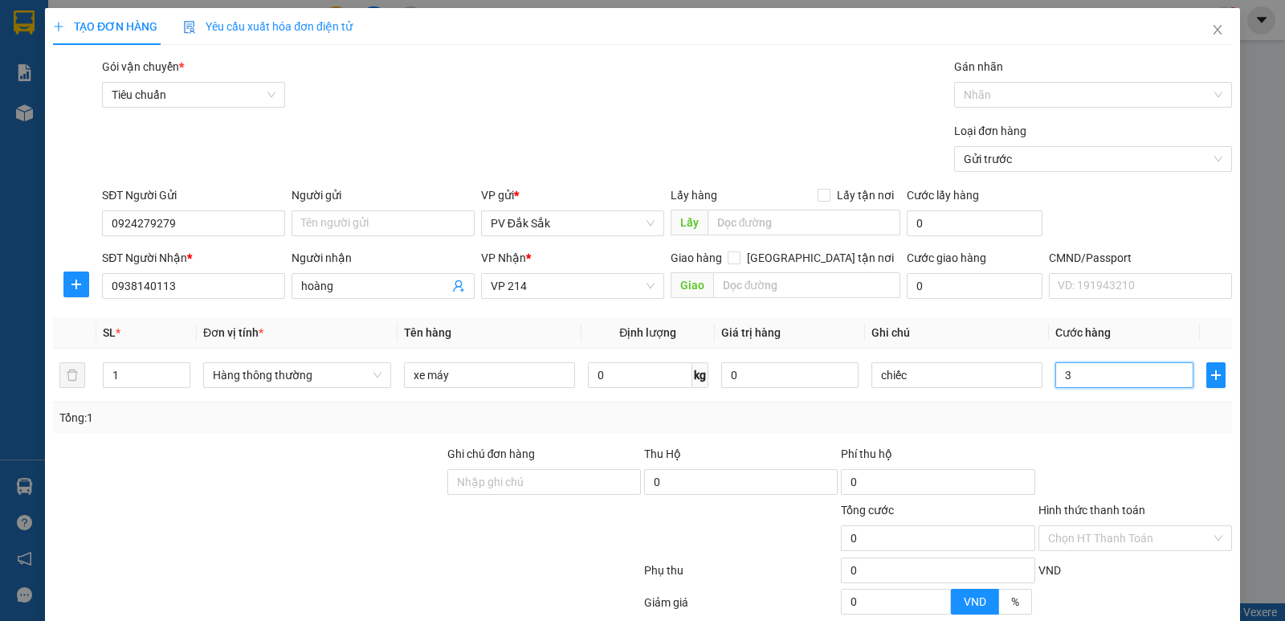
type input "3"
type input "30"
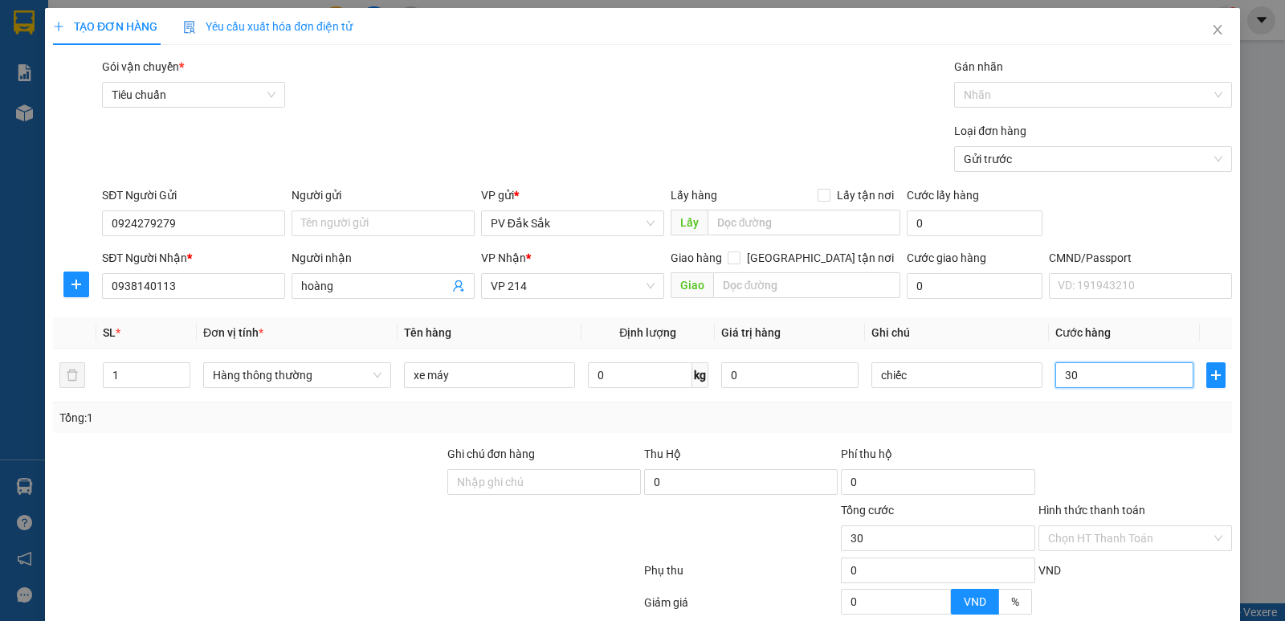
type input "300"
type input "3.000"
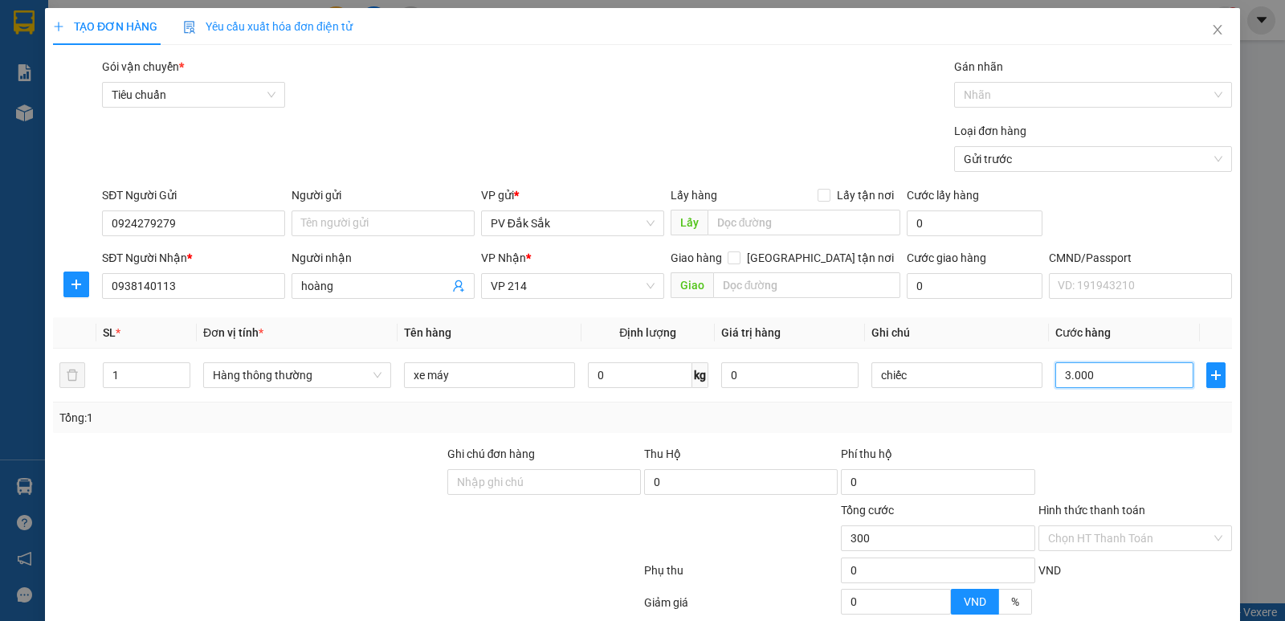
type input "3.000"
type input "300"
type input "30"
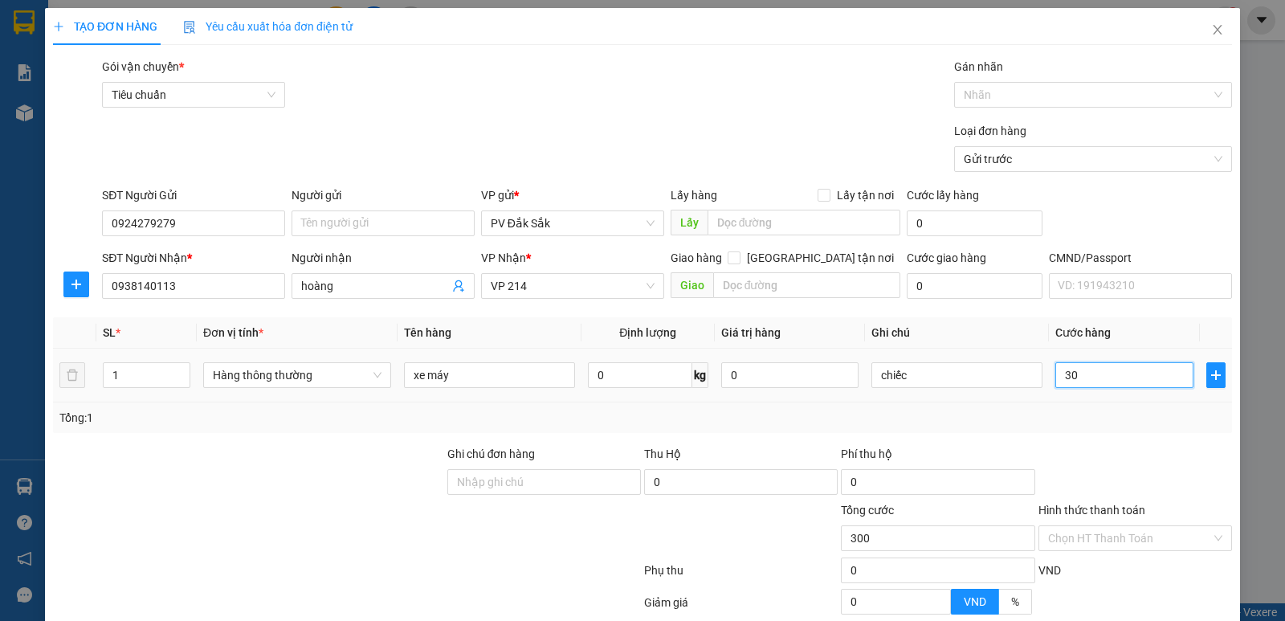
type input "30"
type input "3"
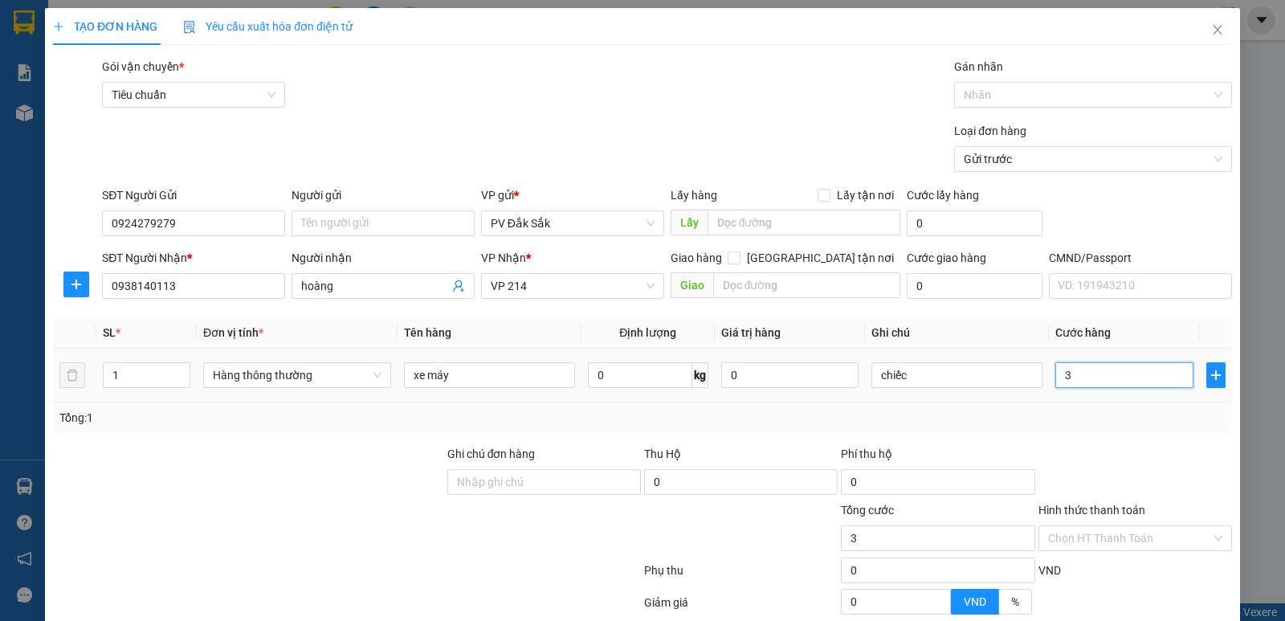
type input "0"
click at [1056, 374] on input "0" at bounding box center [1124, 375] width 137 height 26
type input "30"
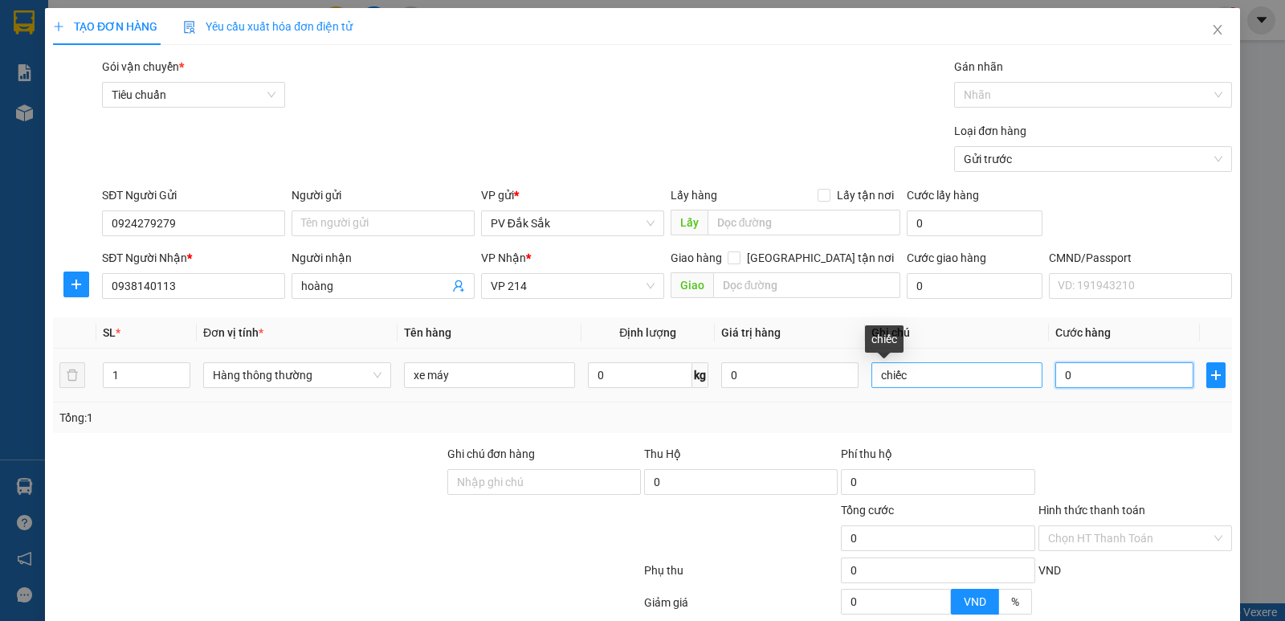
type input "30"
type input "350"
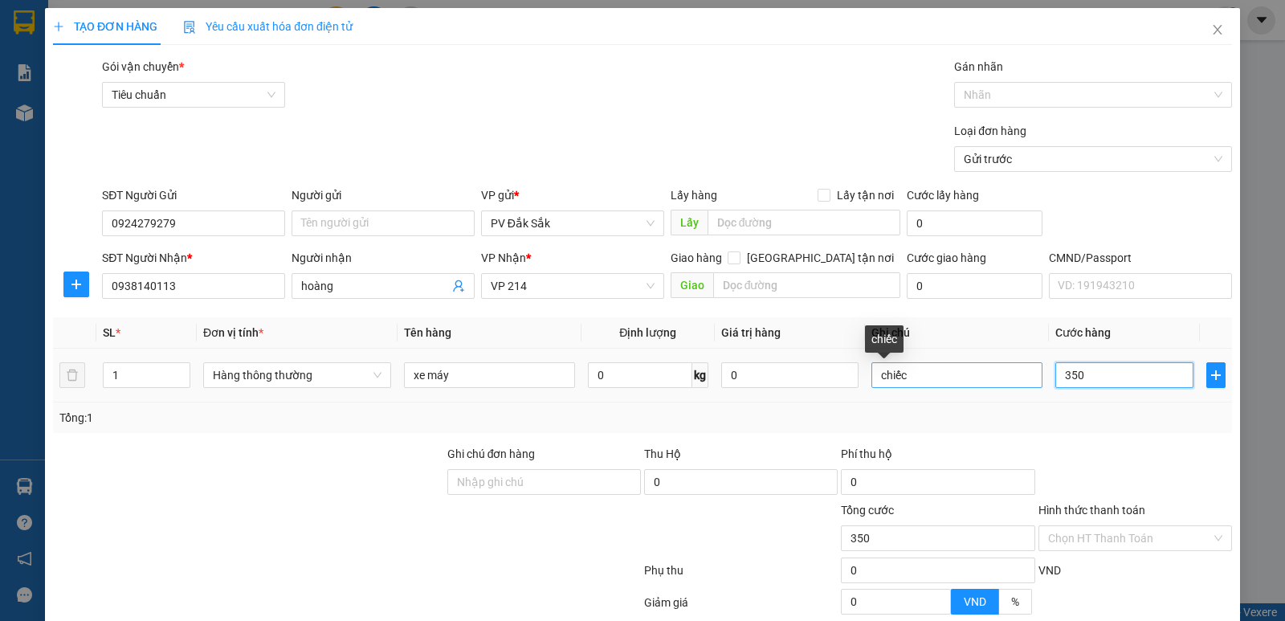
type input "3.500"
type input "35.000"
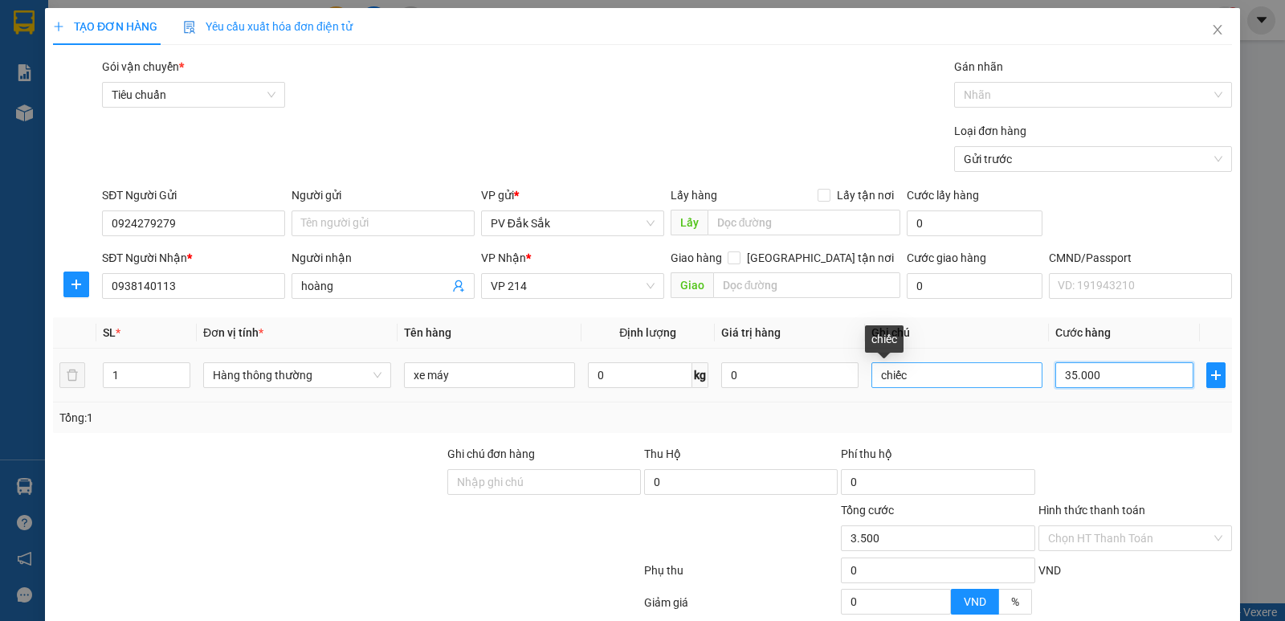
type input "35.000"
type input "350.000"
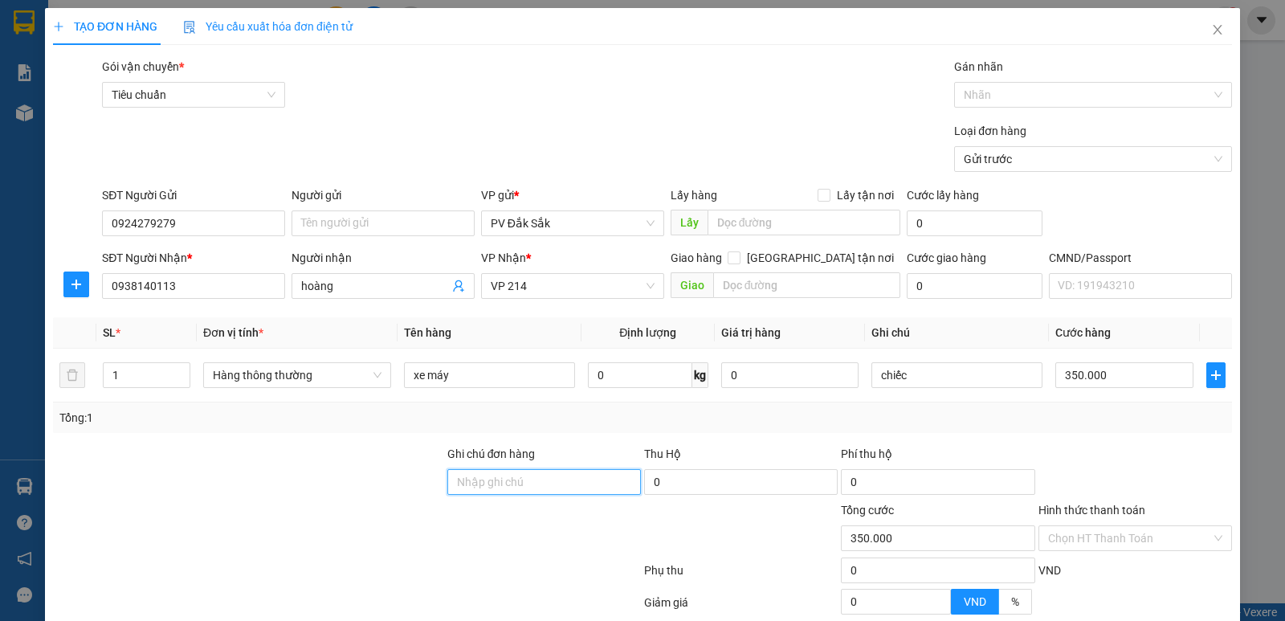
drag, startPoint x: 498, startPoint y: 488, endPoint x: 491, endPoint y: 482, distance: 9.7
click at [498, 488] on input "Ghi chú đơn hàng" at bounding box center [544, 482] width 194 height 26
type input "o"
click at [355, 289] on input "hoàng" at bounding box center [375, 286] width 148 height 18
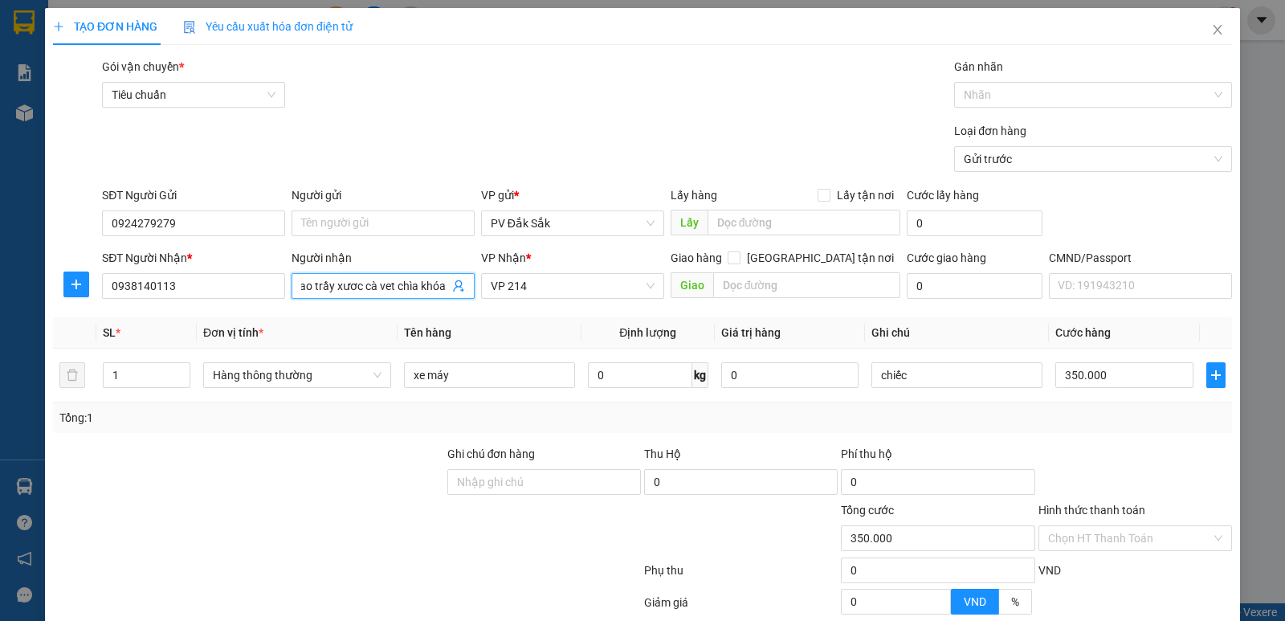
scroll to position [152, 0]
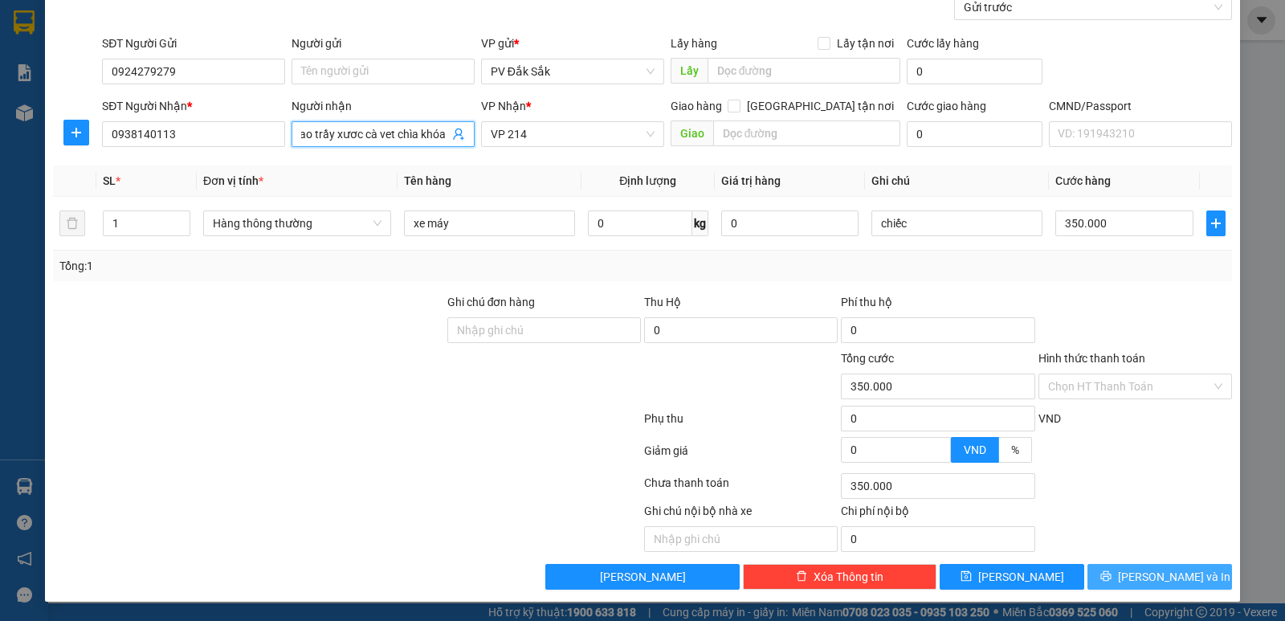
type input "hoàng/ko bao trầy xươc cà vet chìa khóa"
click at [1162, 574] on span "[PERSON_NAME] và In" at bounding box center [1174, 577] width 112 height 18
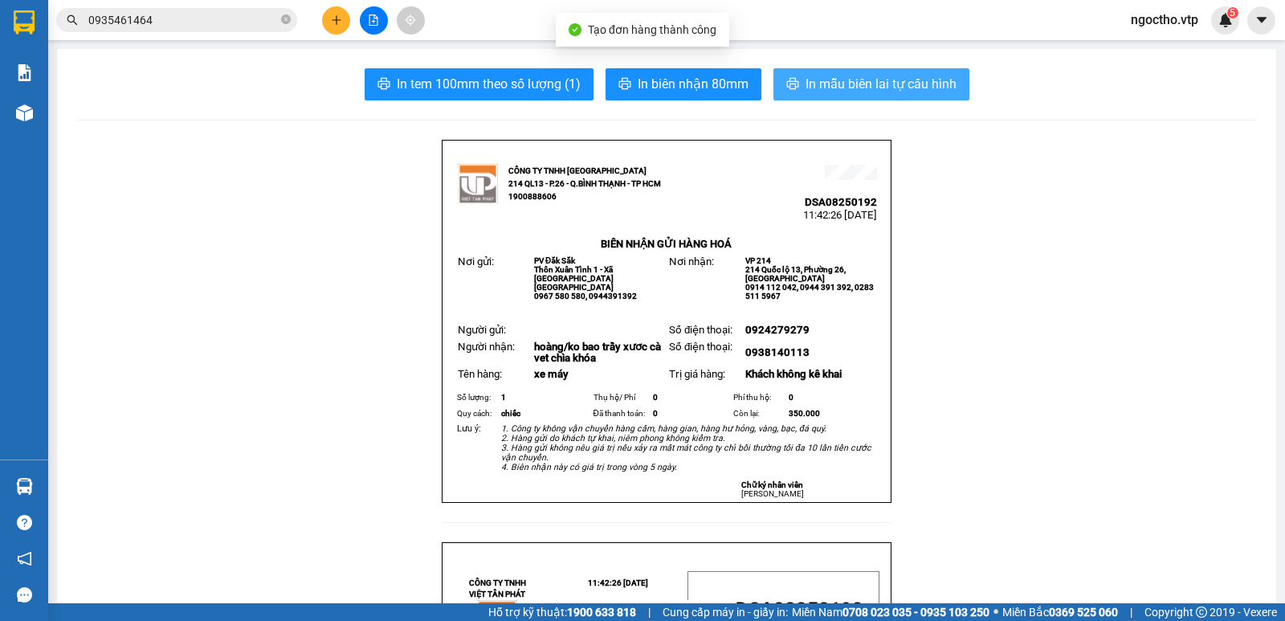
click at [880, 84] on span "In mẫu biên lai tự cấu hình" at bounding box center [881, 84] width 151 height 20
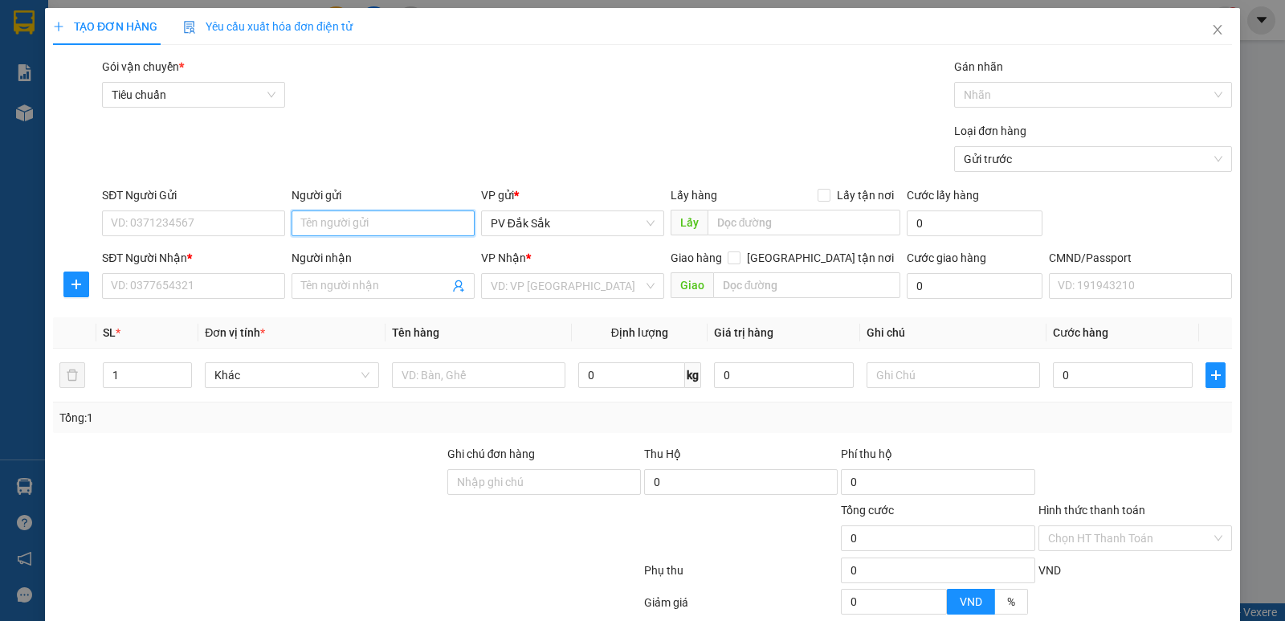
click at [341, 222] on input "Người gửi" at bounding box center [383, 223] width 183 height 26
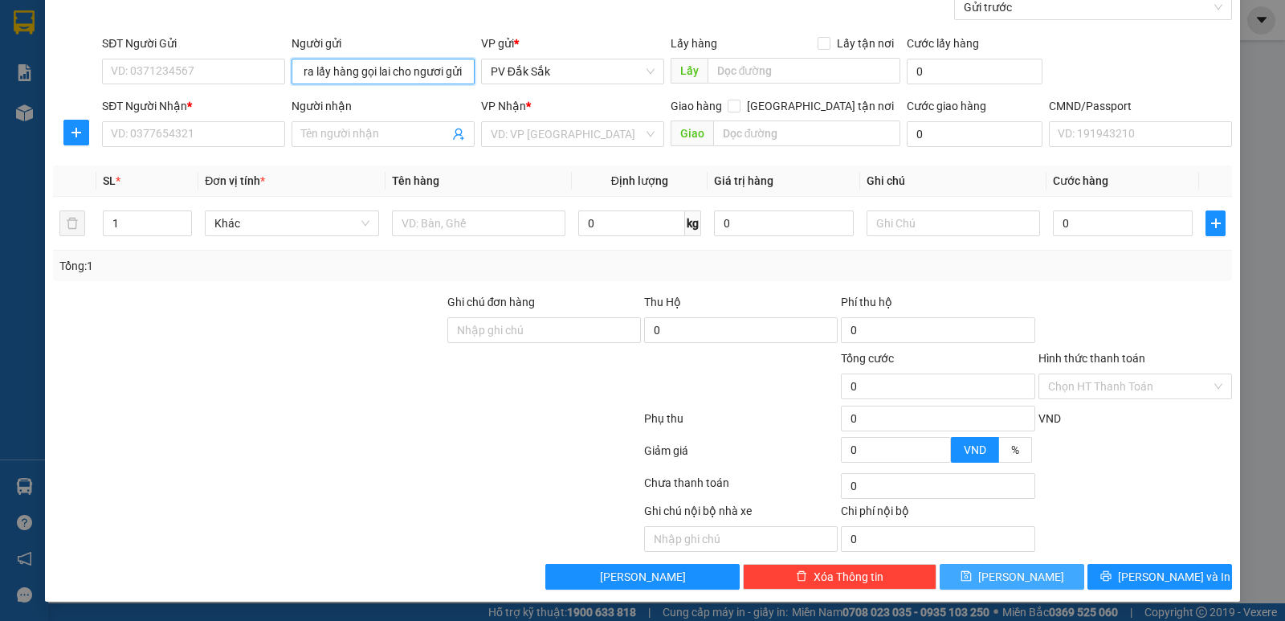
type input "ngươi nhân ra lấy hàng gọi lai cho ngươi gửi"
drag, startPoint x: 1011, startPoint y: 582, endPoint x: 958, endPoint y: 554, distance: 60.4
click at [1009, 581] on span "[PERSON_NAME]" at bounding box center [1021, 577] width 86 height 18
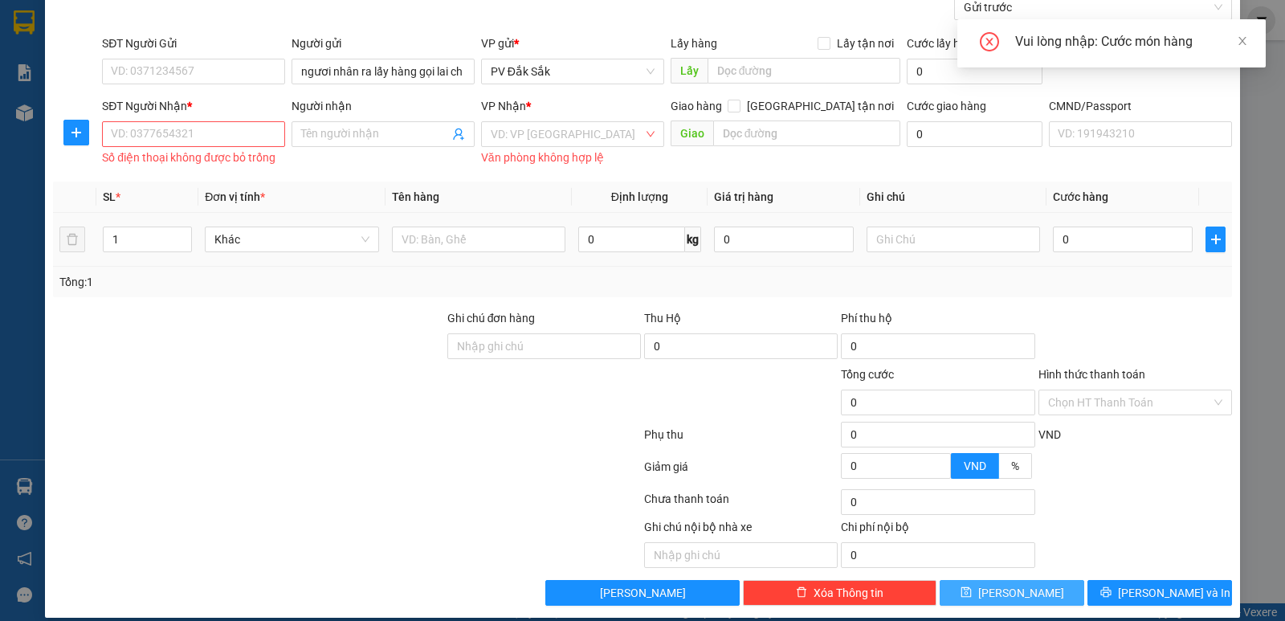
scroll to position [0, 0]
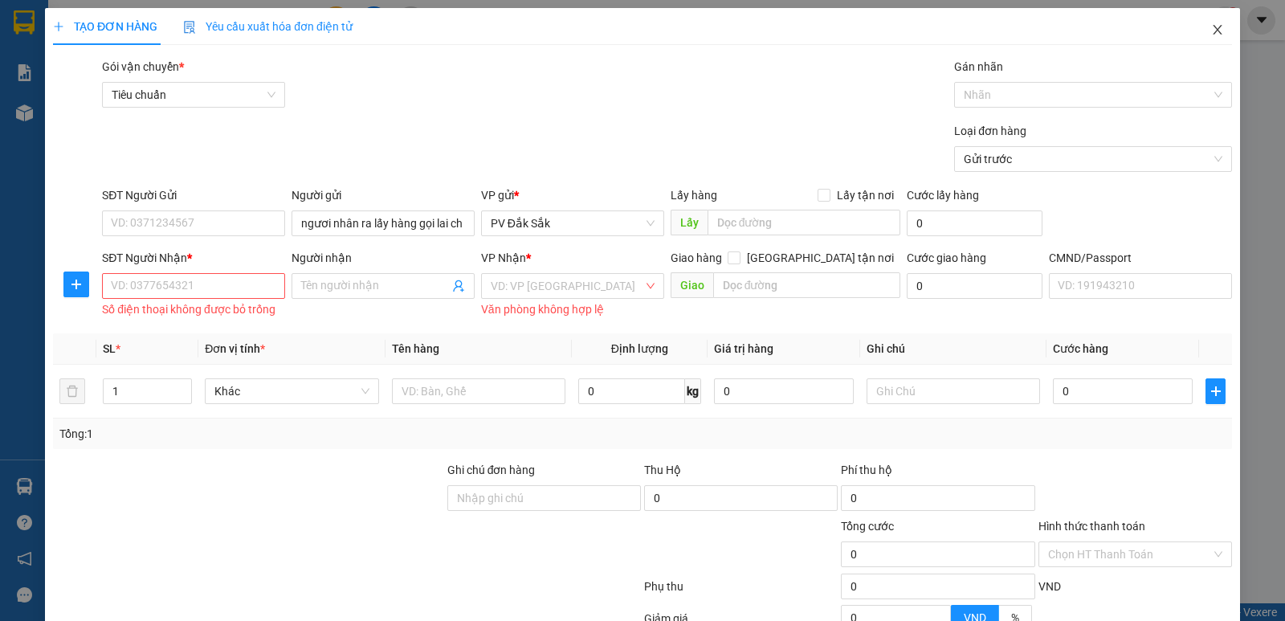
click at [1211, 32] on icon "close" at bounding box center [1217, 29] width 13 height 13
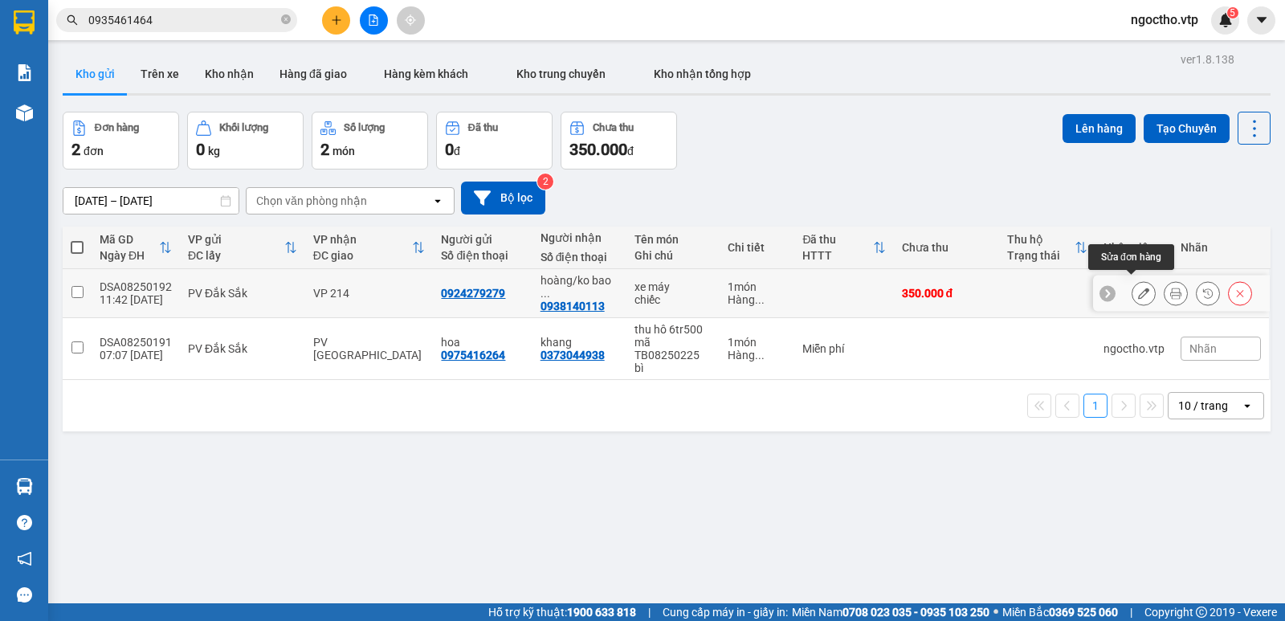
click at [1133, 288] on button at bounding box center [1144, 294] width 22 height 28
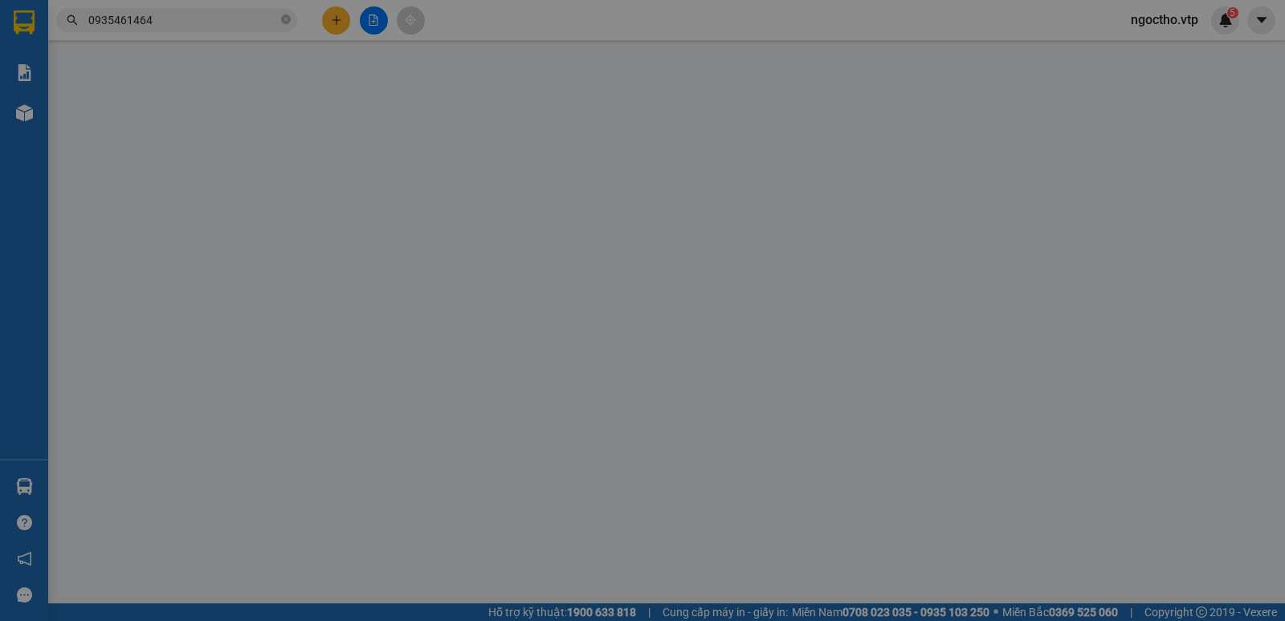
type input "0924279279"
type input "0938140113"
type input "hoàng/ko bao trầy xươc cà vet chìa khóa"
type input "350.000"
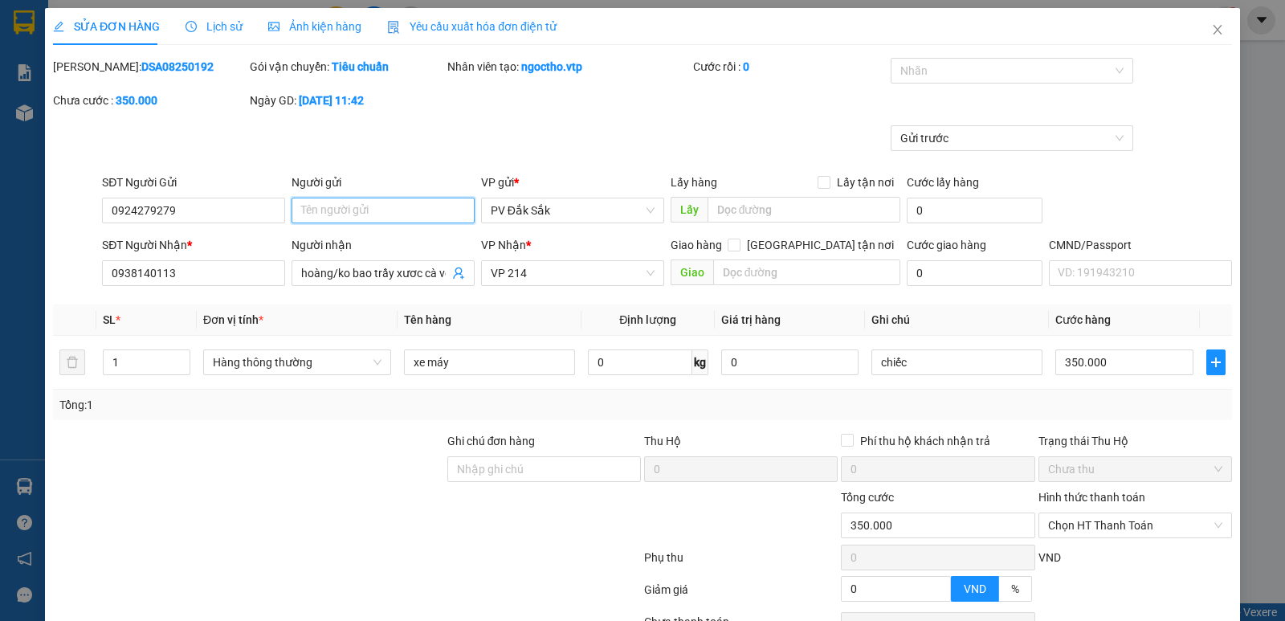
click at [318, 213] on input "Người gửi" at bounding box center [383, 211] width 183 height 26
type input "n"
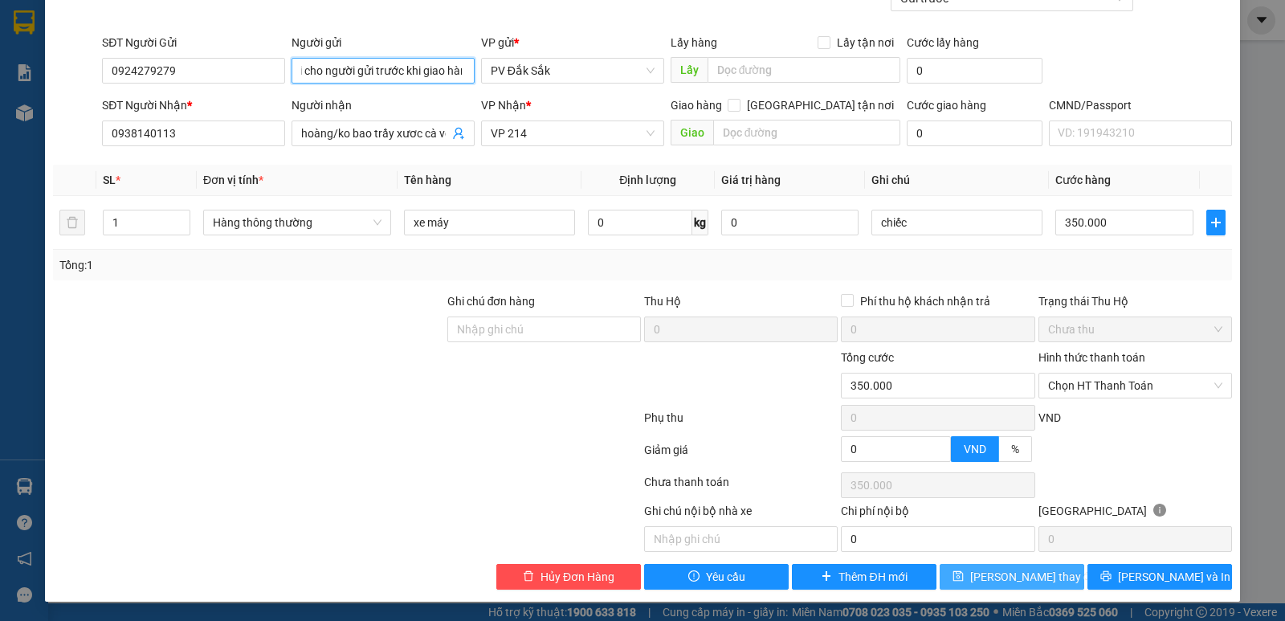
type input "gọi cho người gửi trước khi giao hàng"
click at [1038, 577] on span "[PERSON_NAME] thay đổi" at bounding box center [1034, 577] width 129 height 18
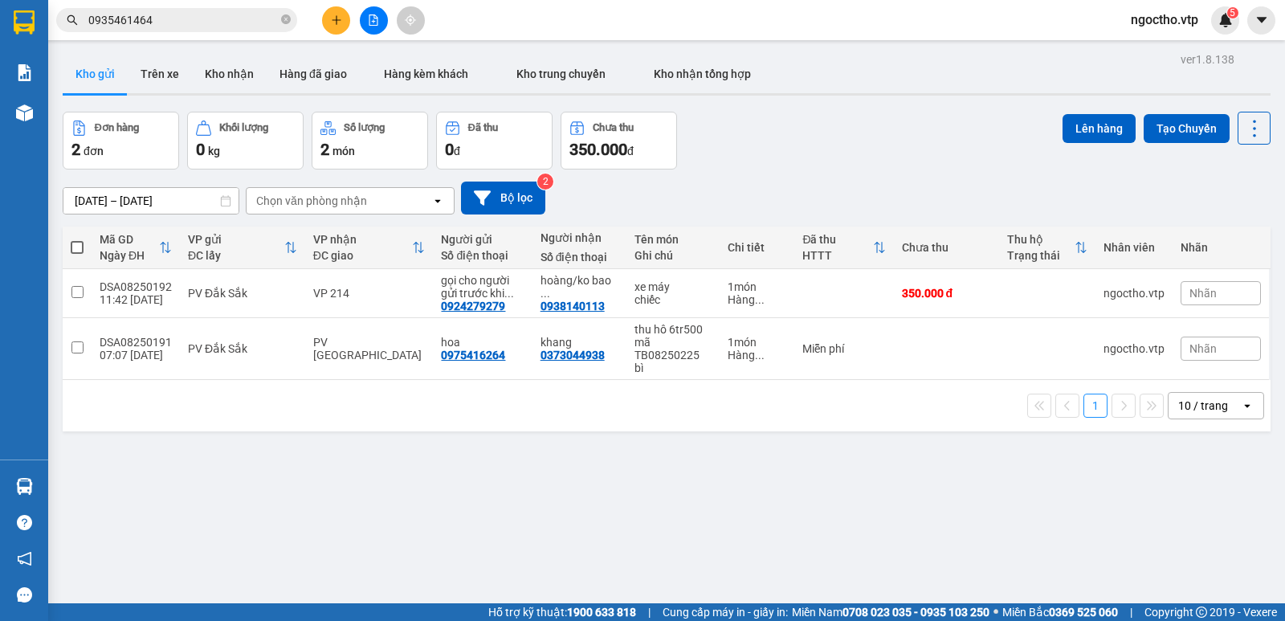
scroll to position [74, 0]
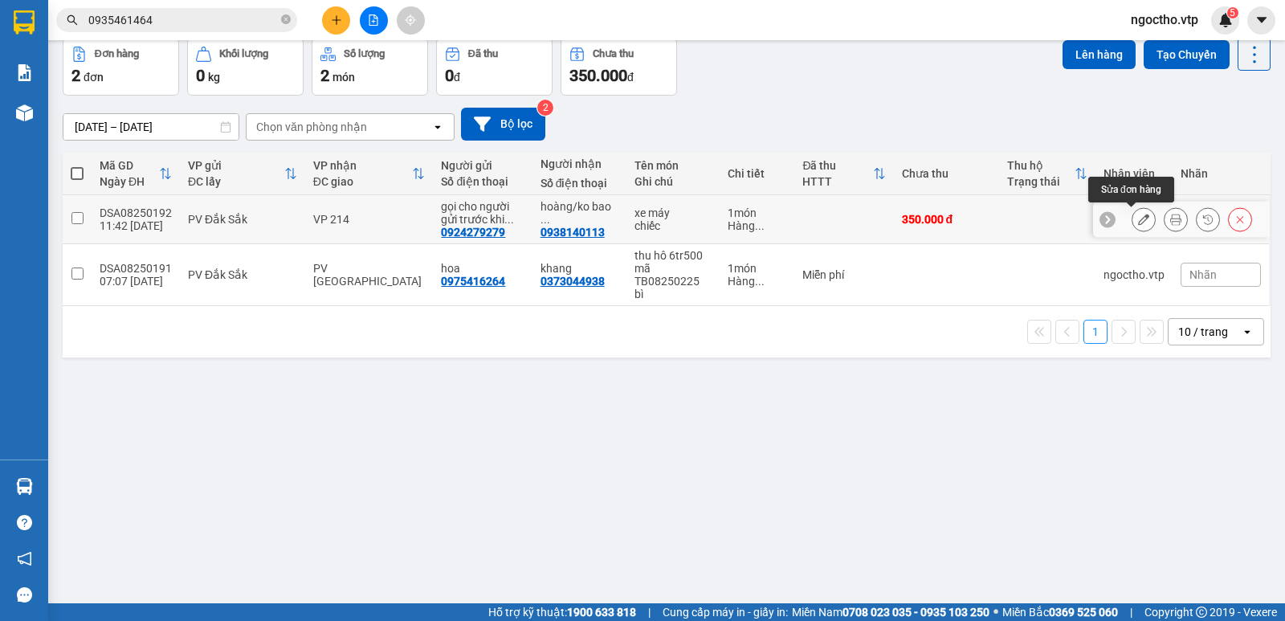
click at [1138, 215] on icon at bounding box center [1143, 219] width 11 height 11
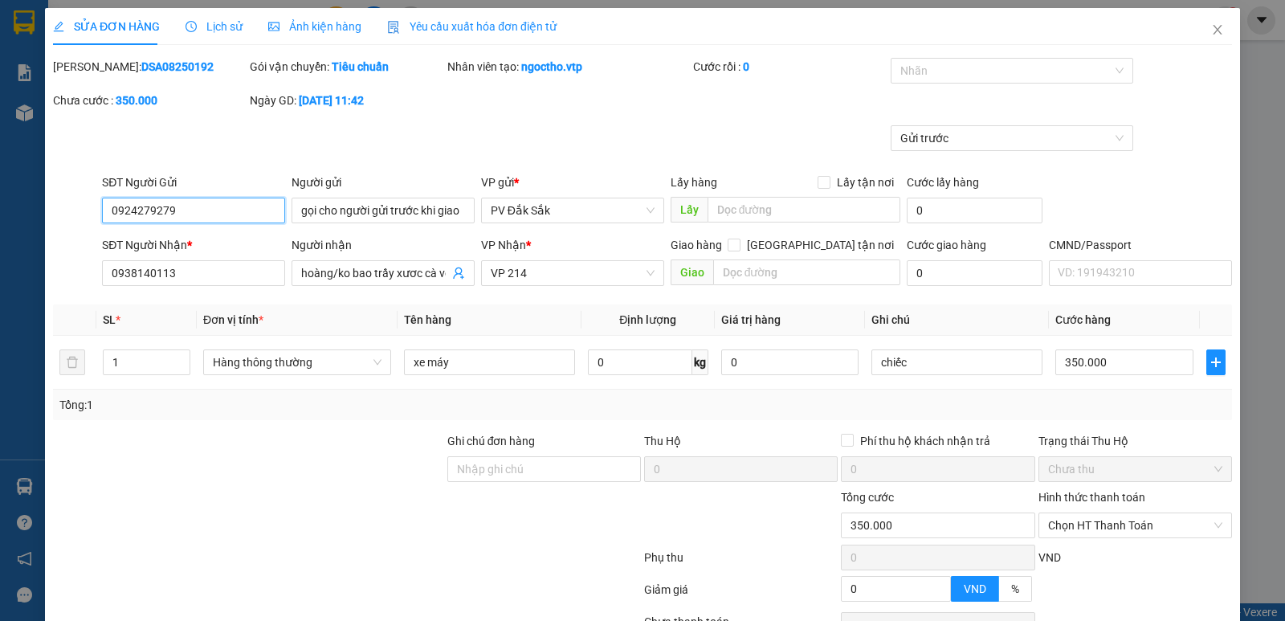
type input "0924279279"
type input "gọi cho người gửi trước khi giao hàng"
type input "0938140113"
type input "hoàng/ko bao trầy xươc cà vet chìa khóa"
type input "350.000"
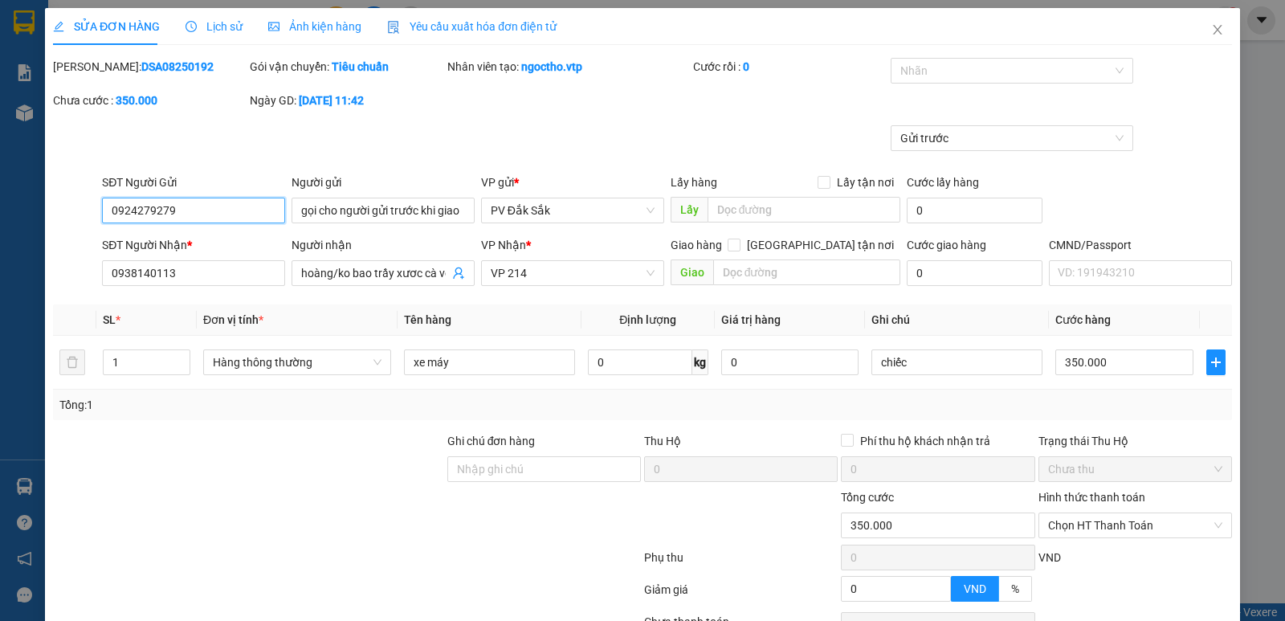
type input "350.000"
click at [1211, 35] on icon "close" at bounding box center [1217, 29] width 13 height 13
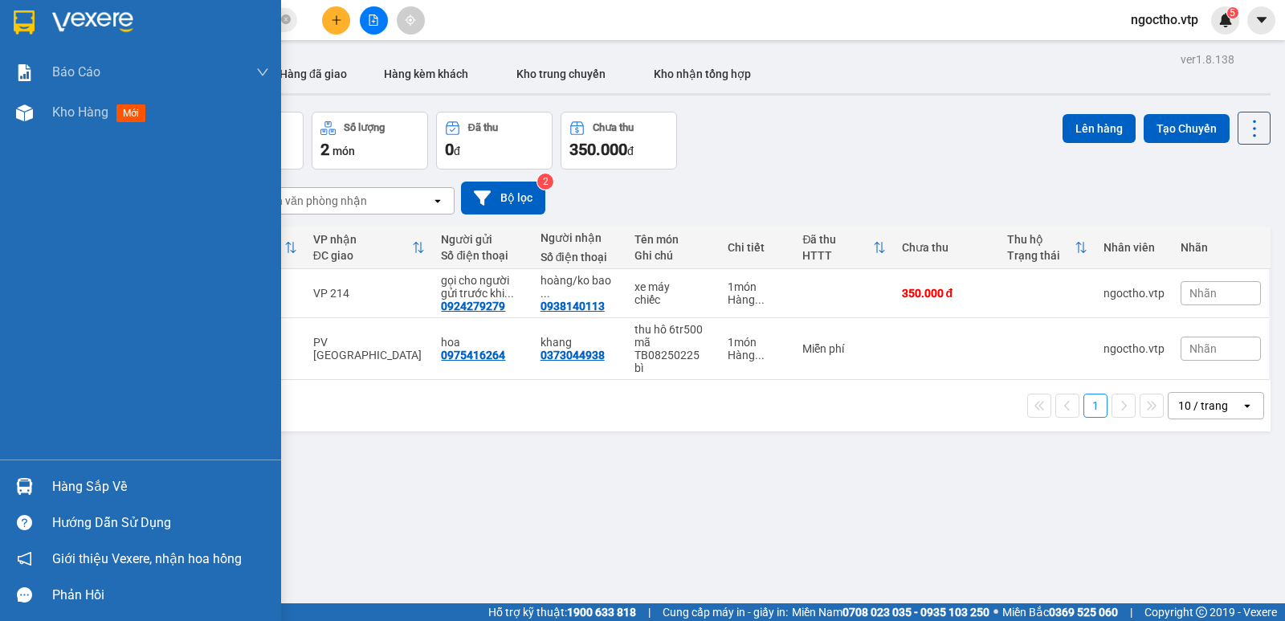
click at [28, 480] on img at bounding box center [24, 486] width 17 height 17
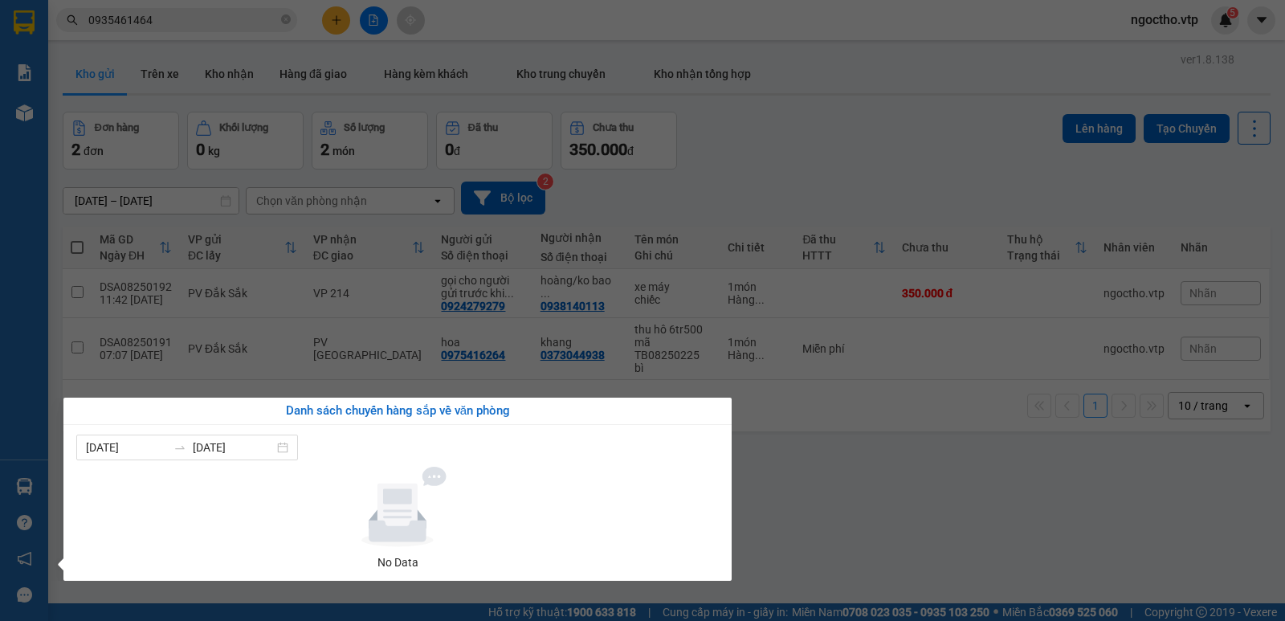
drag, startPoint x: 878, startPoint y: 550, endPoint x: 824, endPoint y: 494, distance: 77.8
click at [875, 541] on section "Kết quả tìm kiếm ( 52 ) Bộ lọc Mã ĐH Trạng thái Món hàng Thu hộ Tổng cước Chưa …" at bounding box center [642, 310] width 1285 height 621
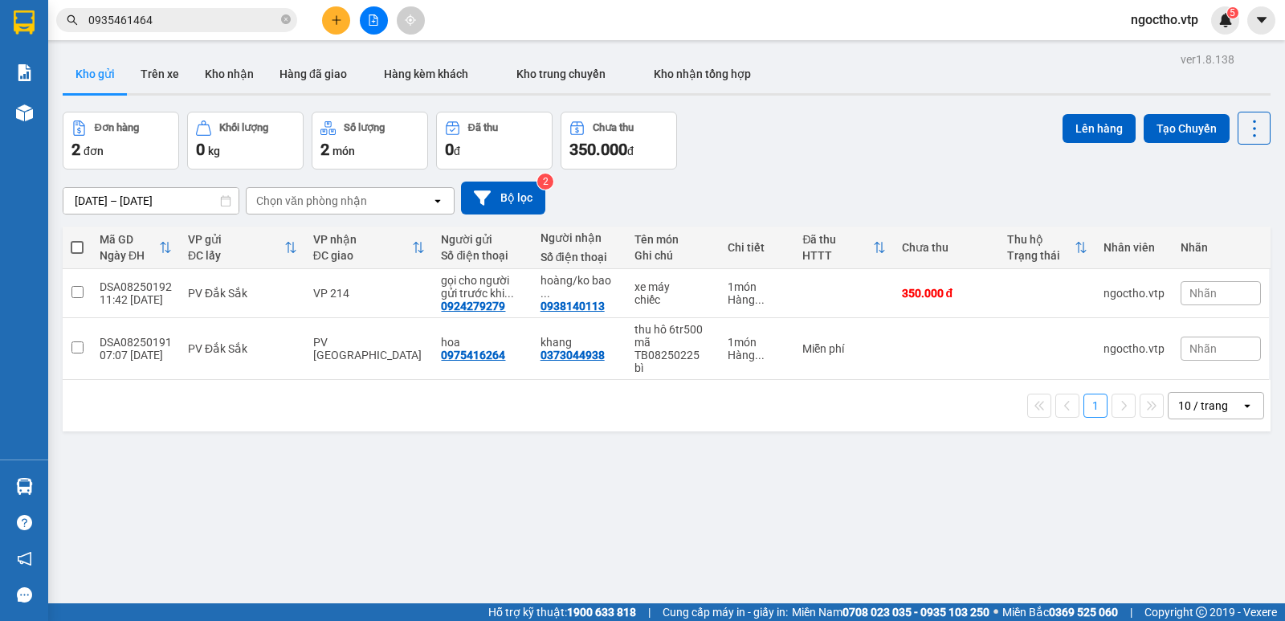
click at [778, 517] on div "ver 1.8.138 Kho gửi Trên xe Kho nhận Hàng đã giao Hàng kèm khách Kho trung chuy…" at bounding box center [666, 358] width 1221 height 621
click at [1138, 299] on icon at bounding box center [1143, 293] width 11 height 11
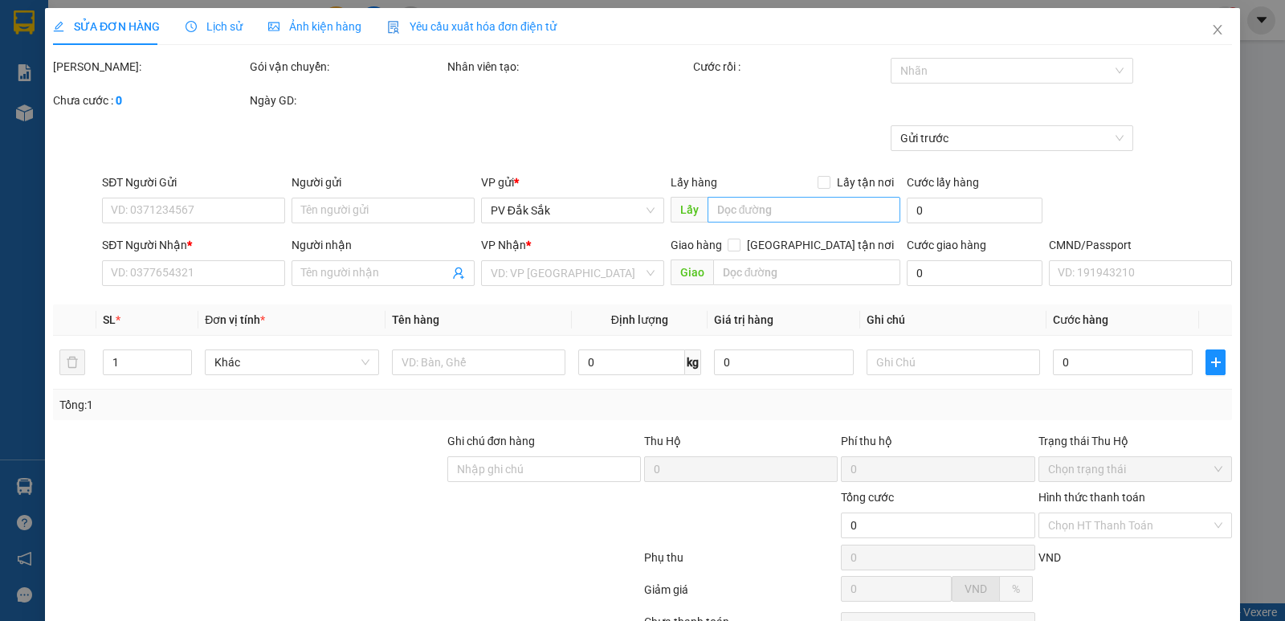
type input "0924279279"
type input "gọi cho người gửi trước khi giao hàng"
type input "0938140113"
type input "hoàng/ko bao trầy xươc cà vet chìa khóa"
type input "350.000"
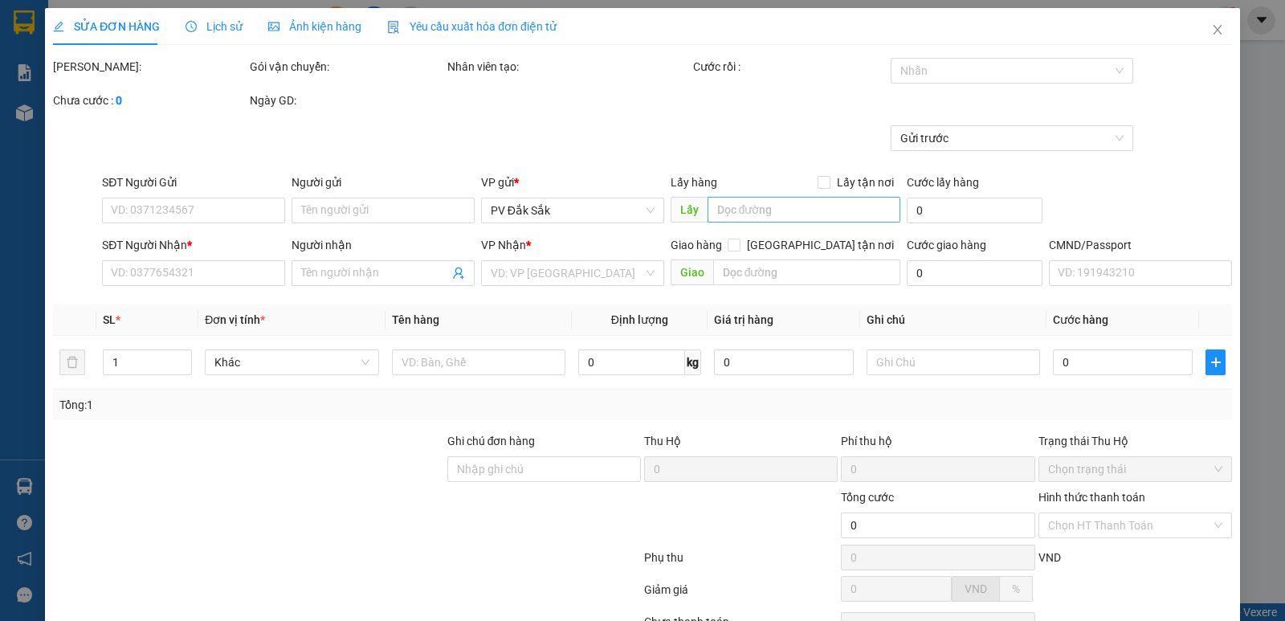
type input "350.000"
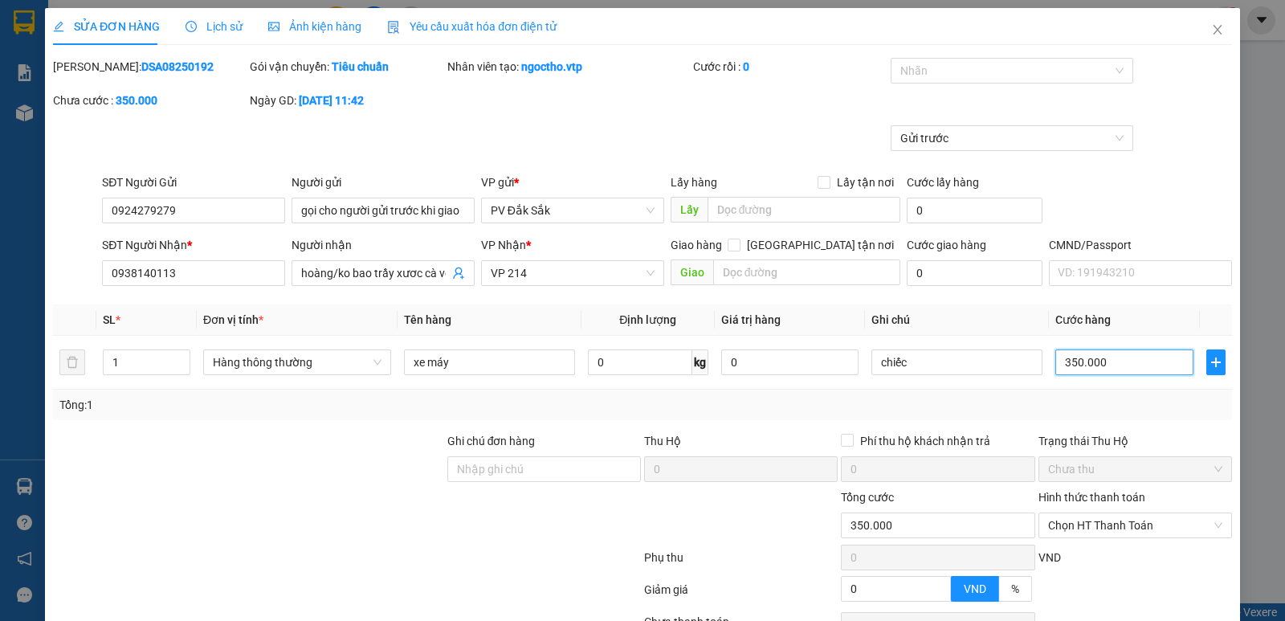
type input "6"
type input "60"
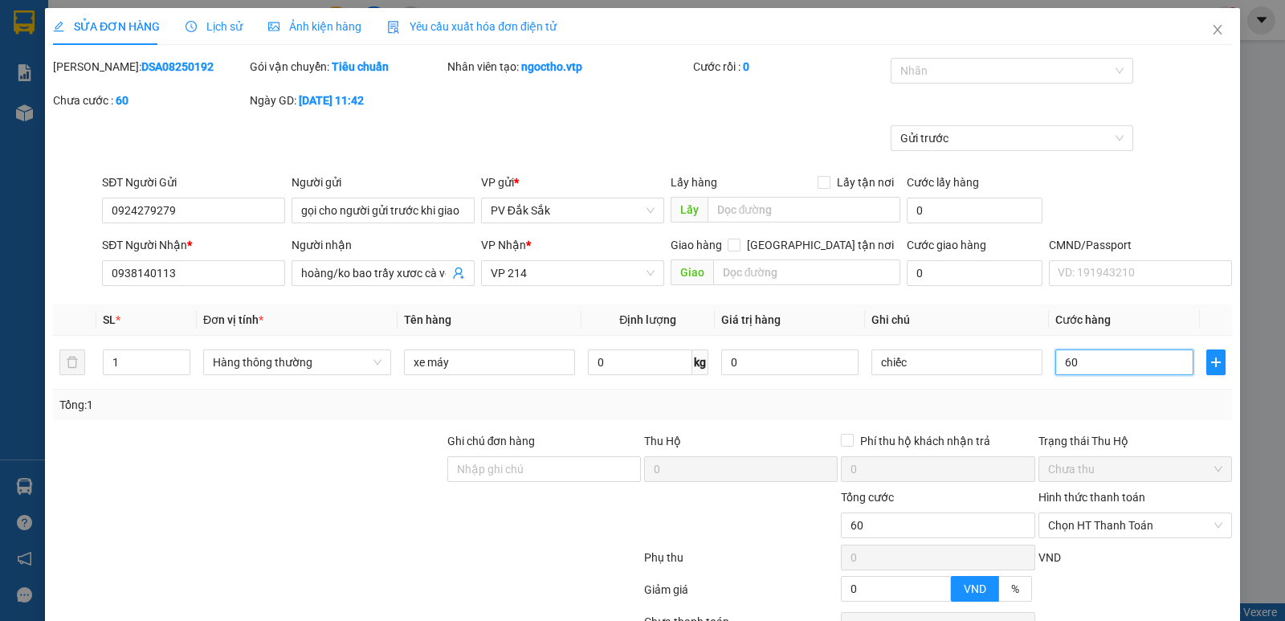
type input "600"
type input "6.000"
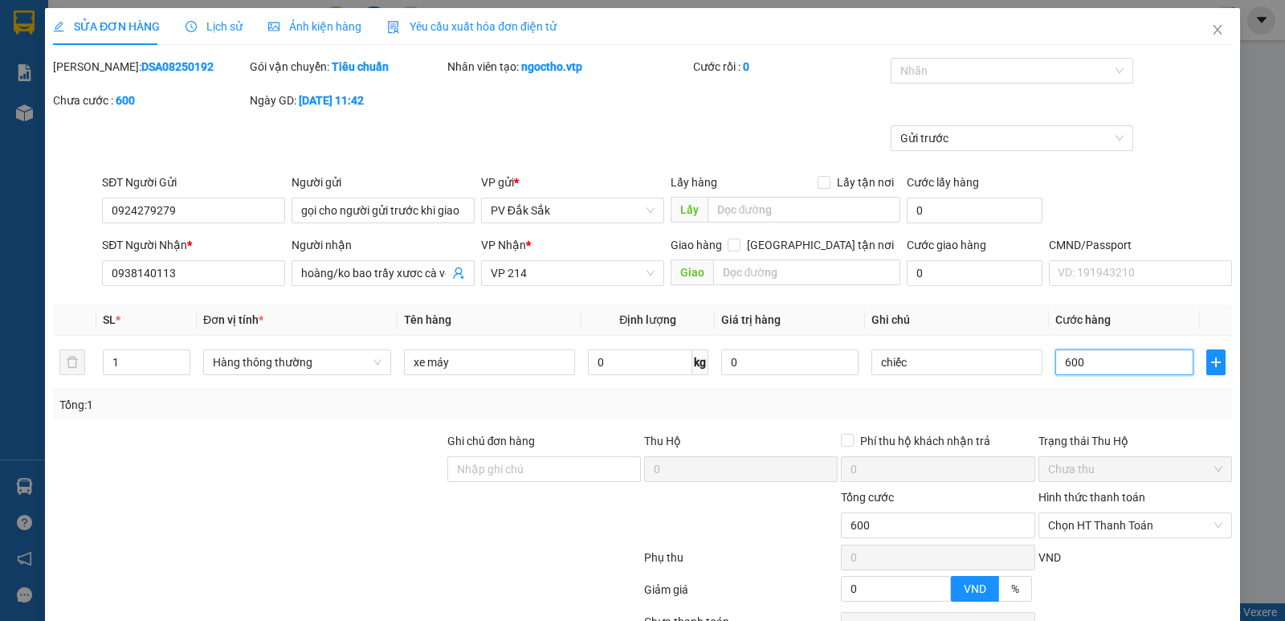
type input "6.000"
type input "60.000"
type input "600.000"
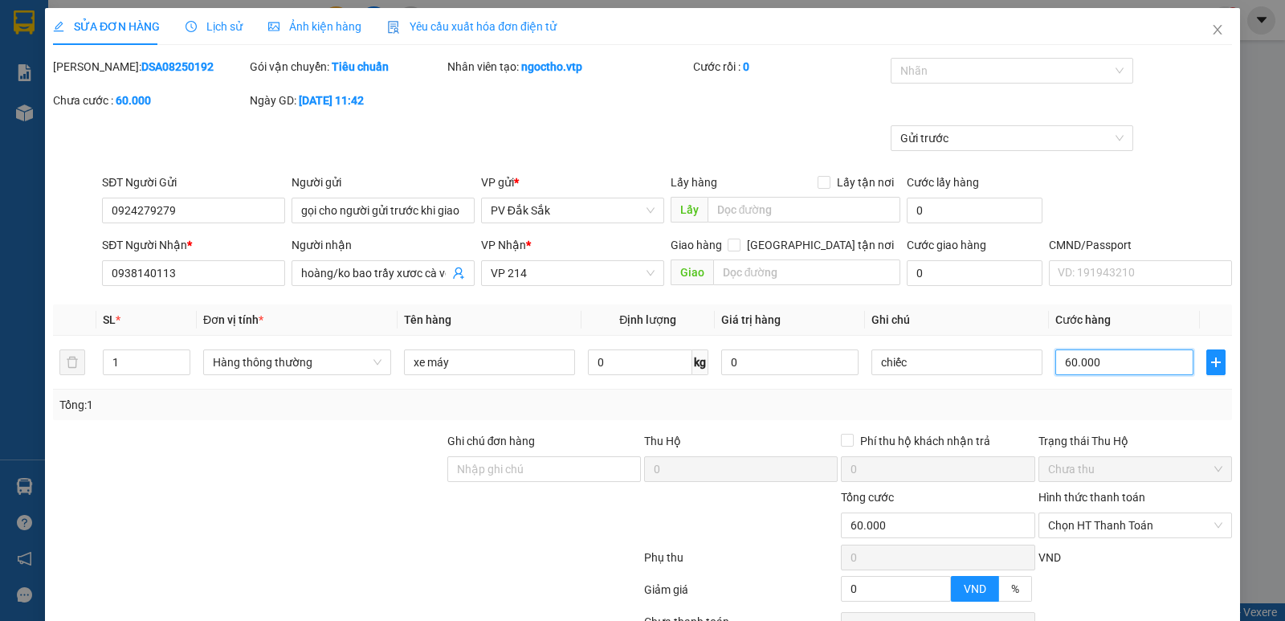
type input "600.000"
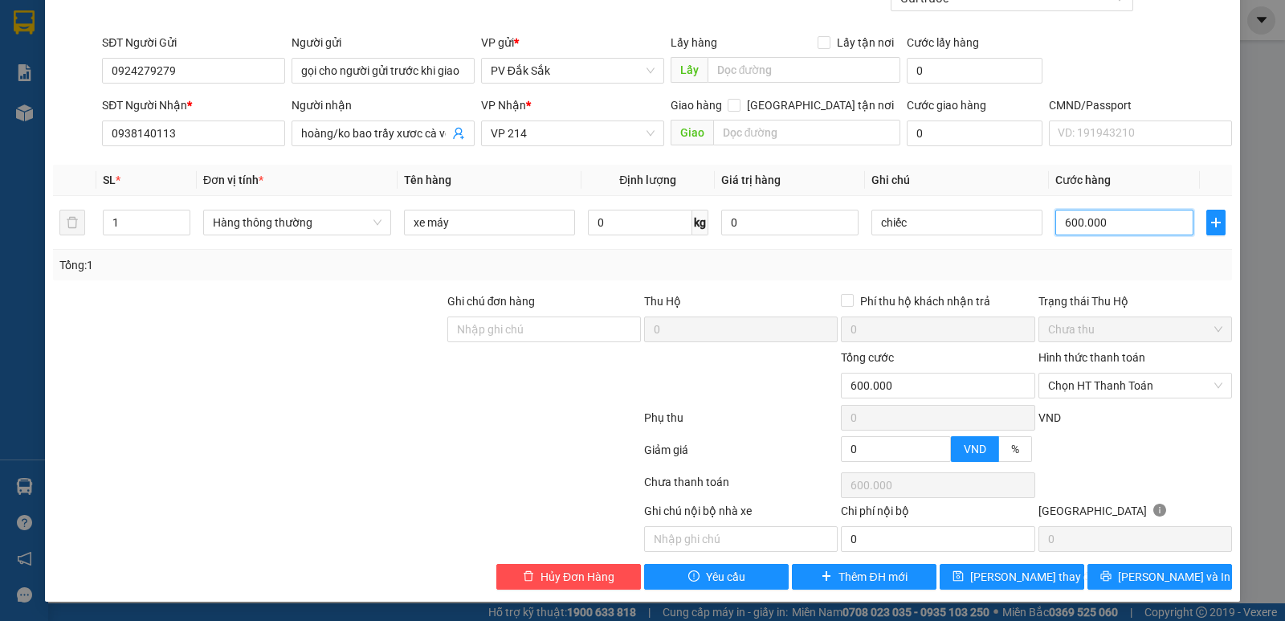
type input "600.000"
click at [1025, 582] on span "[PERSON_NAME] thay đổi" at bounding box center [1034, 577] width 129 height 18
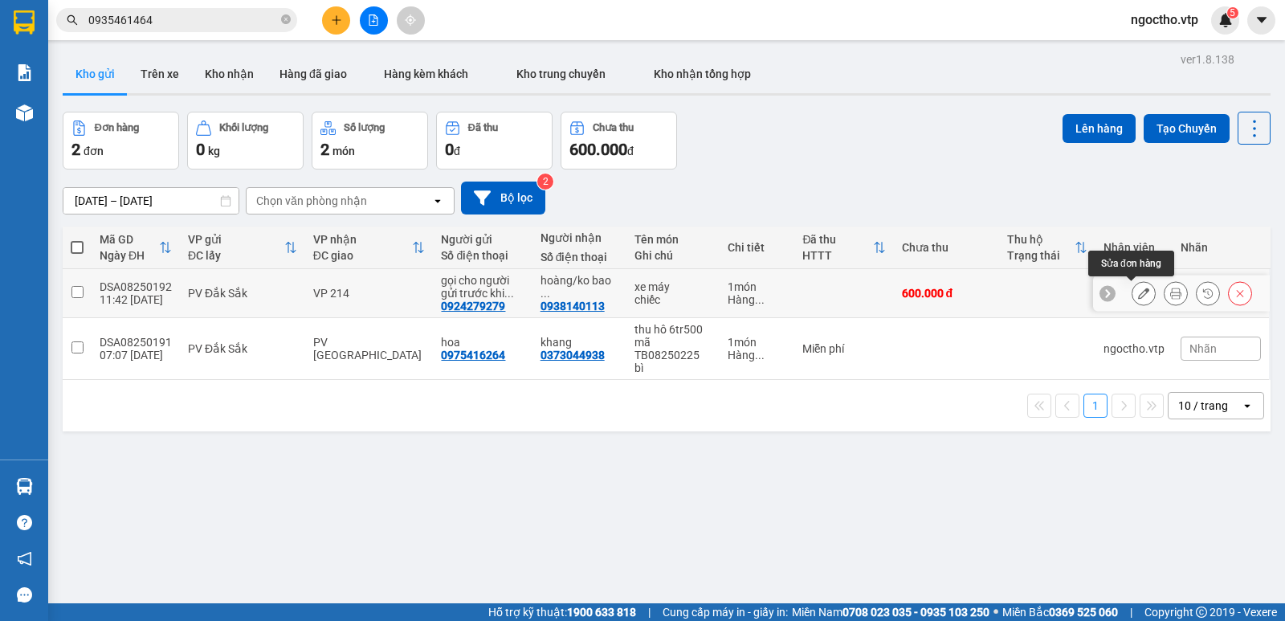
click at [1138, 289] on icon at bounding box center [1143, 293] width 11 height 11
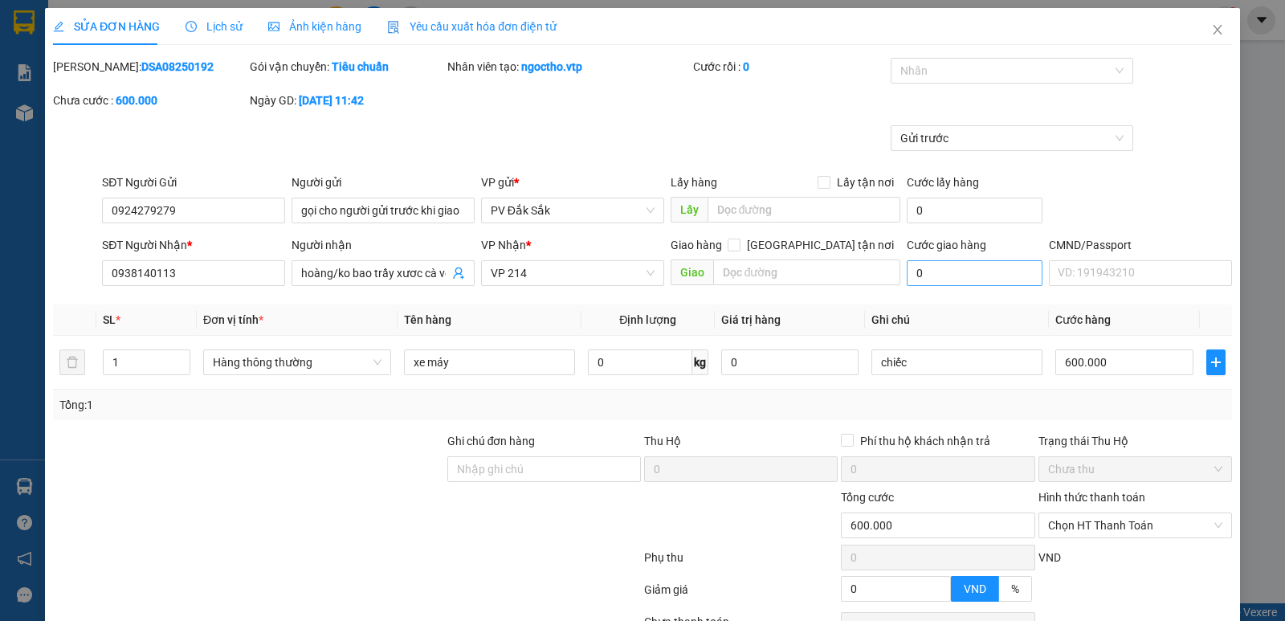
type input "0924279279"
type input "gọi cho người gửi trước khi giao hàng"
type input "0938140113"
type input "hoàng/ko bao trầy xươc cà vet chìa khóa"
type input "600.000"
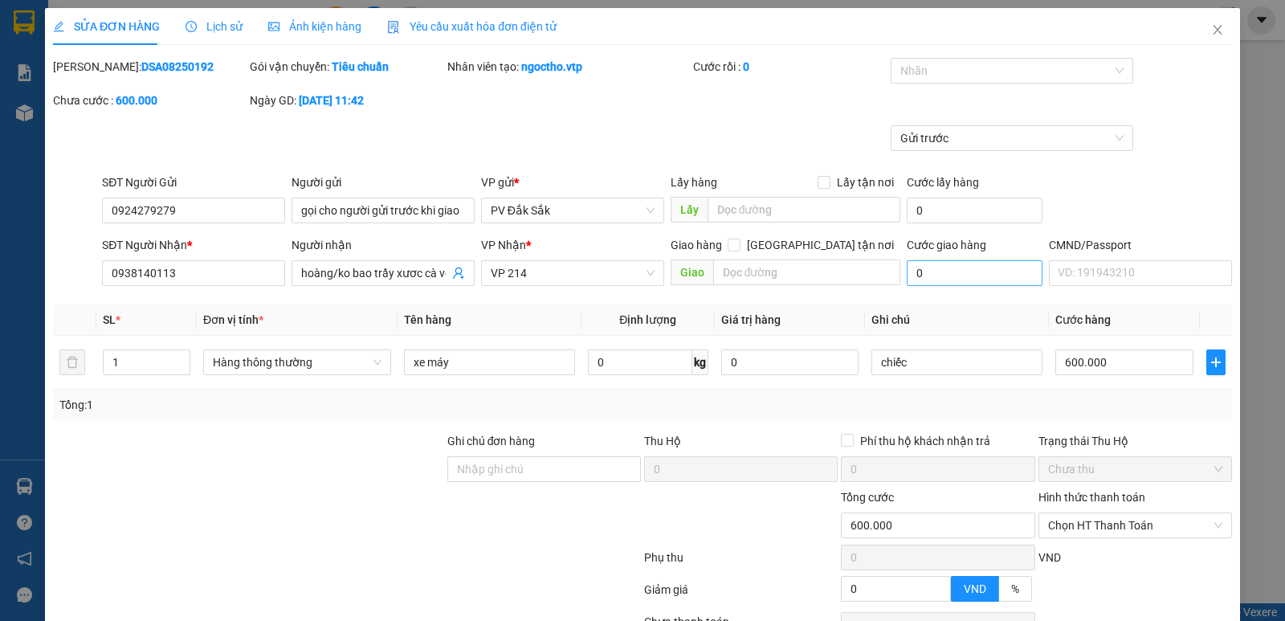
type input "600.000"
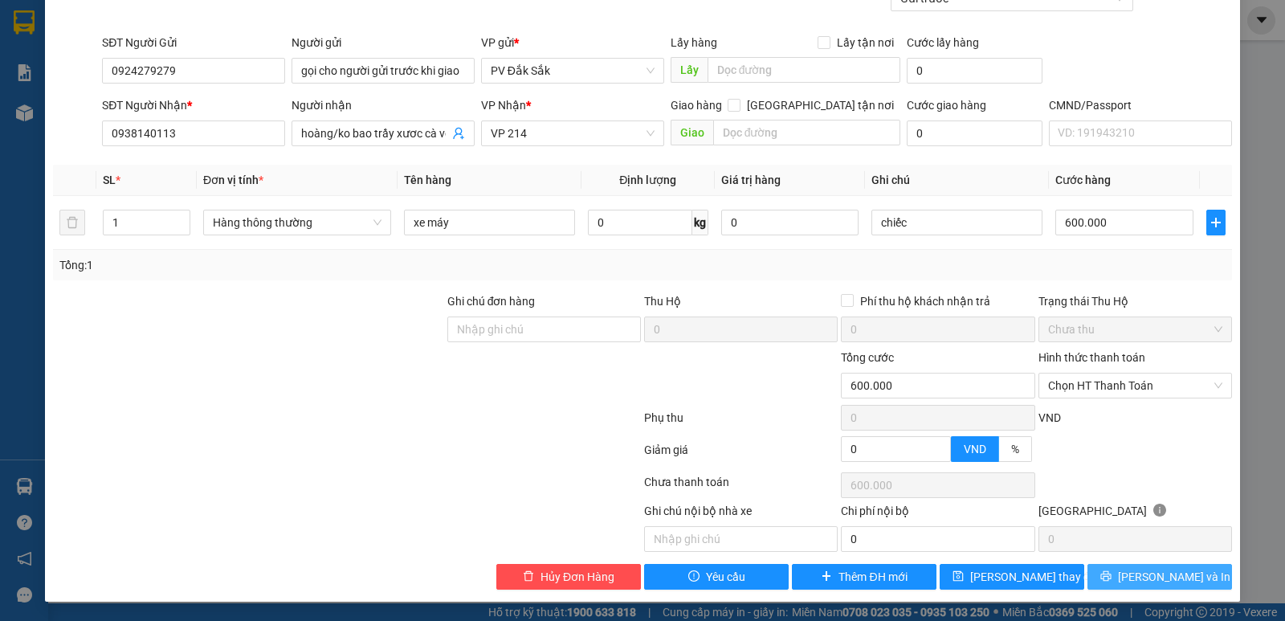
click at [1112, 580] on icon "printer" at bounding box center [1105, 575] width 11 height 11
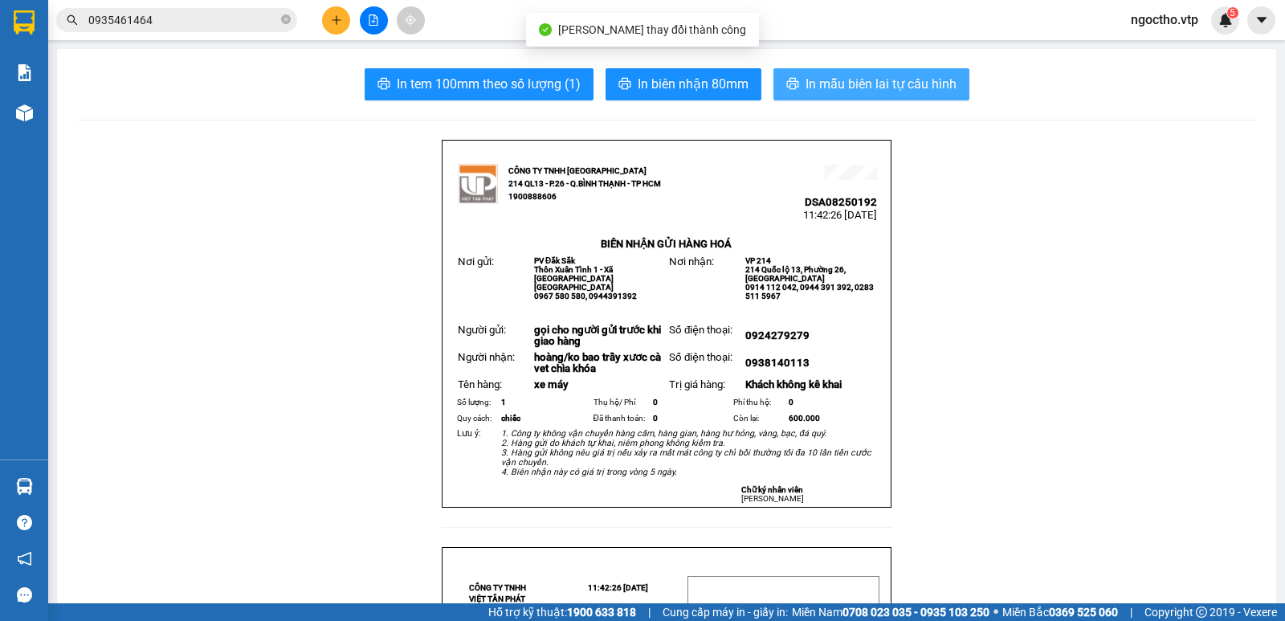
click at [892, 89] on span "In mẫu biên lai tự cấu hình" at bounding box center [881, 84] width 151 height 20
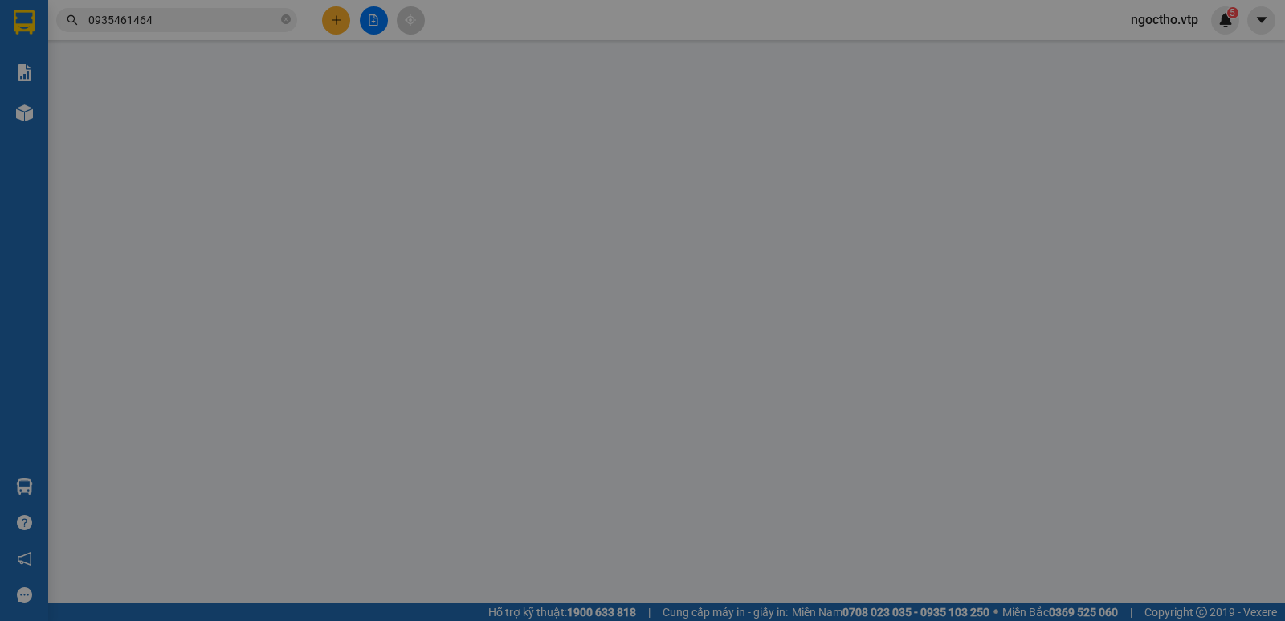
type input "0924279279"
type input "gọi cho người gửi trước khi giao hàng"
type input "0938140113"
type input "hoàng/ko bao trầy xươc cà vet chìa khóa"
type input "600.000"
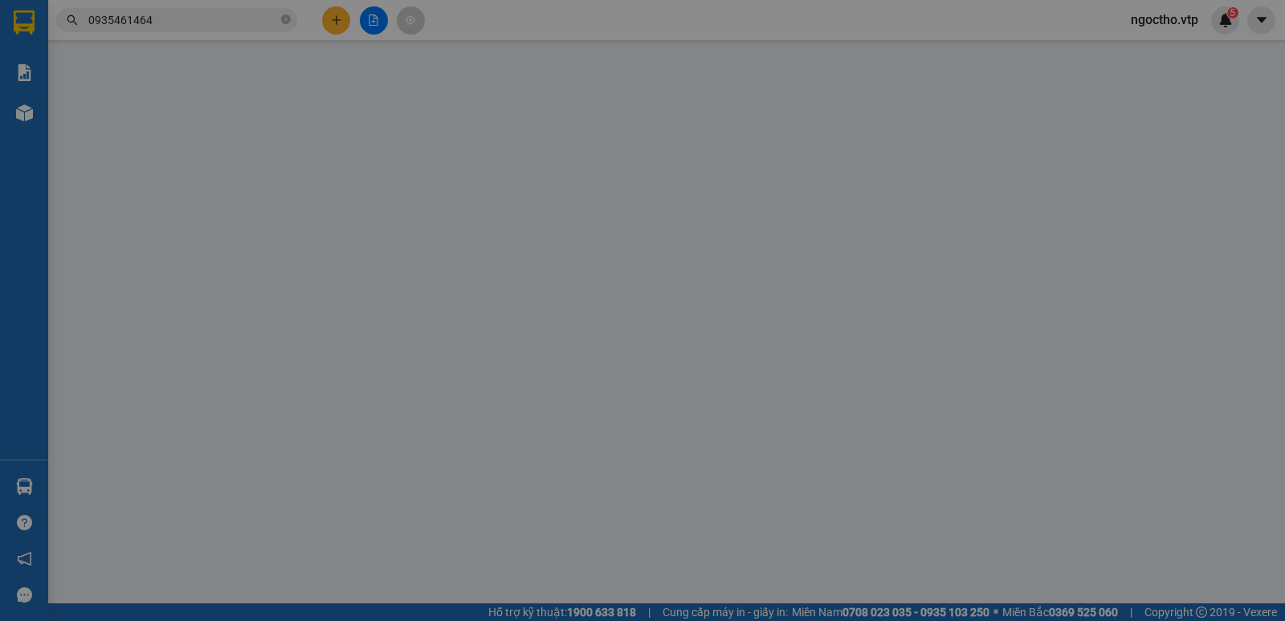
type input "600.000"
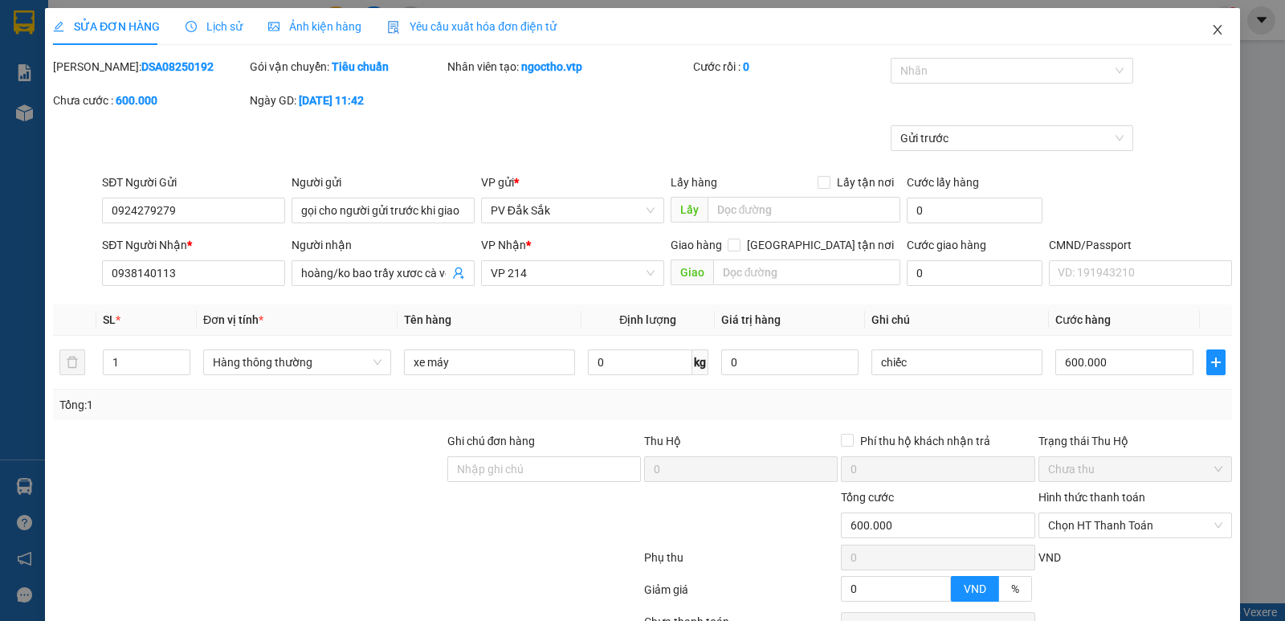
drag, startPoint x: 1198, startPoint y: 27, endPoint x: 1038, endPoint y: 39, distance: 161.0
click at [1198, 28] on span "Close" at bounding box center [1217, 30] width 45 height 45
